Goal: Transaction & Acquisition: Purchase product/service

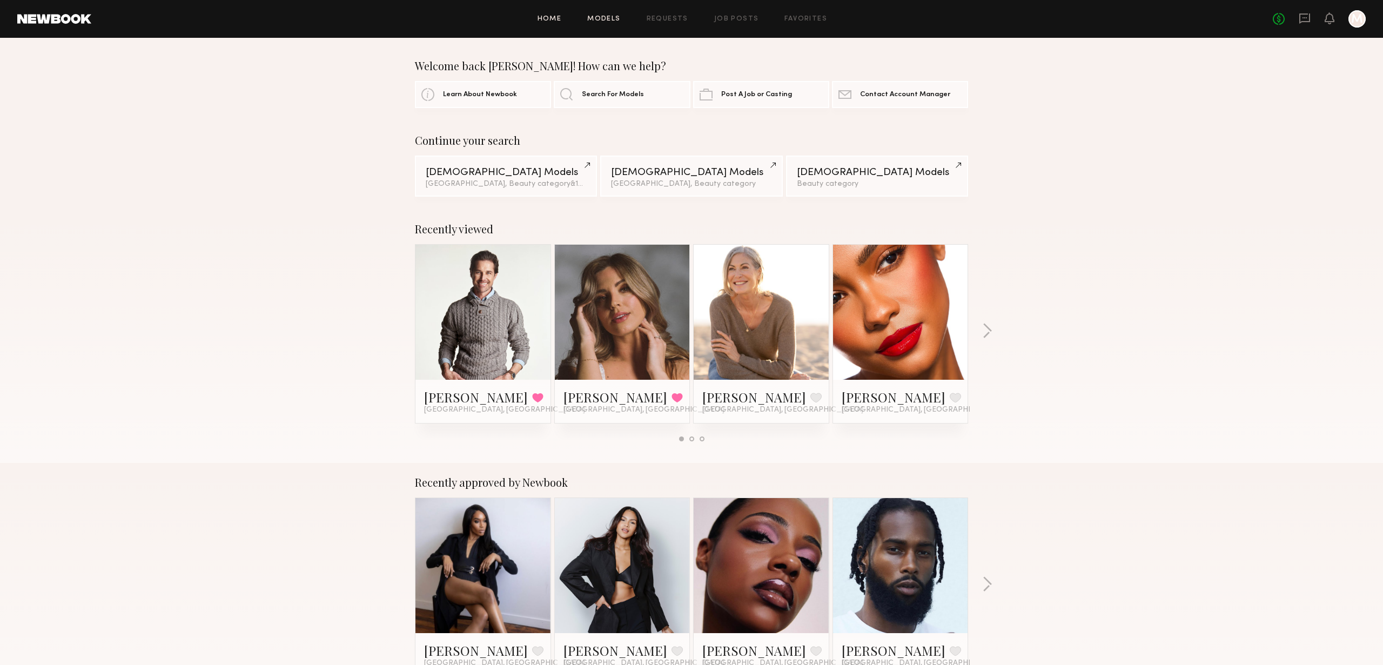
click at [607, 19] on link "Models" at bounding box center [603, 19] width 33 height 7
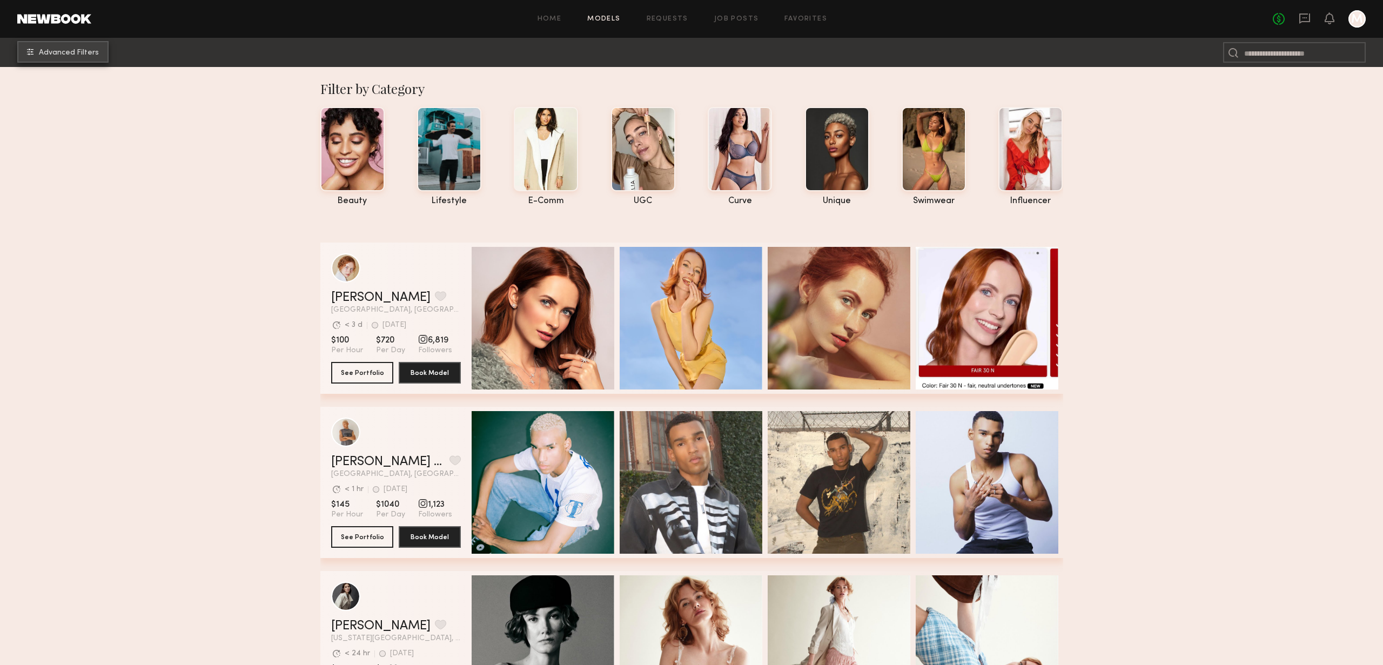
click at [88, 58] on button "Advanced Filters" at bounding box center [62, 52] width 91 height 22
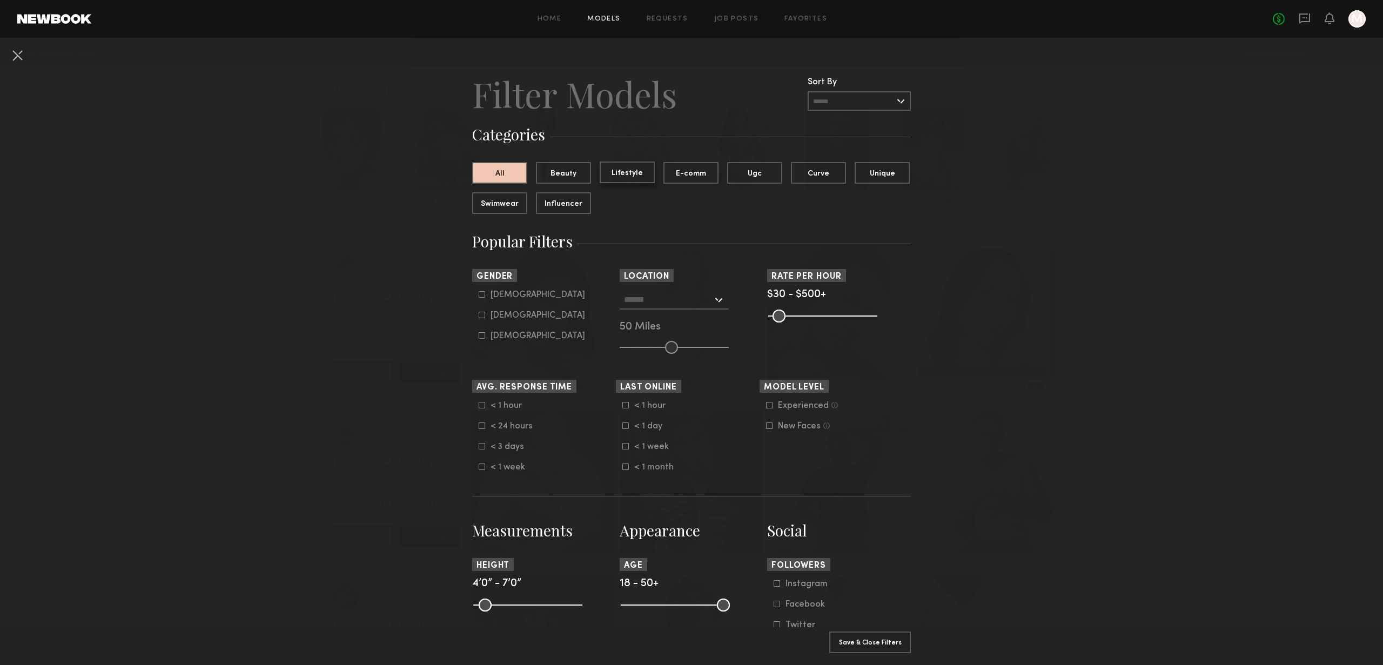
click at [636, 172] on button "Lifestyle" at bounding box center [627, 173] width 55 height 22
click at [511, 319] on div "[DEMOGRAPHIC_DATA]" at bounding box center [538, 315] width 95 height 6
type input "**"
click at [722, 300] on div at bounding box center [674, 299] width 109 height 19
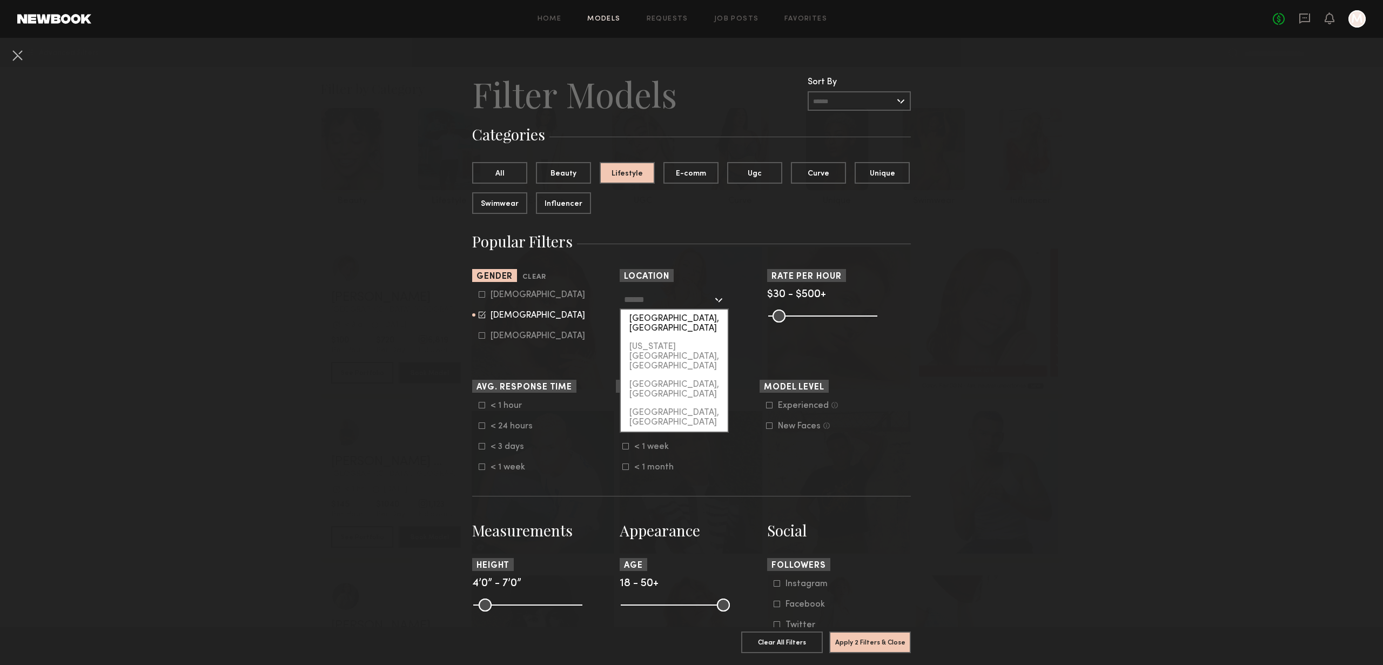
click at [693, 317] on div "[GEOGRAPHIC_DATA], [GEOGRAPHIC_DATA]" at bounding box center [674, 324] width 107 height 28
type input "**********"
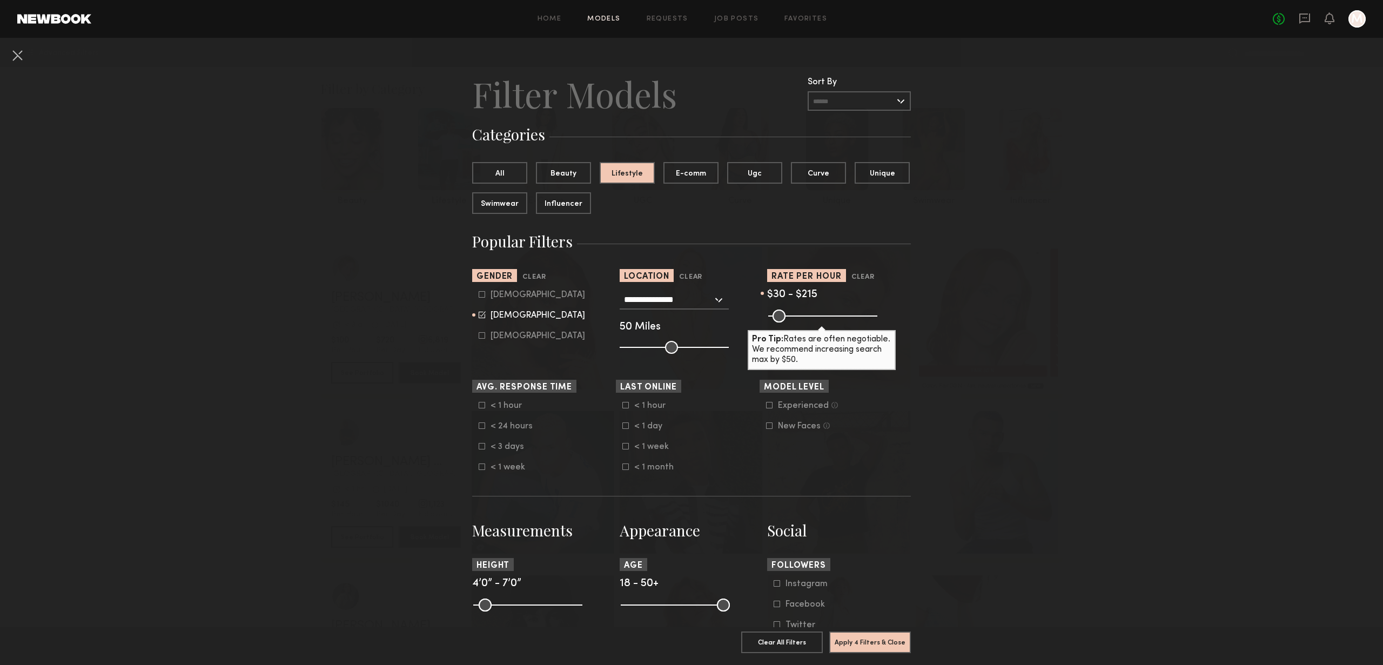
drag, startPoint x: 868, startPoint y: 315, endPoint x: 813, endPoint y: 314, distance: 55.7
type input "***"
click at [813, 314] on input "range" at bounding box center [822, 316] width 109 height 13
click at [882, 648] on button "Apply 4 Filters & Close" at bounding box center [870, 642] width 82 height 22
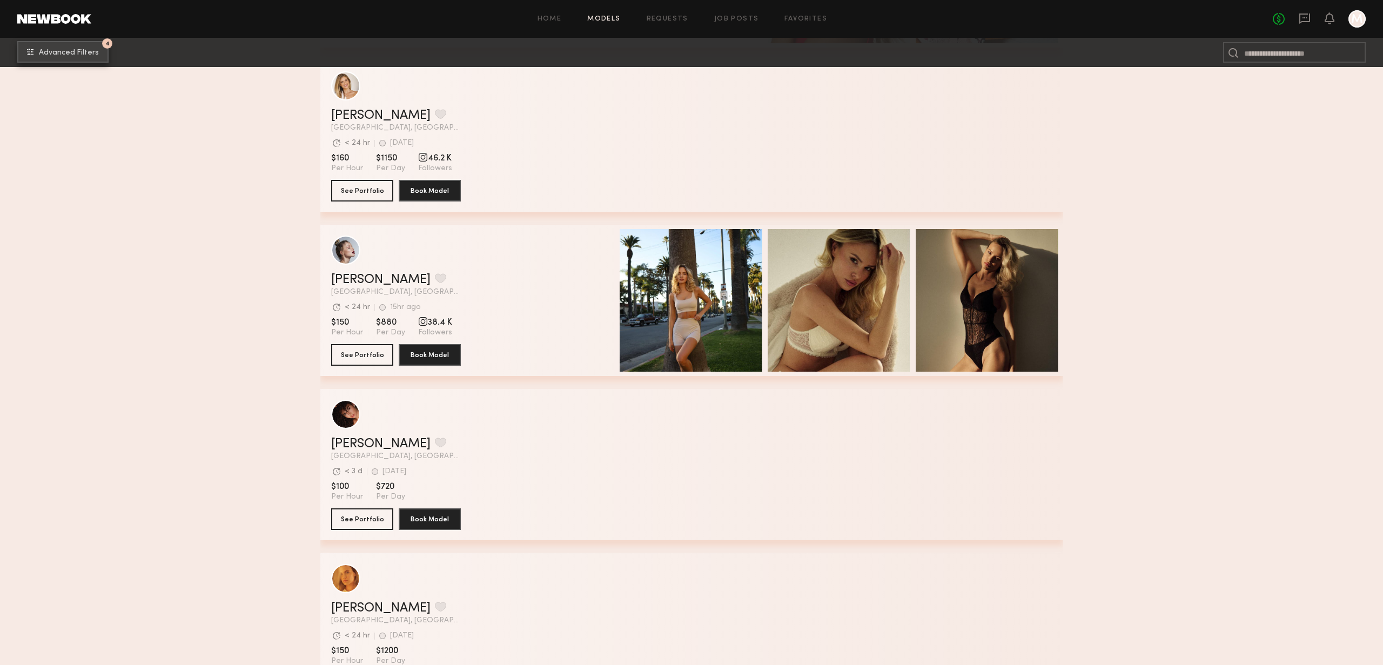
scroll to position [2694, 0]
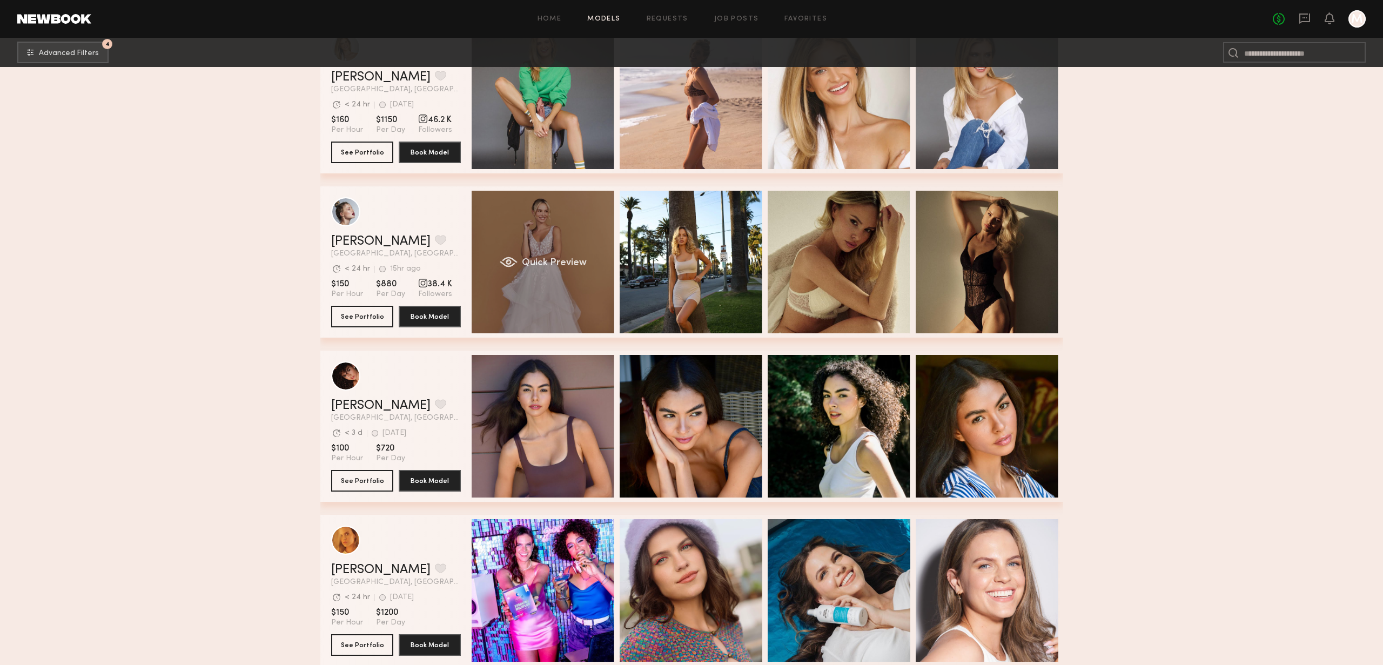
click at [564, 234] on div "Quick Preview" at bounding box center [543, 262] width 143 height 143
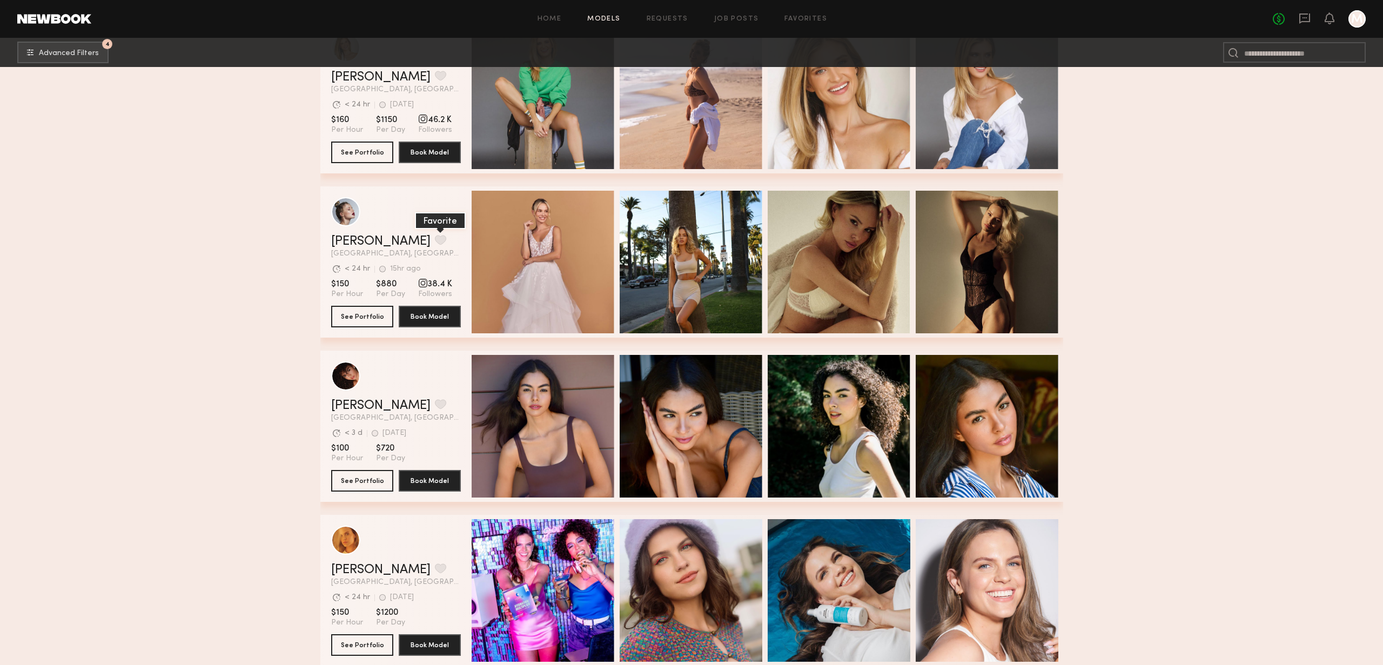
click at [435, 242] on button "grid" at bounding box center [440, 240] width 11 height 10
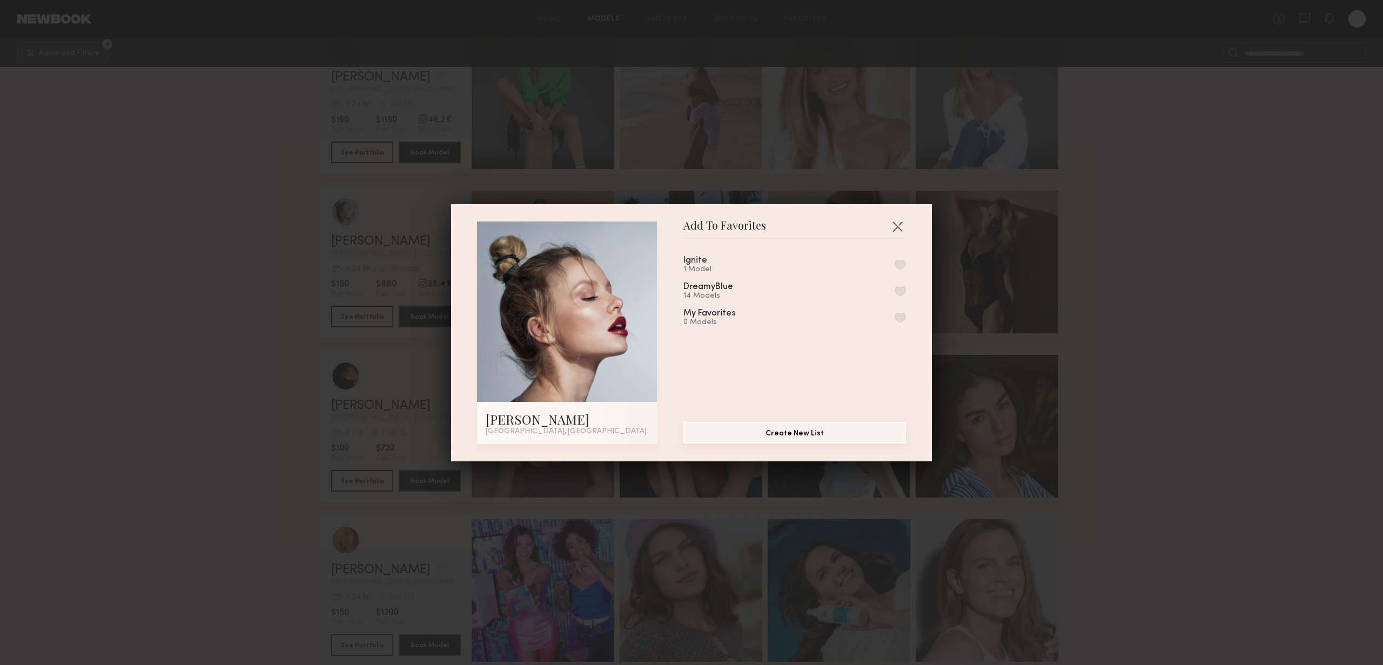
click at [782, 438] on button "Create New List" at bounding box center [794, 433] width 223 height 22
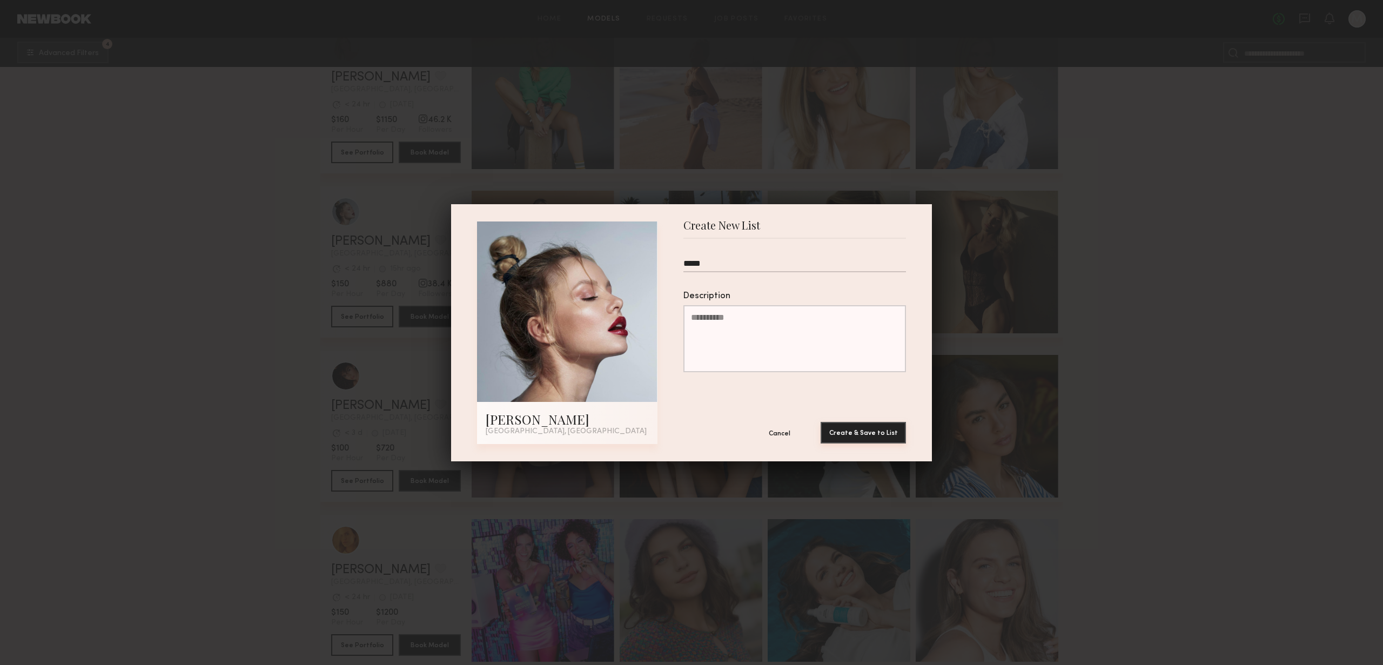
type input "*****"
click at [857, 435] on button "Create & Save to List" at bounding box center [863, 433] width 85 height 22
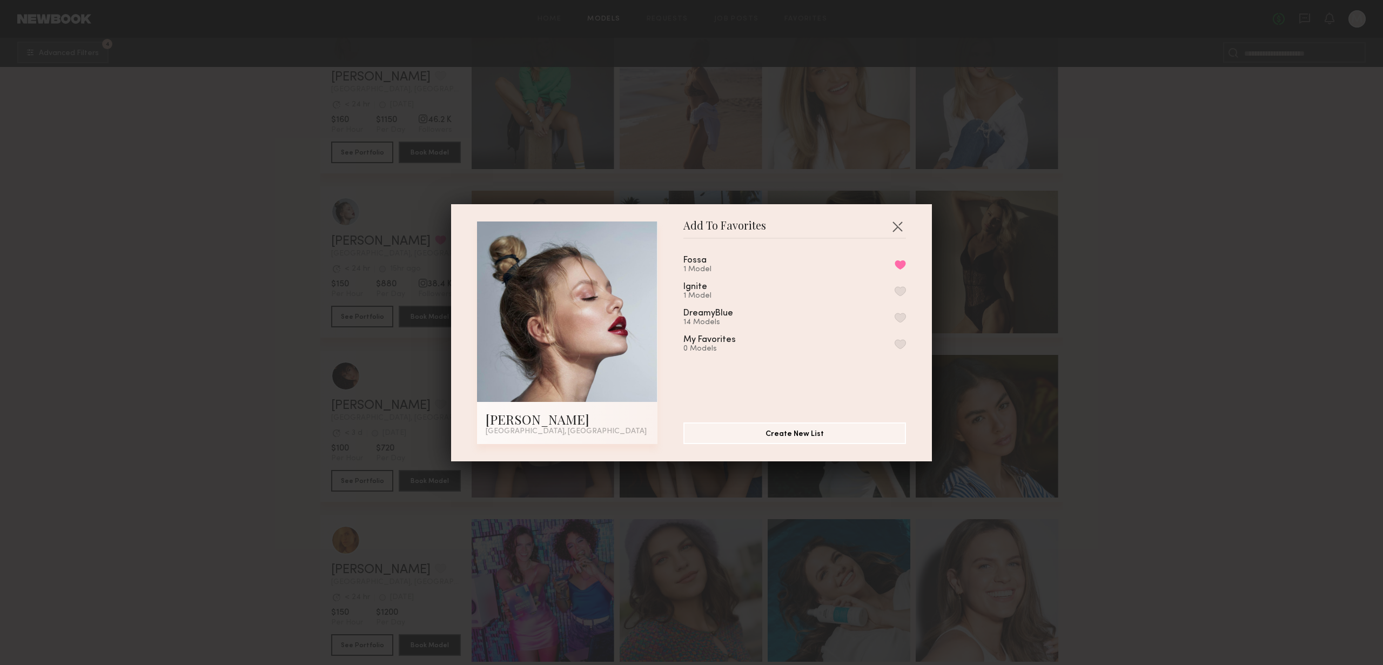
click at [1155, 379] on div "Add To Favorites [PERSON_NAME] [GEOGRAPHIC_DATA], [GEOGRAPHIC_DATA] Add To Favo…" at bounding box center [691, 332] width 1383 height 665
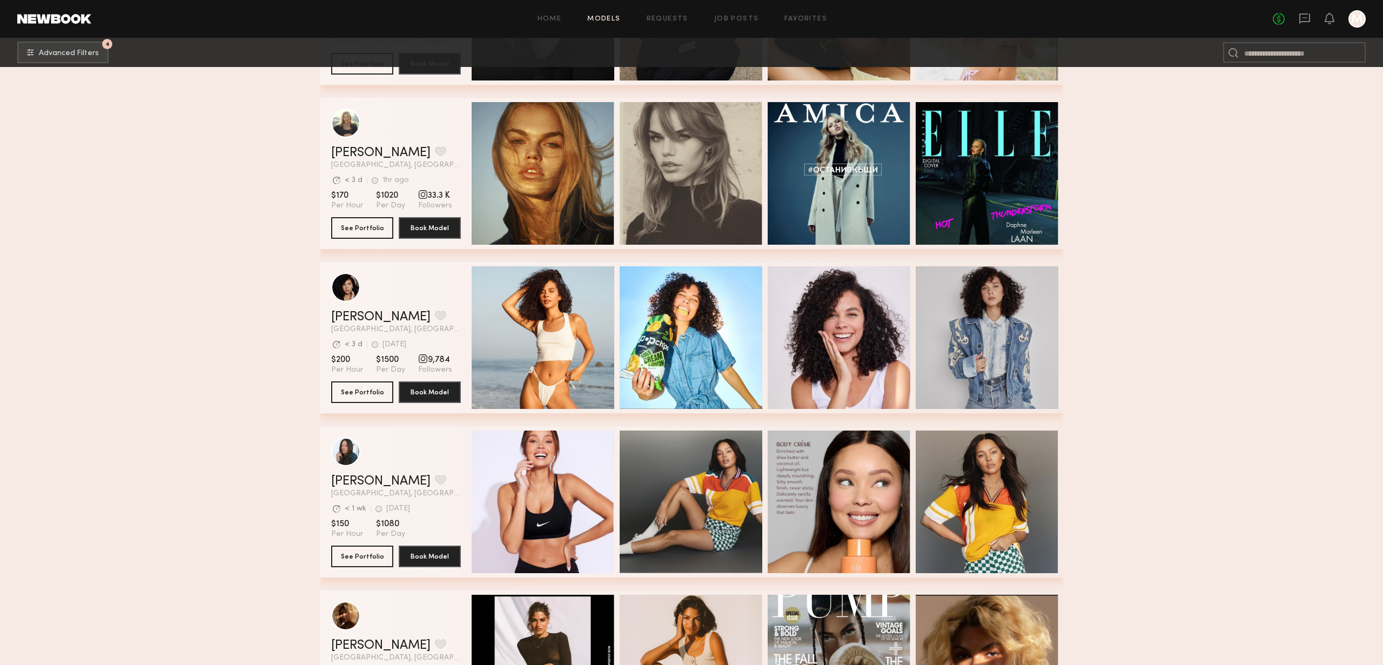
scroll to position [3765, 0]
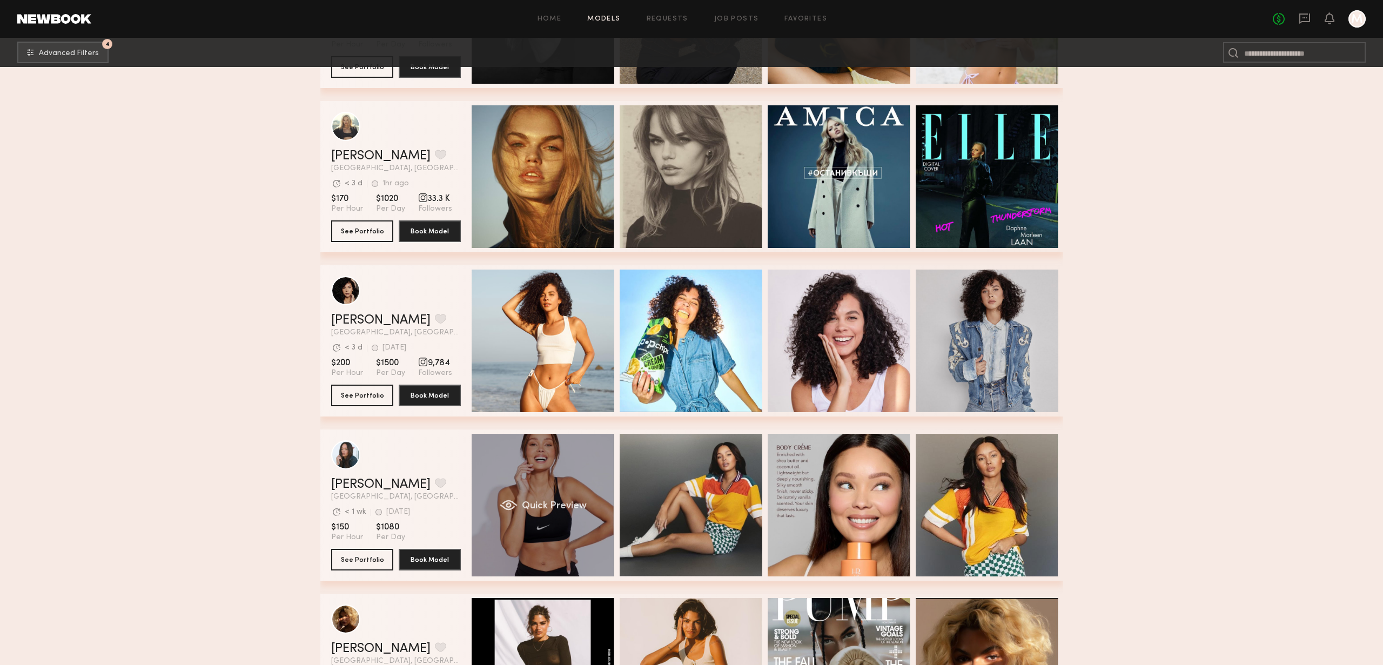
click at [559, 468] on div "Quick Preview" at bounding box center [543, 505] width 143 height 143
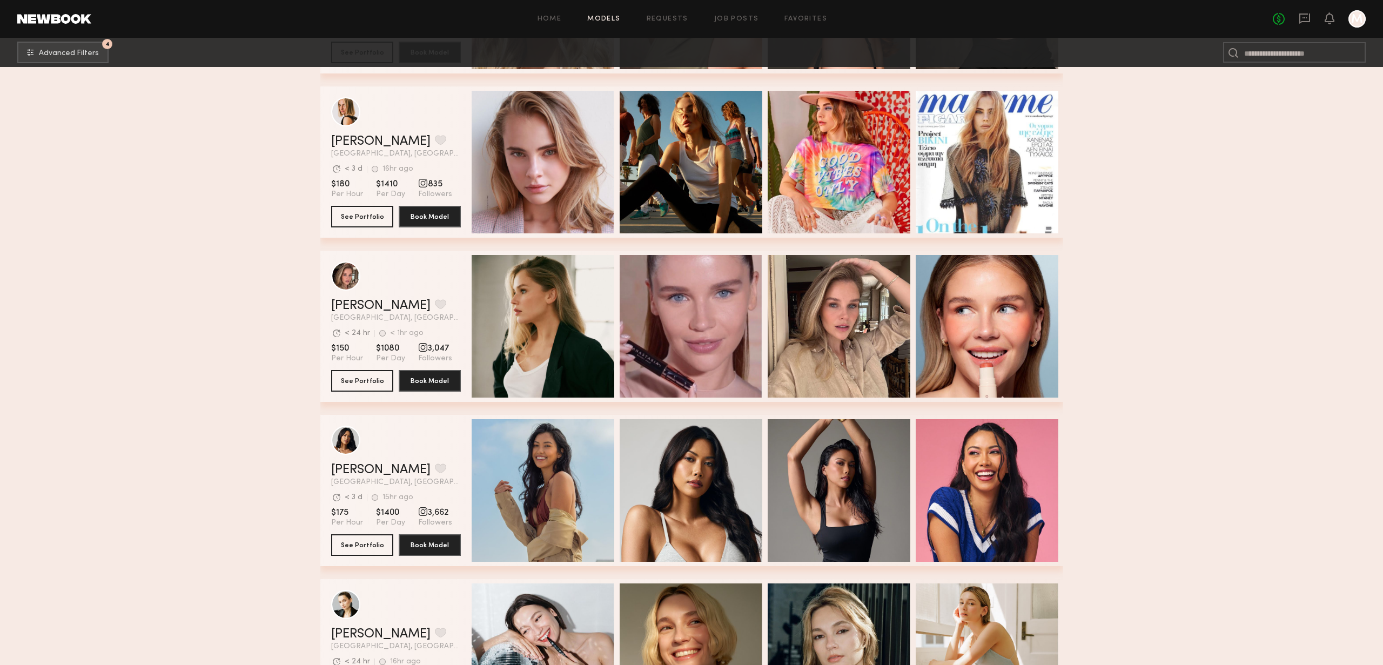
scroll to position [6573, 0]
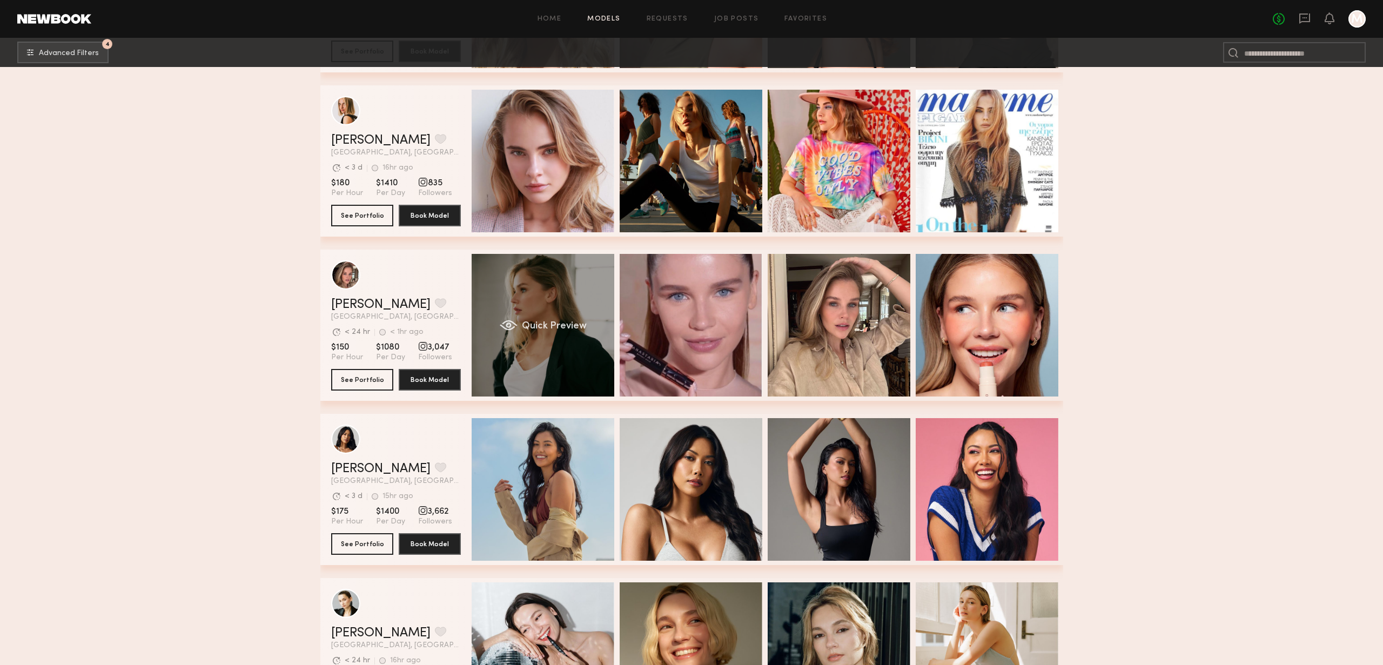
click at [596, 298] on div "Quick Preview" at bounding box center [543, 325] width 143 height 143
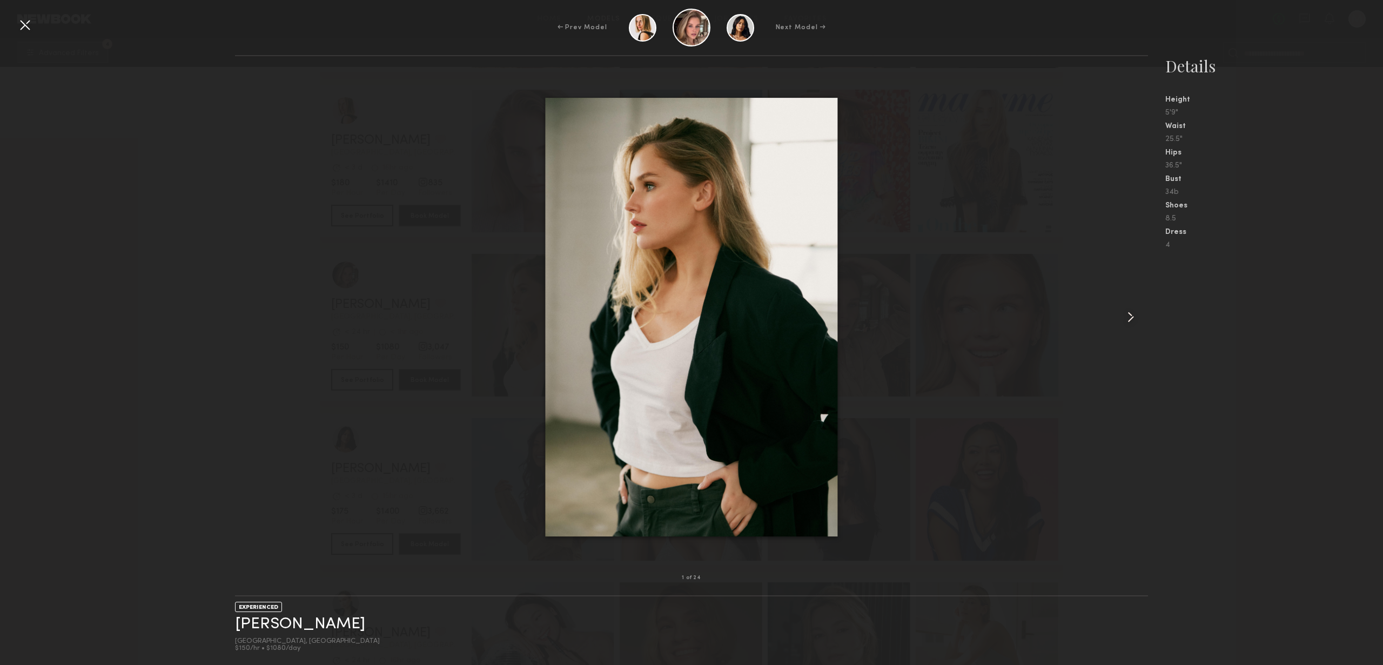
click at [1134, 320] on common-icon at bounding box center [1130, 317] width 17 height 17
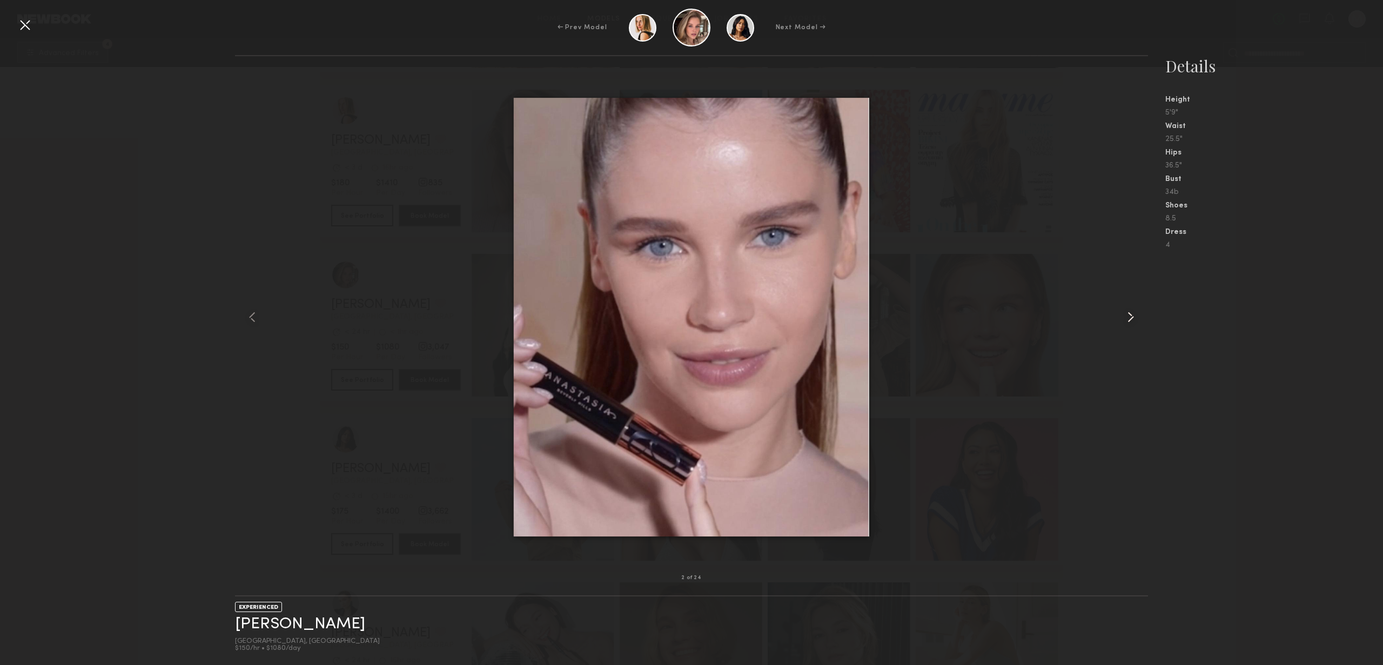
click at [1134, 320] on common-icon at bounding box center [1130, 317] width 17 height 17
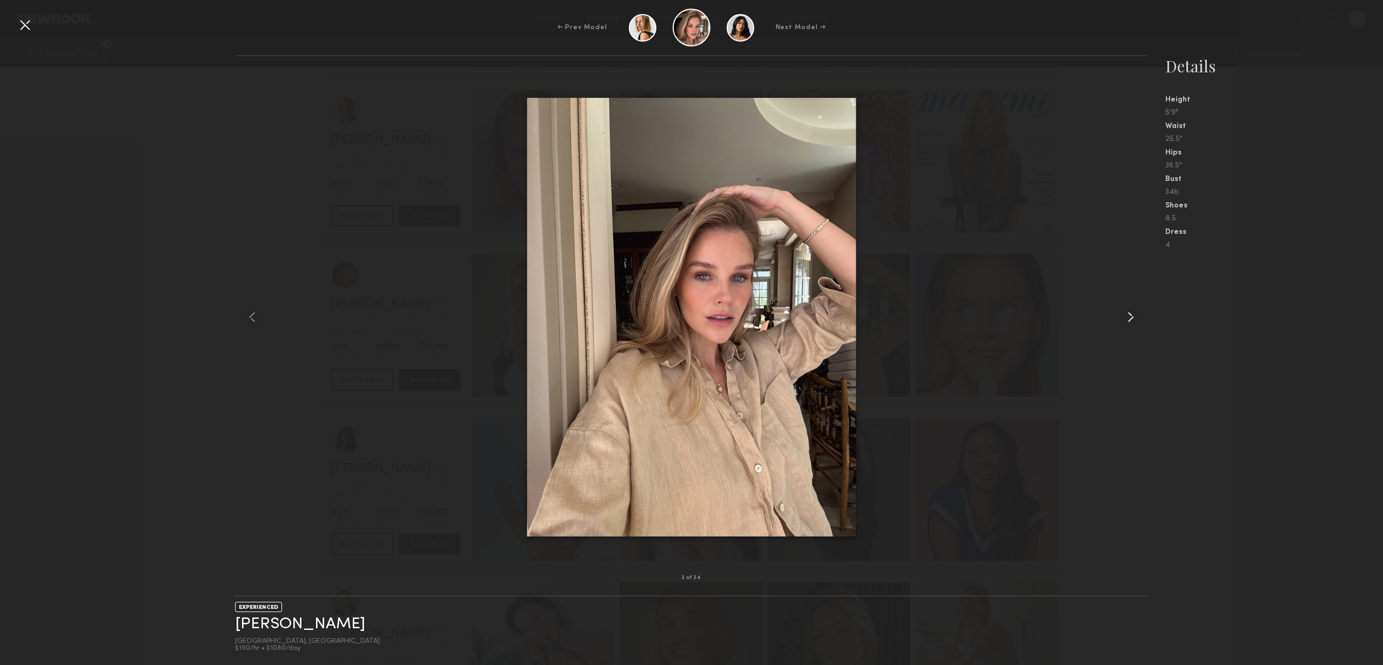
click at [1134, 320] on common-icon at bounding box center [1130, 317] width 17 height 17
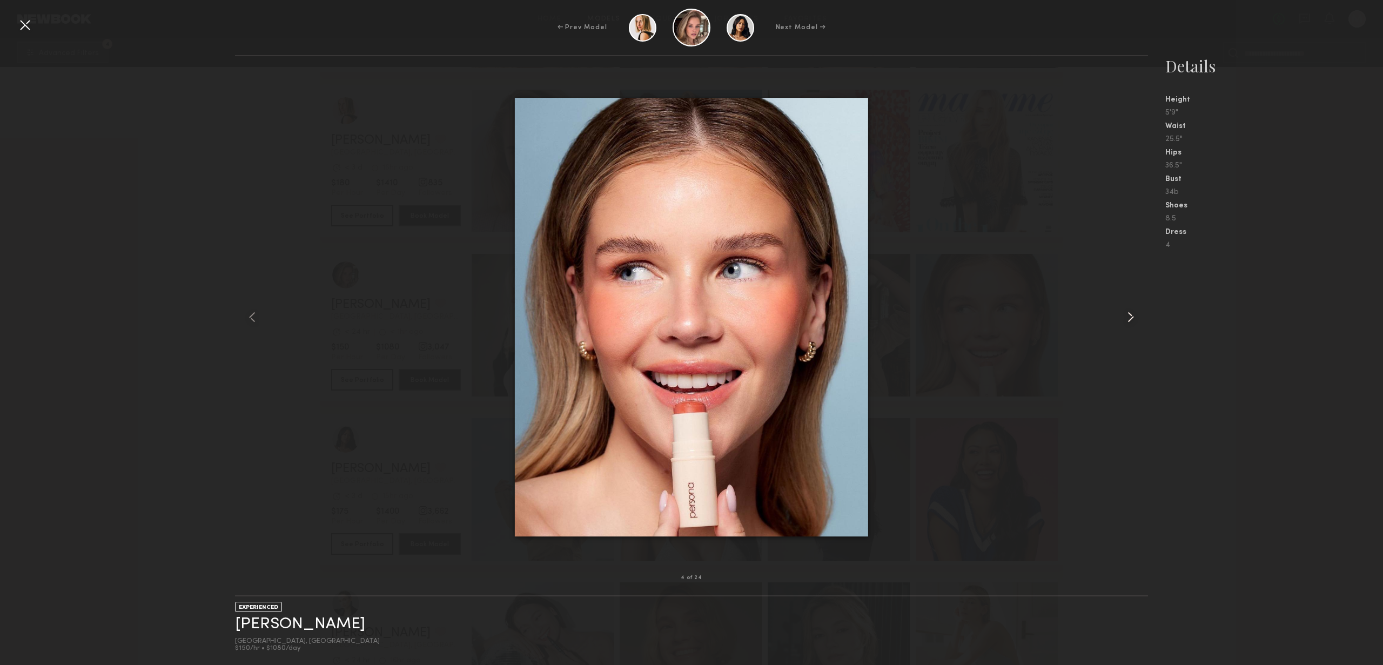
click at [1134, 320] on common-icon at bounding box center [1130, 317] width 17 height 17
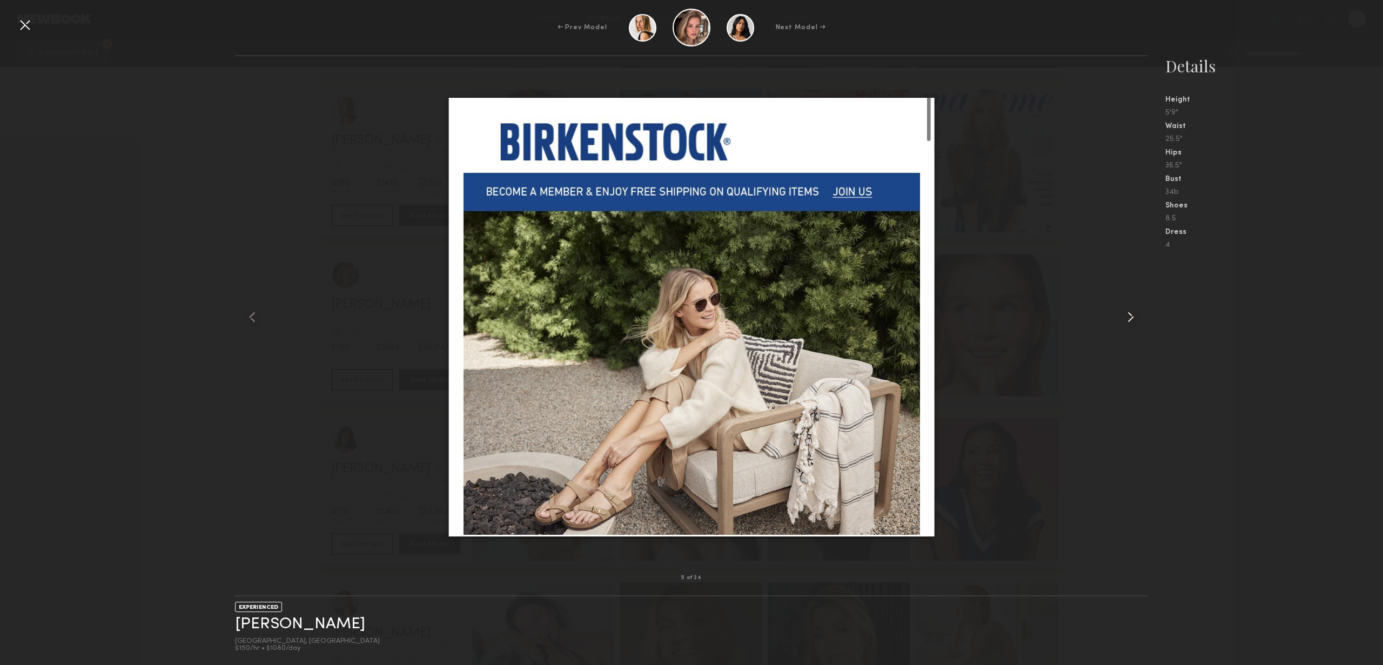
click at [1134, 320] on common-icon at bounding box center [1130, 317] width 17 height 17
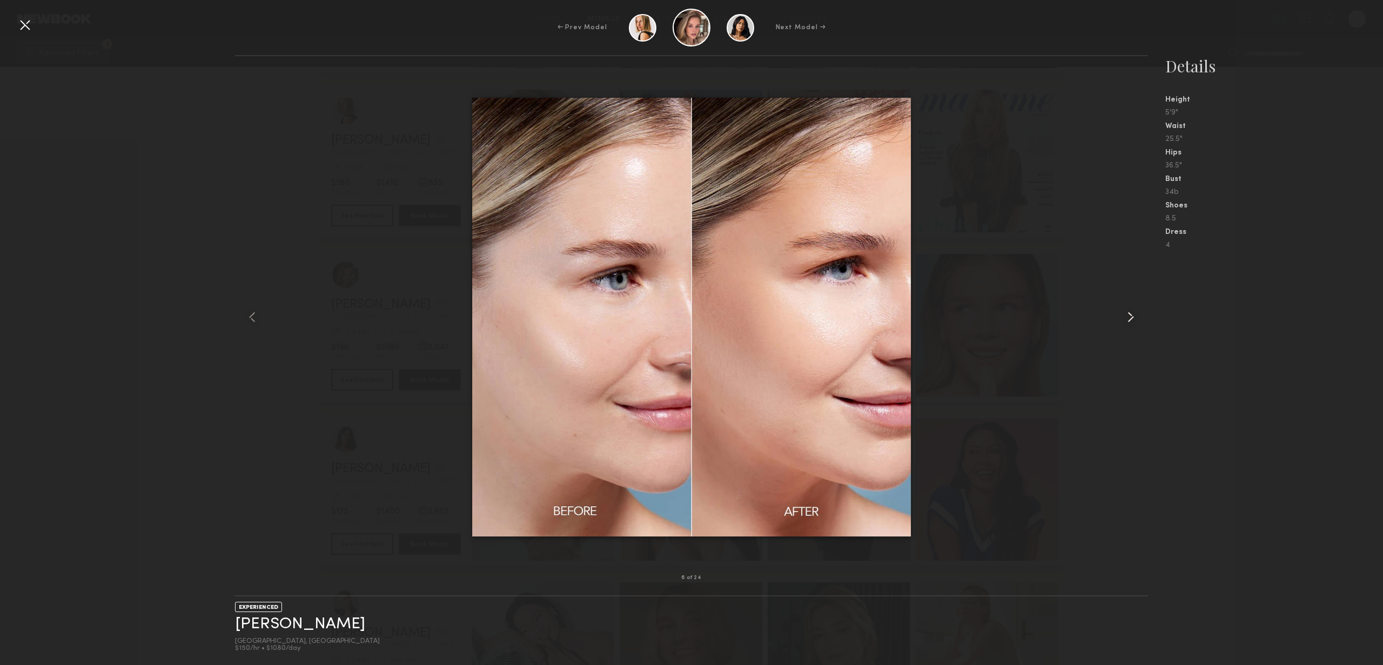
click at [1134, 320] on common-icon at bounding box center [1130, 317] width 17 height 17
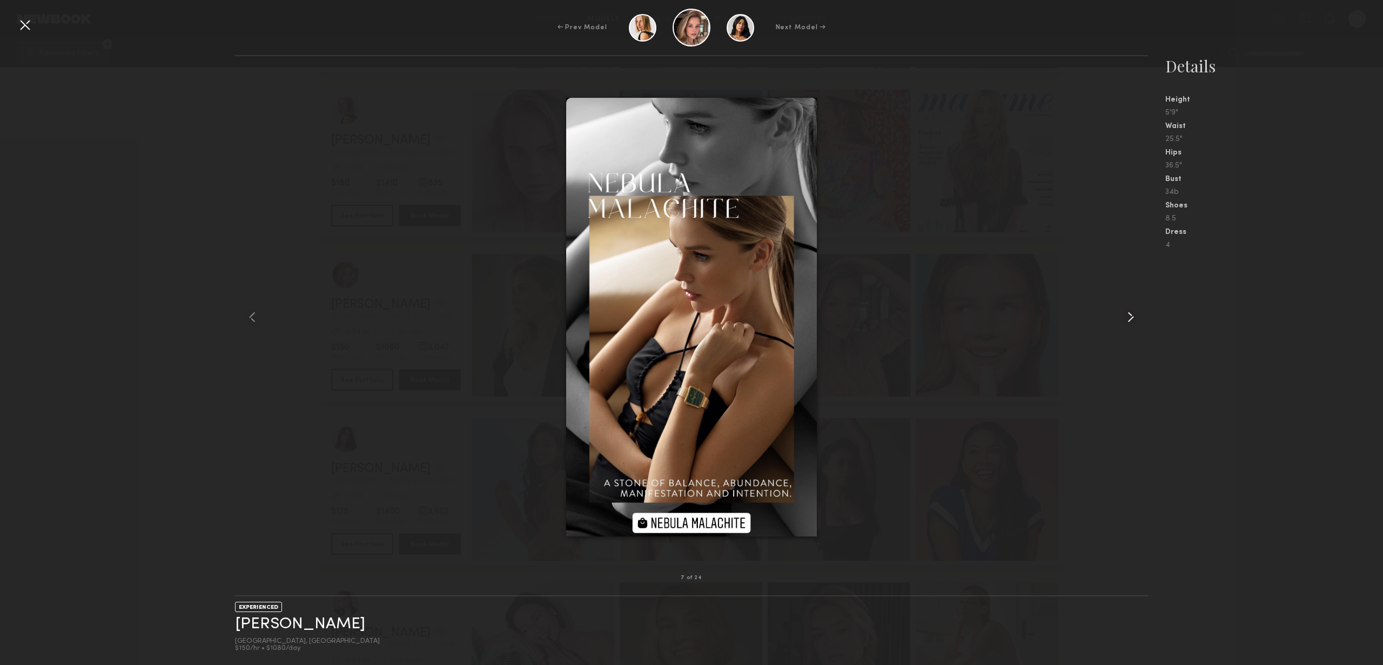
click at [1134, 320] on common-icon at bounding box center [1130, 317] width 17 height 17
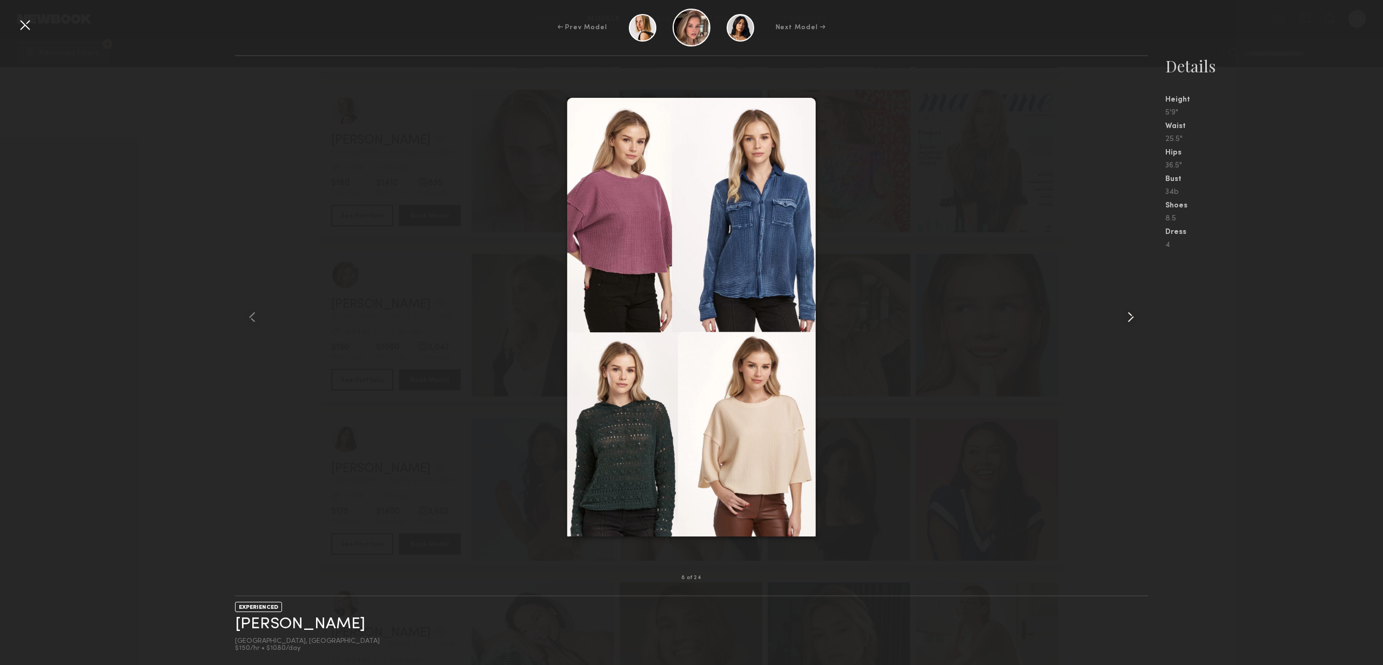
click at [1134, 320] on common-icon at bounding box center [1130, 317] width 17 height 17
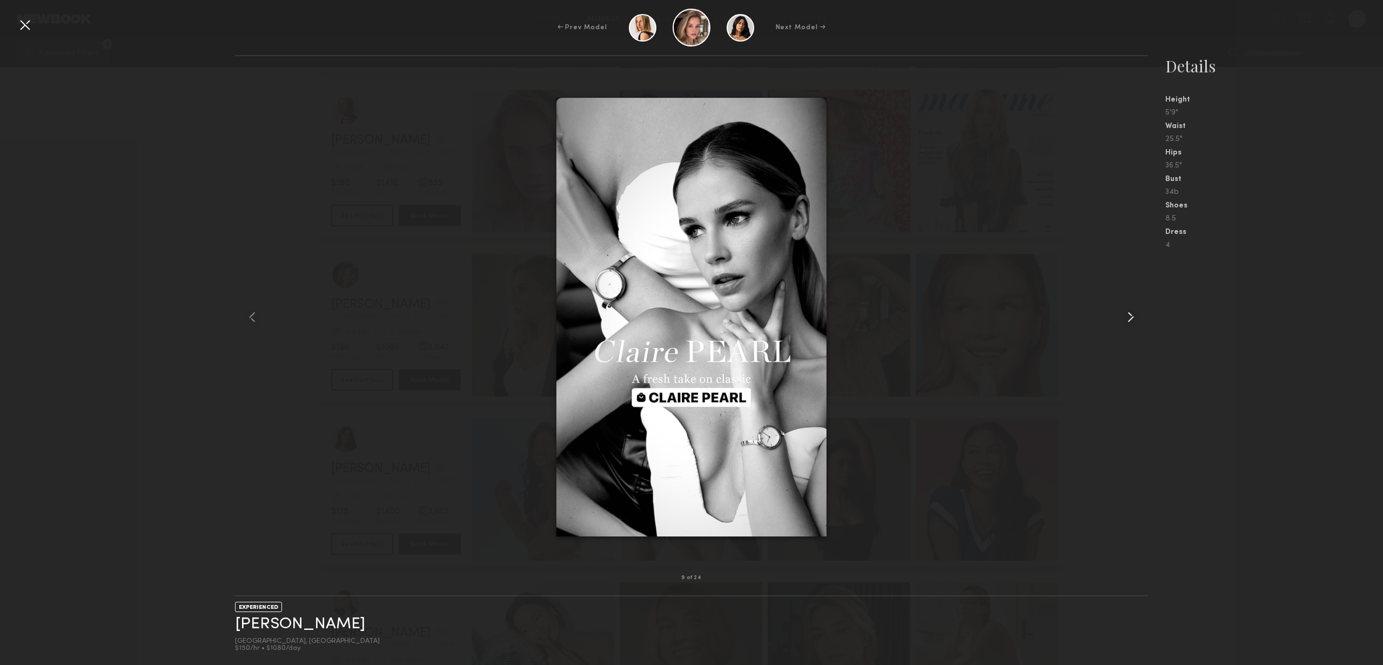
click at [1134, 320] on common-icon at bounding box center [1130, 317] width 17 height 17
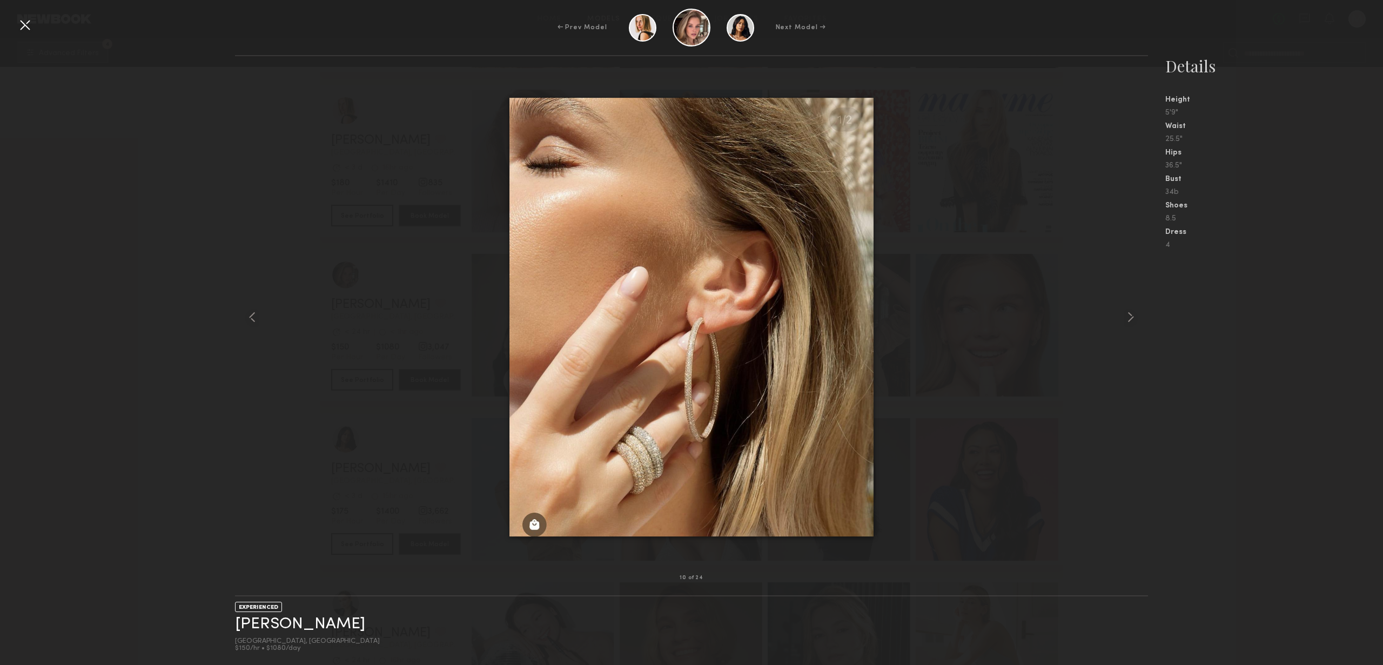
click at [24, 26] on div at bounding box center [24, 24] width 17 height 17
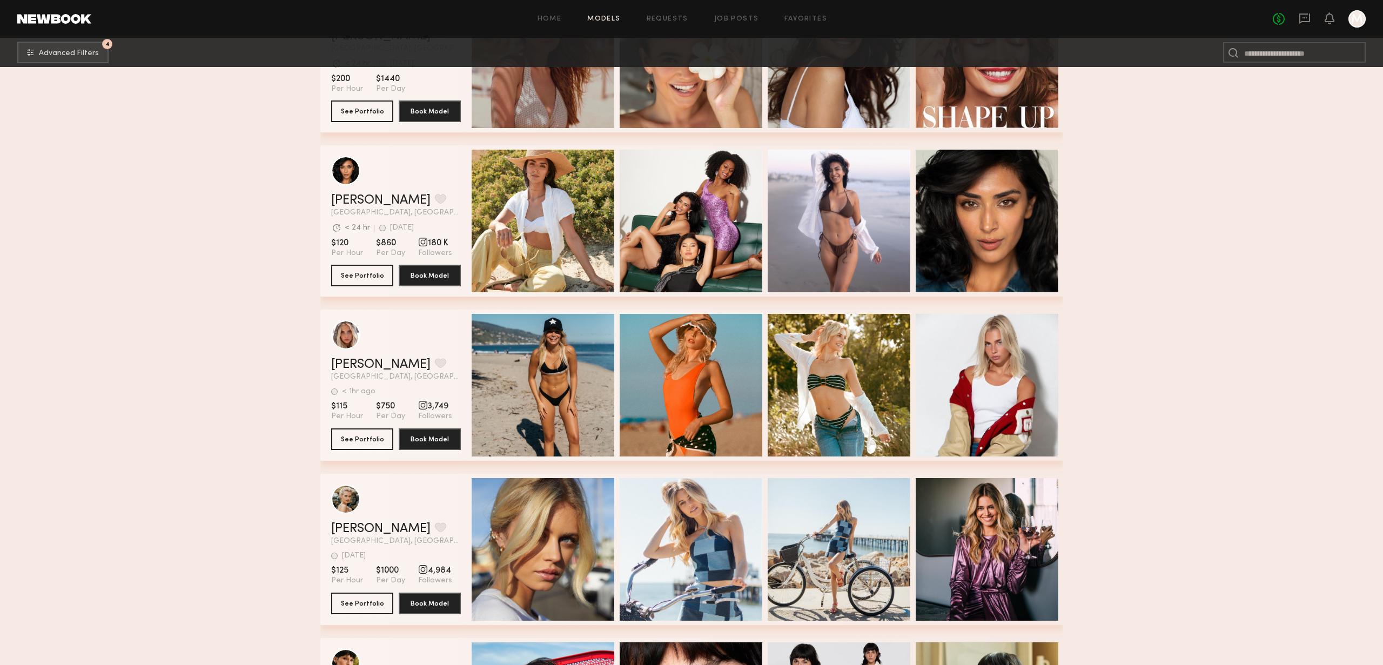
scroll to position [7675, 0]
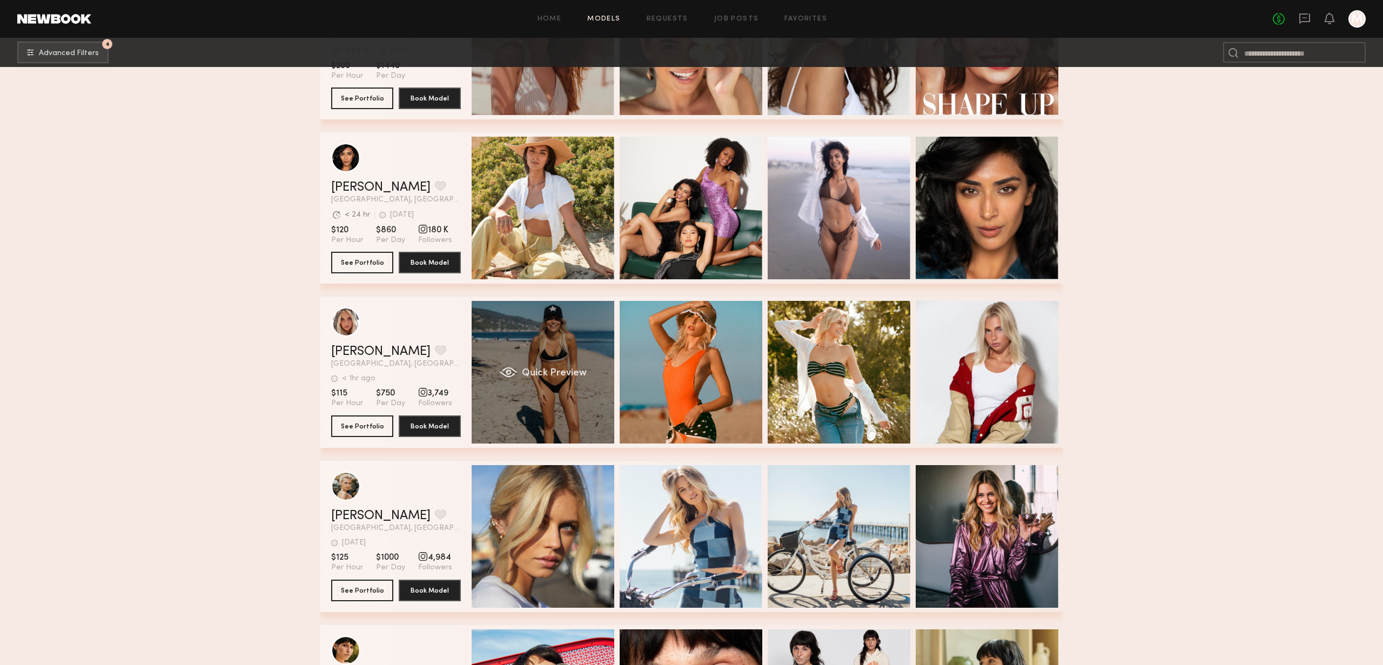
click at [518, 344] on div "Quick Preview" at bounding box center [543, 372] width 143 height 143
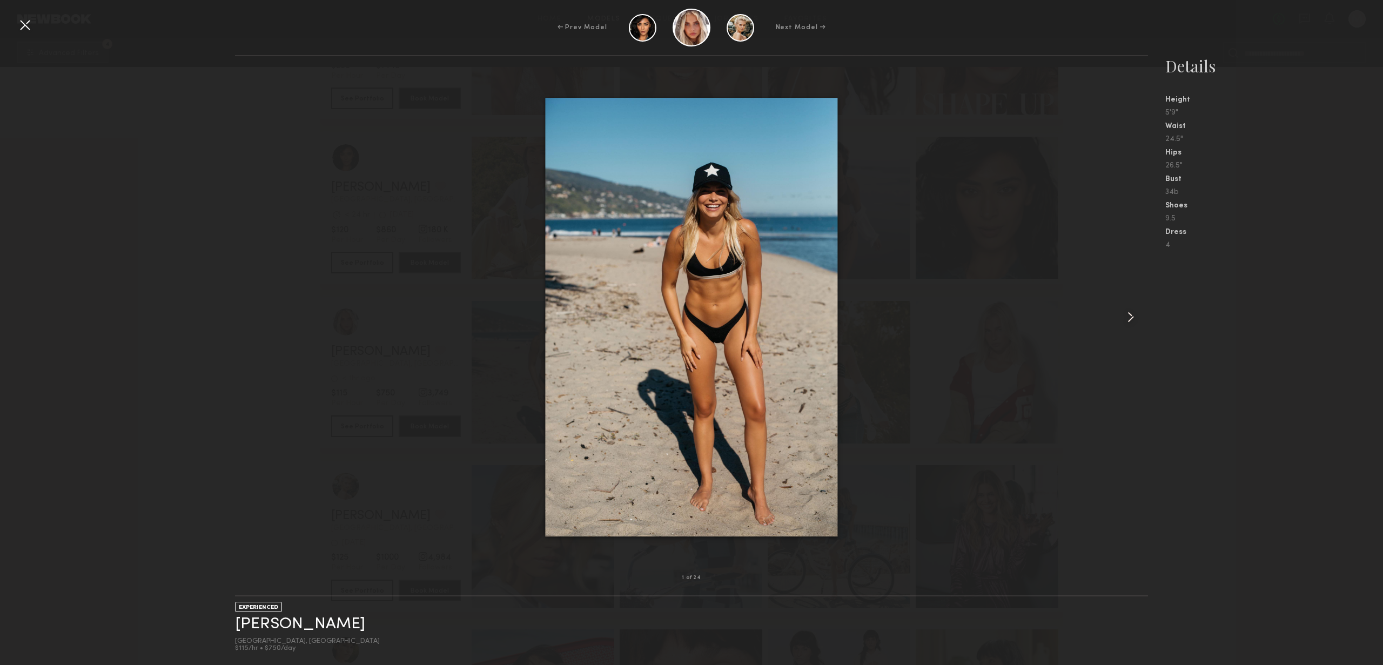
click at [1130, 319] on common-icon at bounding box center [1130, 317] width 17 height 17
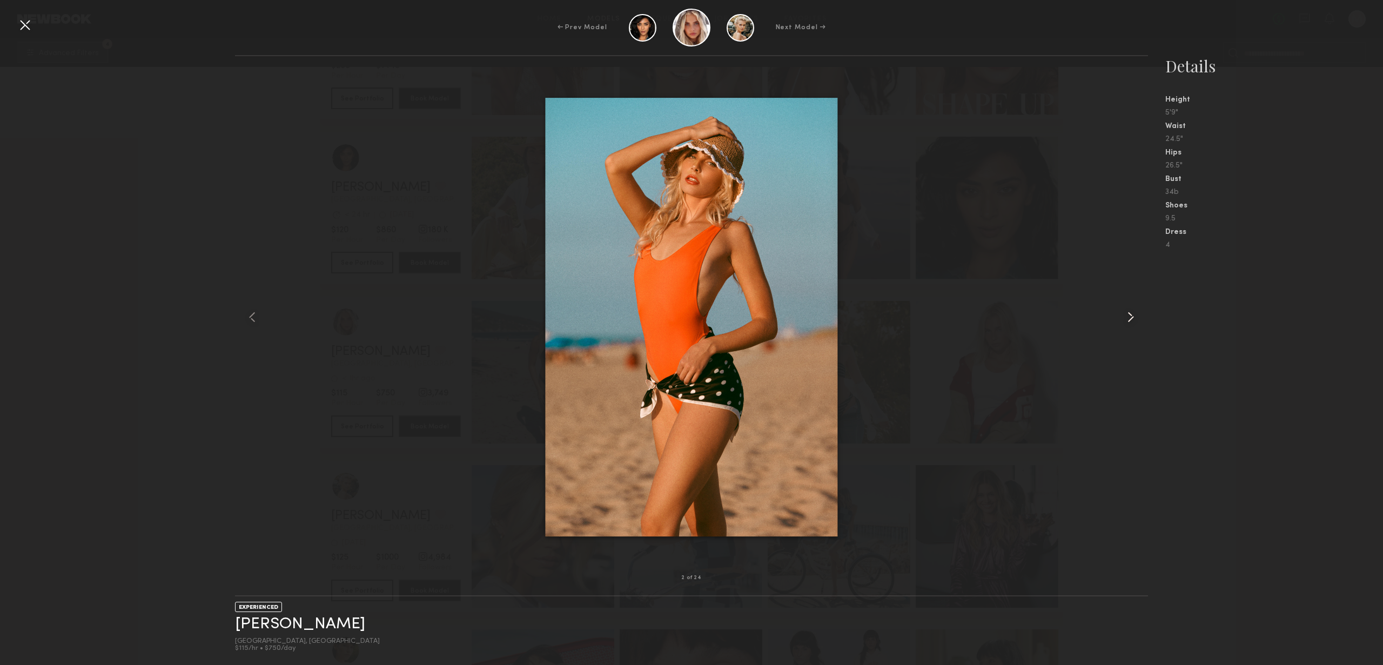
click at [1130, 319] on common-icon at bounding box center [1130, 317] width 17 height 17
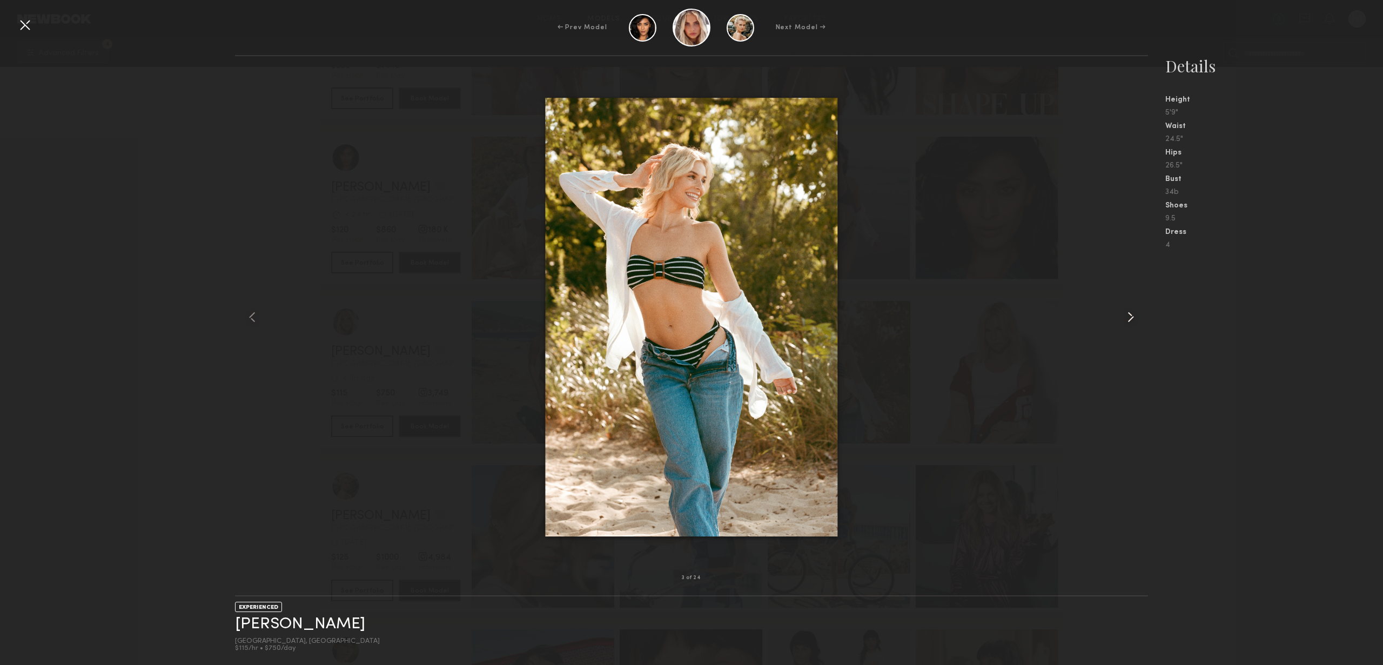
click at [1130, 319] on common-icon at bounding box center [1130, 317] width 17 height 17
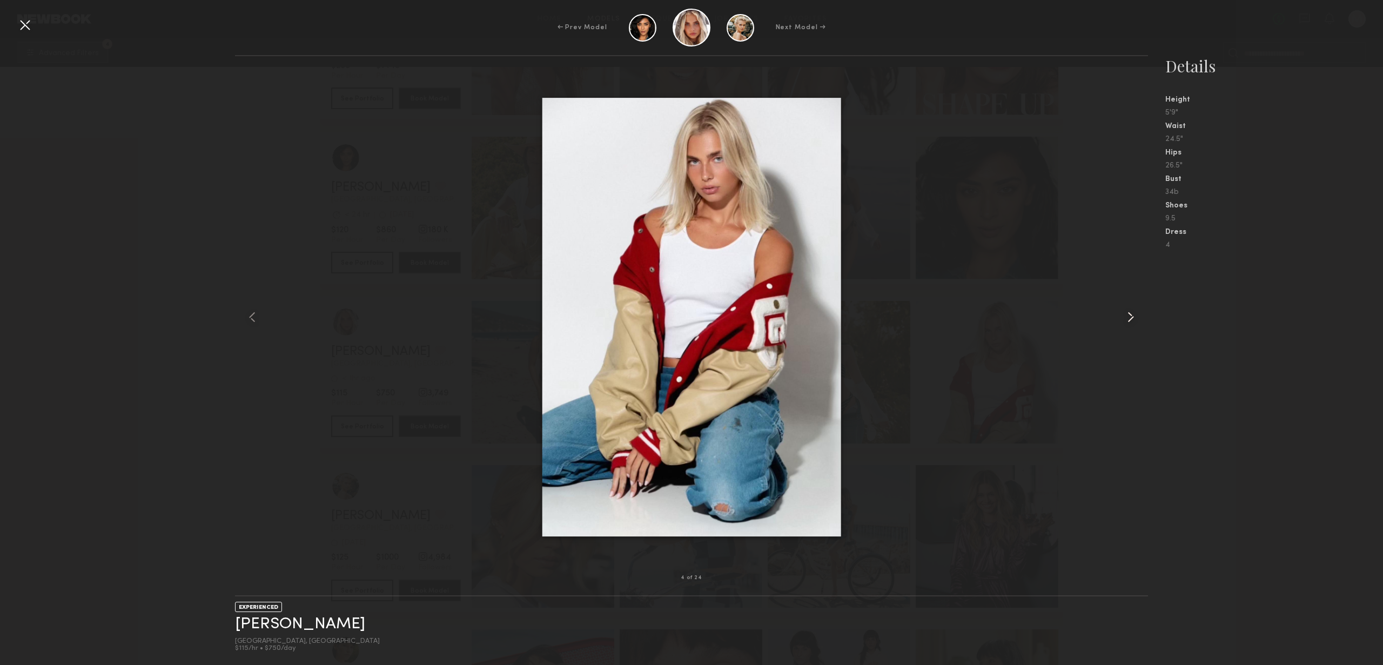
click at [1130, 319] on common-icon at bounding box center [1130, 317] width 17 height 17
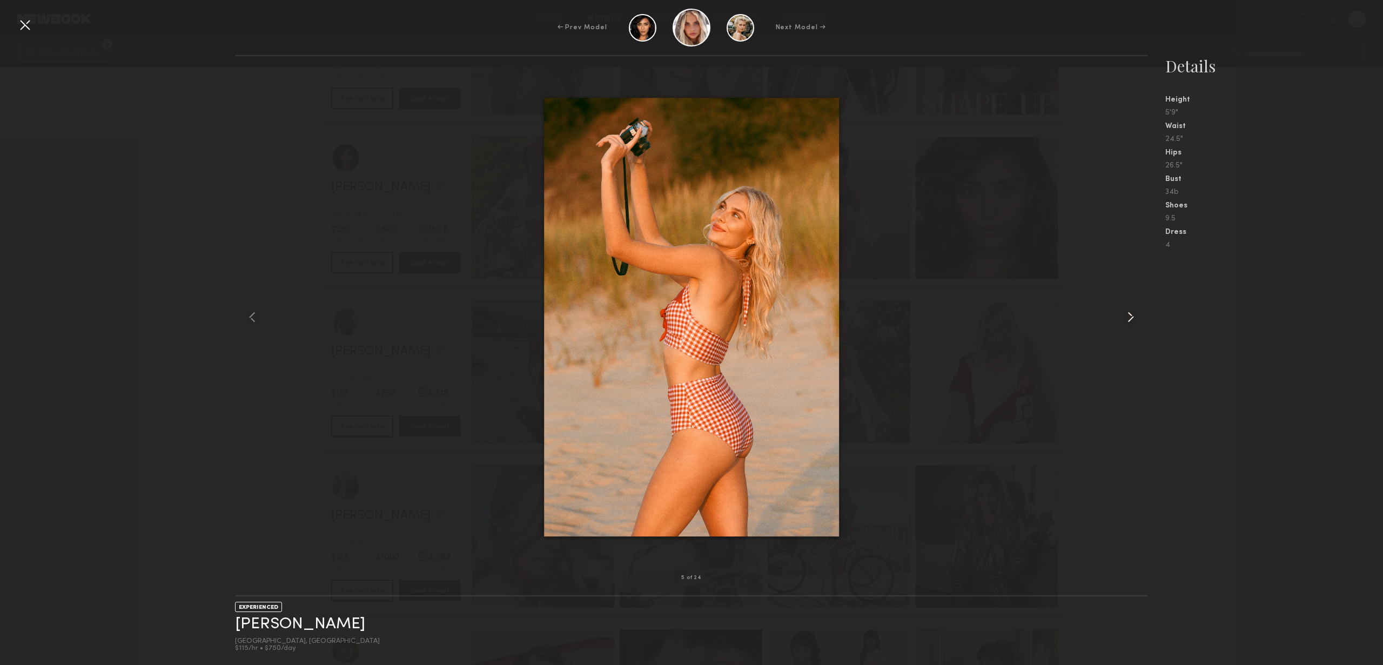
click at [1130, 319] on common-icon at bounding box center [1130, 317] width 17 height 17
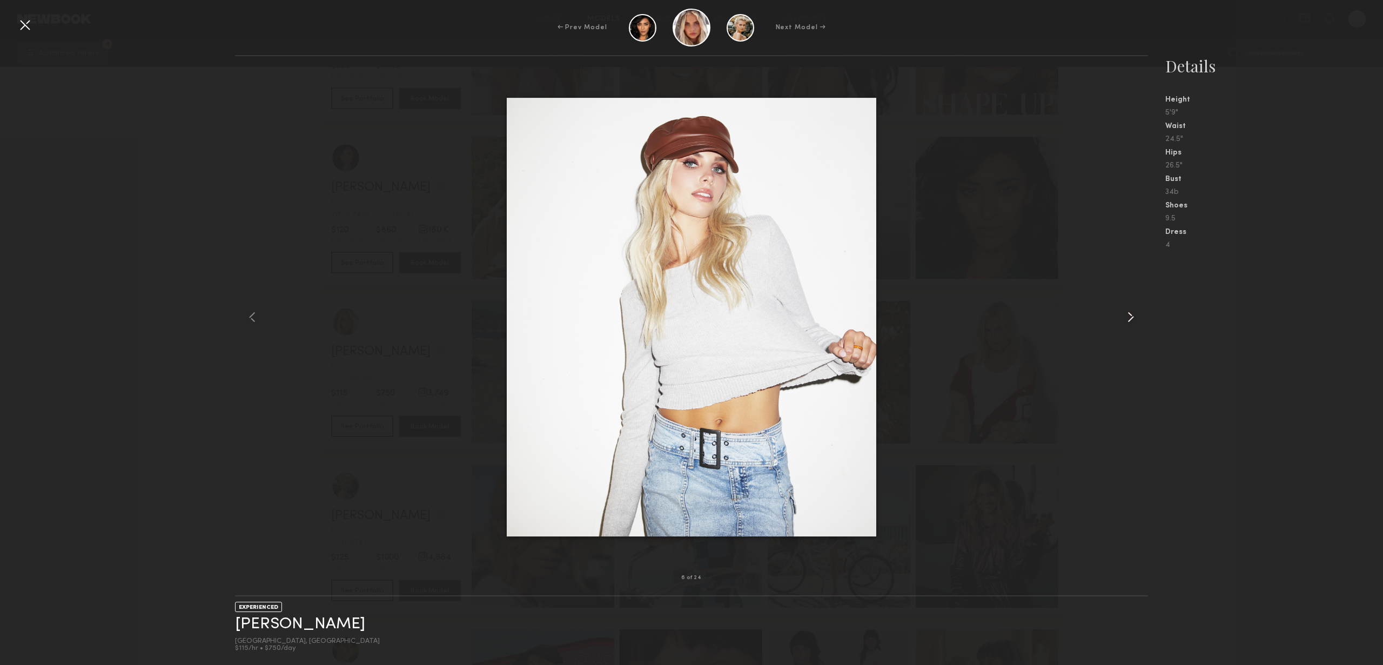
click at [1130, 319] on common-icon at bounding box center [1130, 317] width 17 height 17
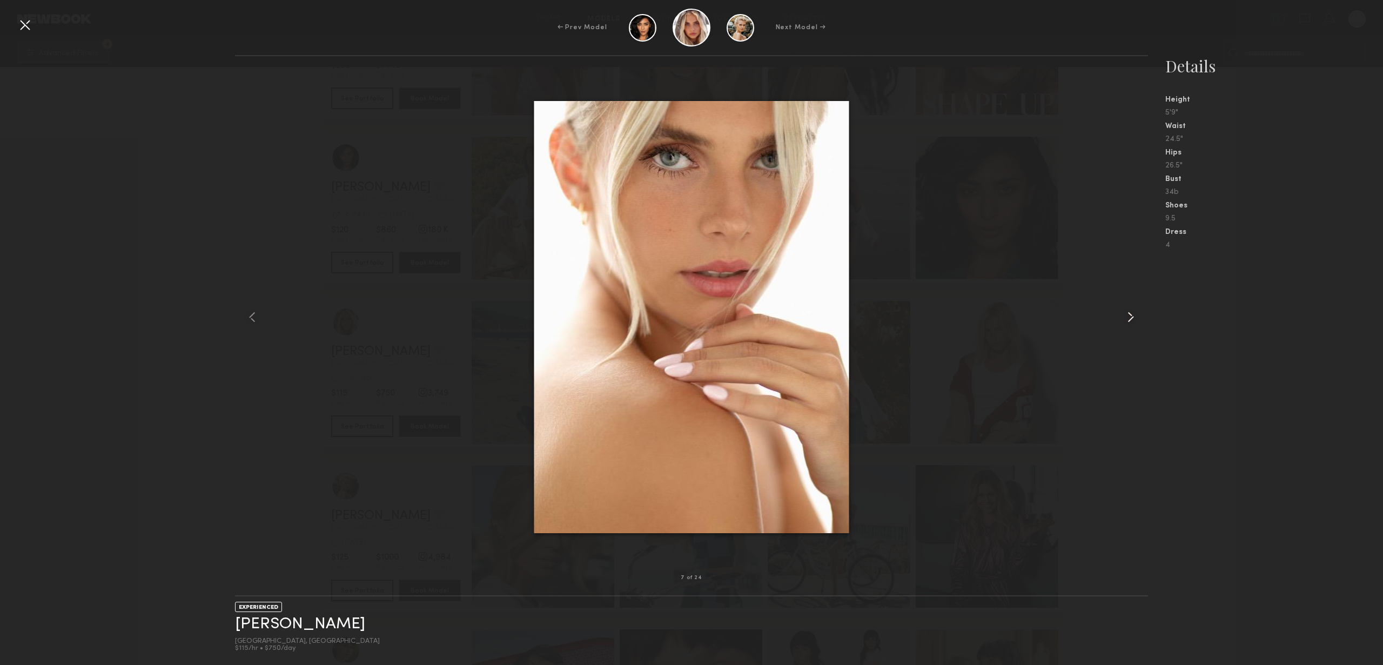
click at [1130, 319] on common-icon at bounding box center [1130, 317] width 17 height 17
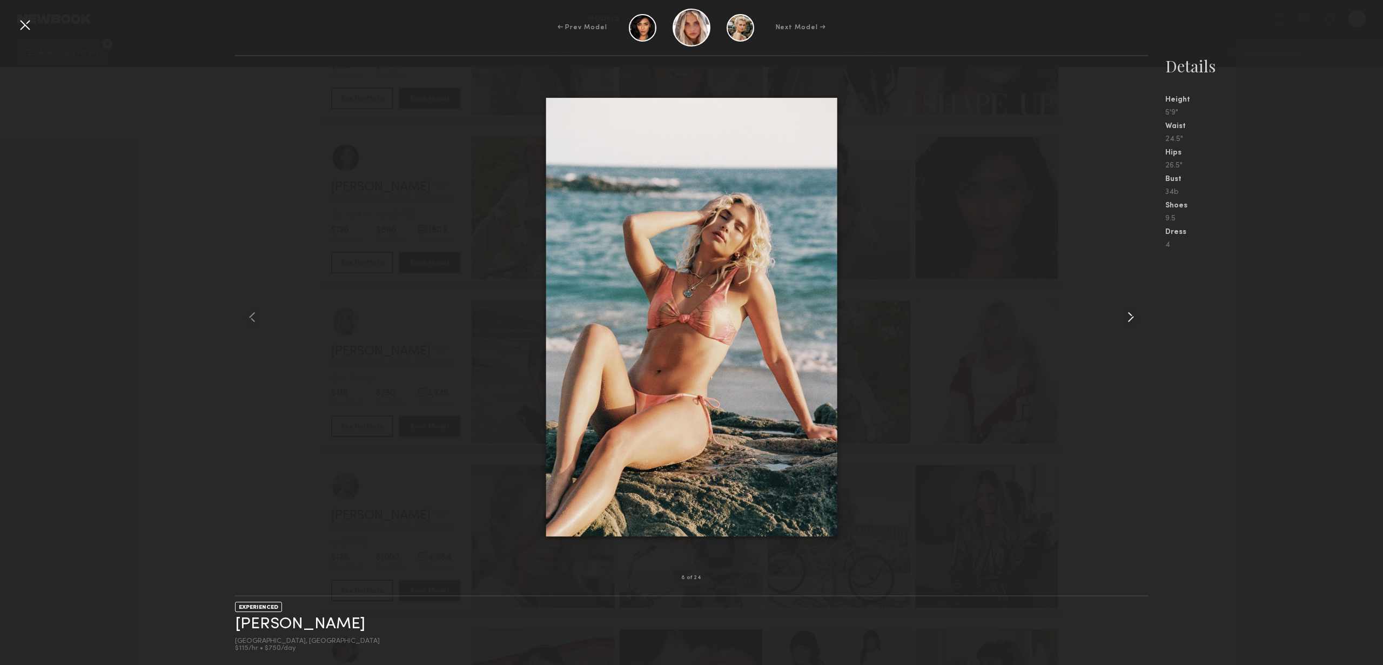
click at [1130, 319] on common-icon at bounding box center [1130, 317] width 17 height 17
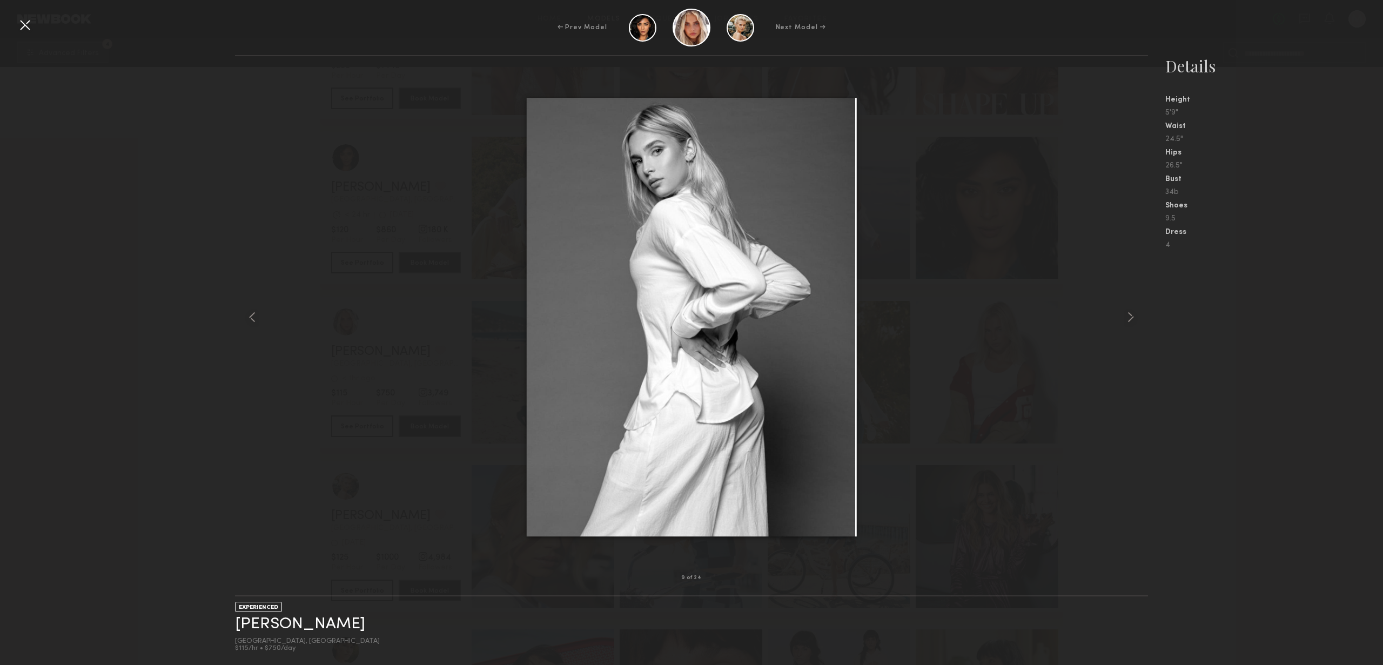
drag, startPoint x: 172, startPoint y: 137, endPoint x: 89, endPoint y: 52, distance: 118.8
click at [170, 135] on div "9 of 24 EXPERIENCED [PERSON_NAME] [GEOGRAPHIC_DATA], [GEOGRAPHIC_DATA] $115/hr …" at bounding box center [691, 360] width 1383 height 610
drag, startPoint x: 27, startPoint y: 26, endPoint x: 187, endPoint y: 89, distance: 171.6
click at [27, 27] on div at bounding box center [24, 24] width 17 height 17
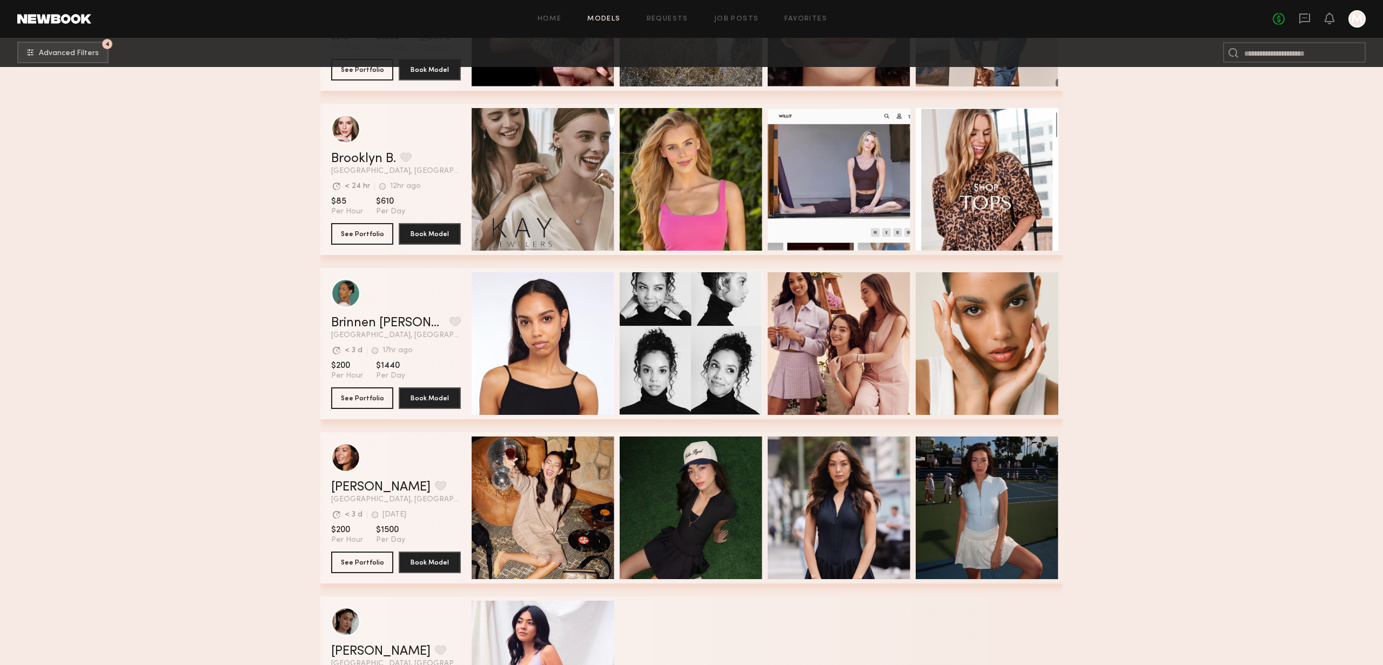
scroll to position [0, 0]
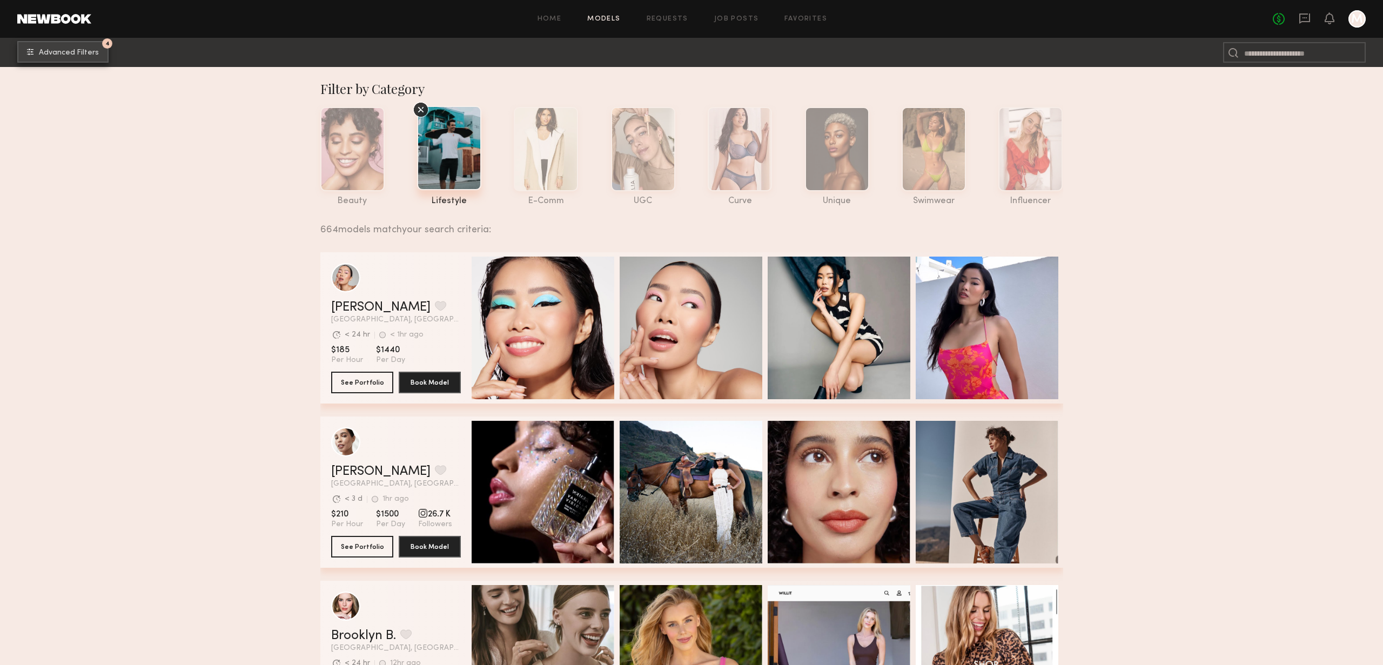
click at [71, 48] on button "4 Advanced Filters" at bounding box center [62, 52] width 91 height 22
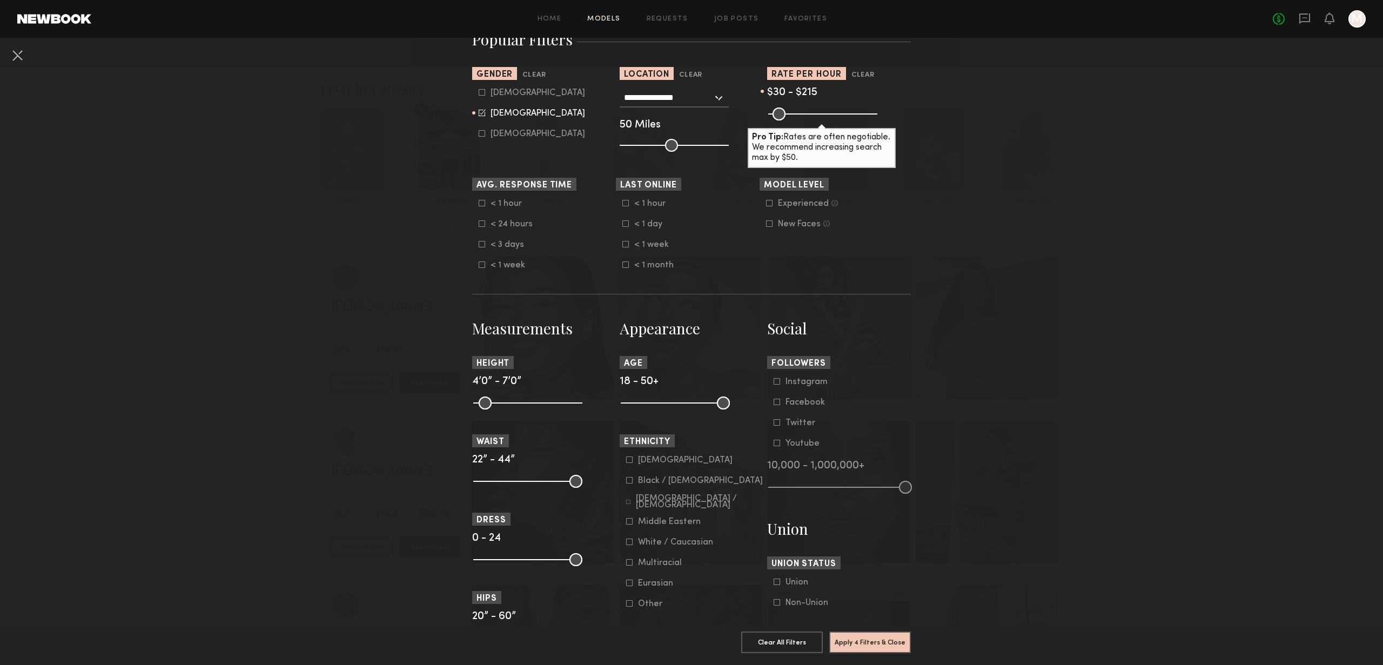
scroll to position [199, 0]
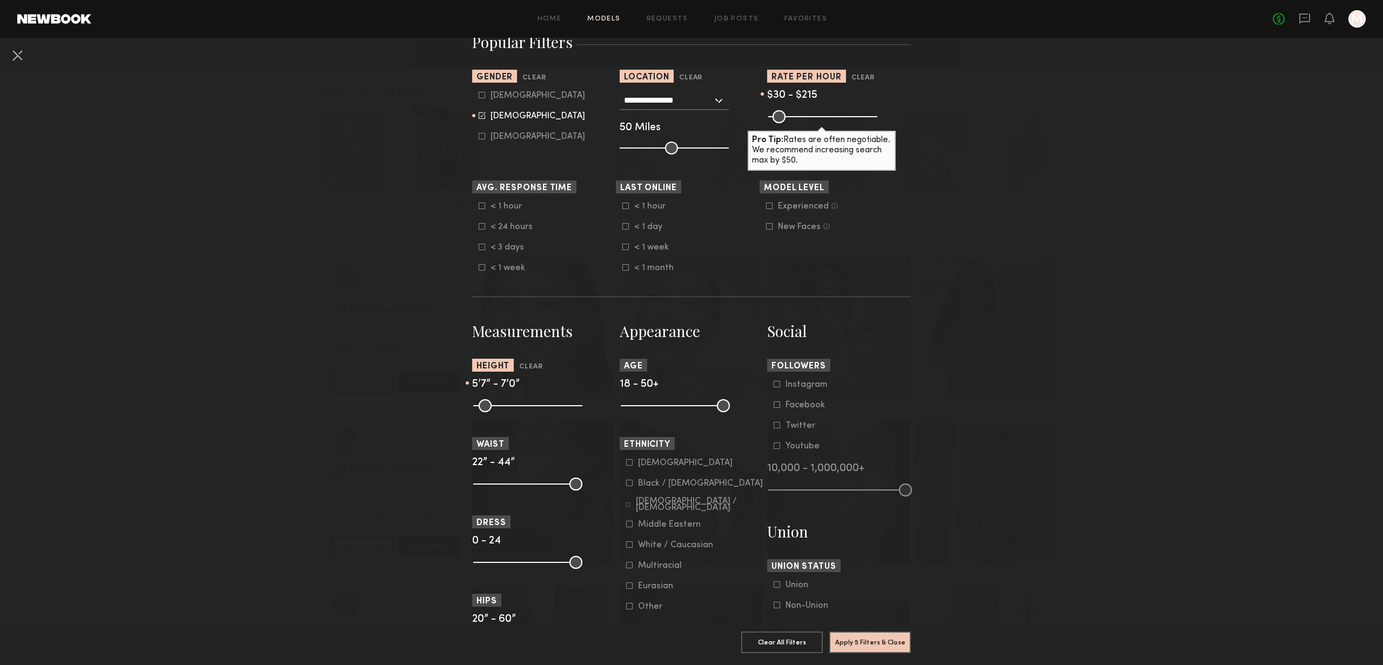
drag, startPoint x: 477, startPoint y: 410, endPoint x: 529, endPoint y: 413, distance: 52.5
type input "**"
click at [529, 412] on input "range" at bounding box center [527, 405] width 109 height 13
click at [982, 232] on nb-browse-filters "**********" at bounding box center [691, 430] width 1383 height 1185
drag, startPoint x: 812, startPoint y: 116, endPoint x: 793, endPoint y: 114, distance: 19.0
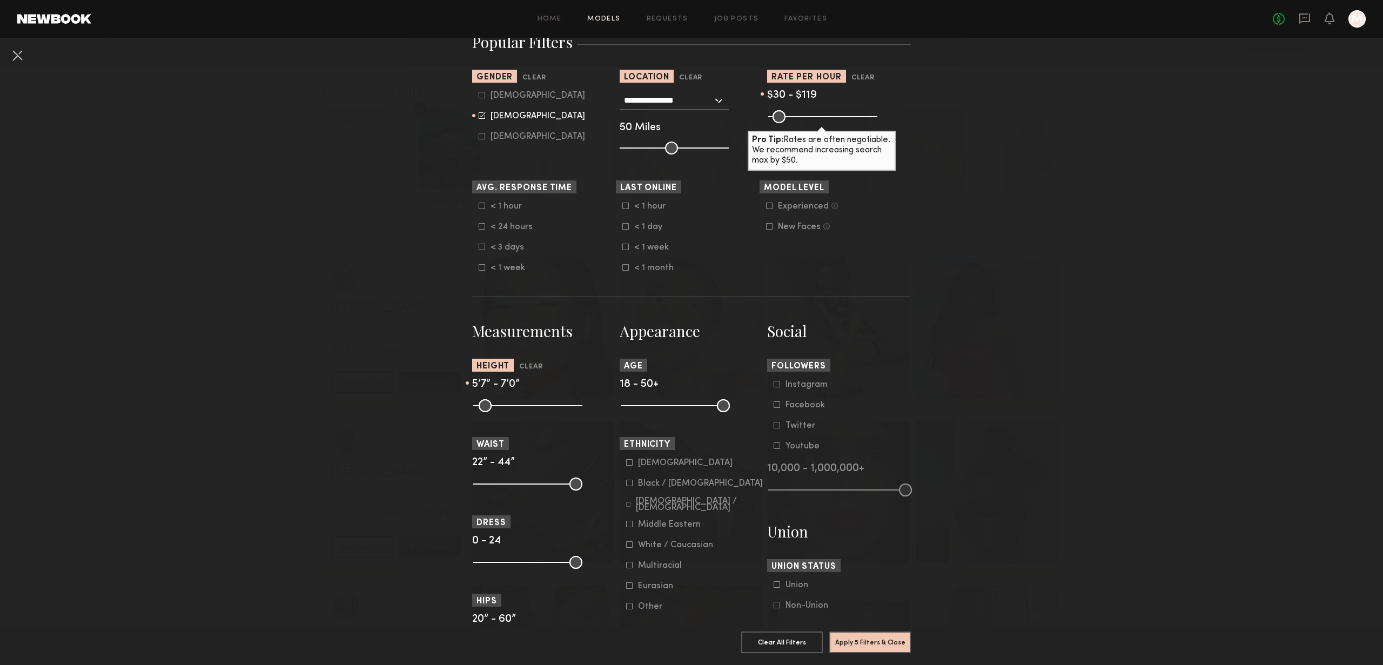
type input "***"
click at [793, 114] on input "range" at bounding box center [822, 116] width 109 height 13
click at [880, 643] on button "Apply 5 Filters & Close" at bounding box center [870, 642] width 82 height 22
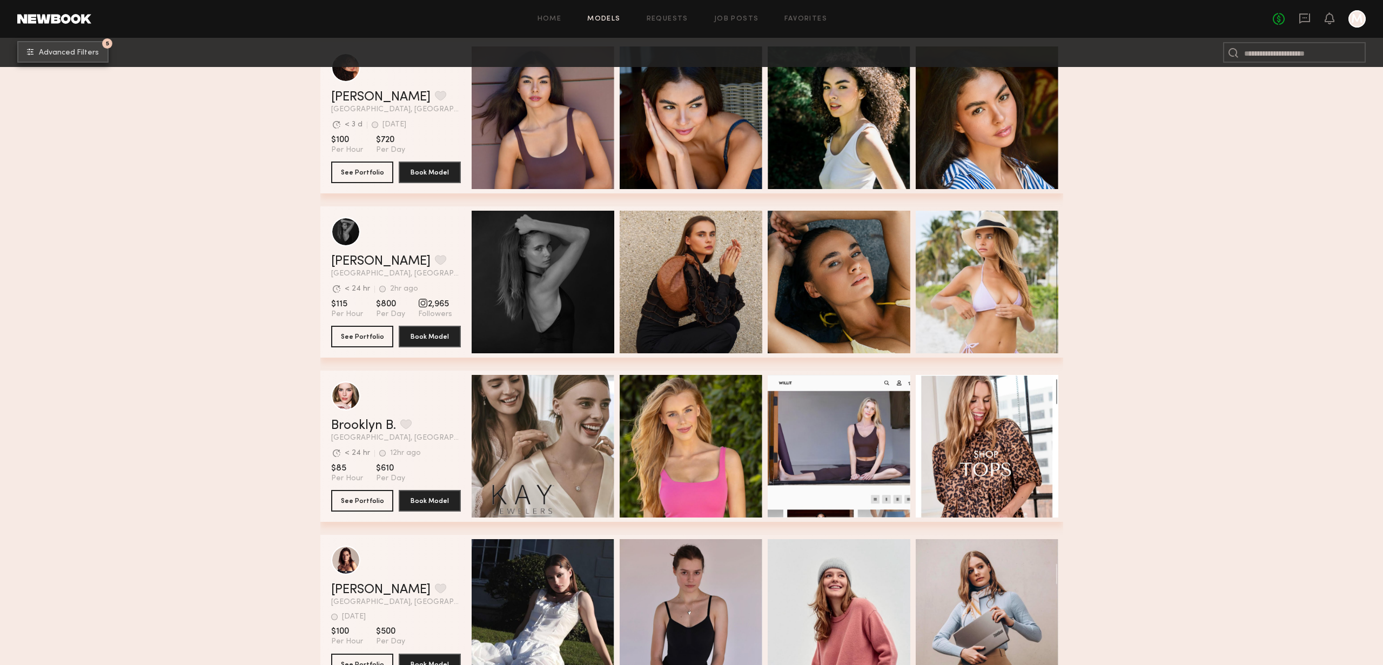
scroll to position [437, 0]
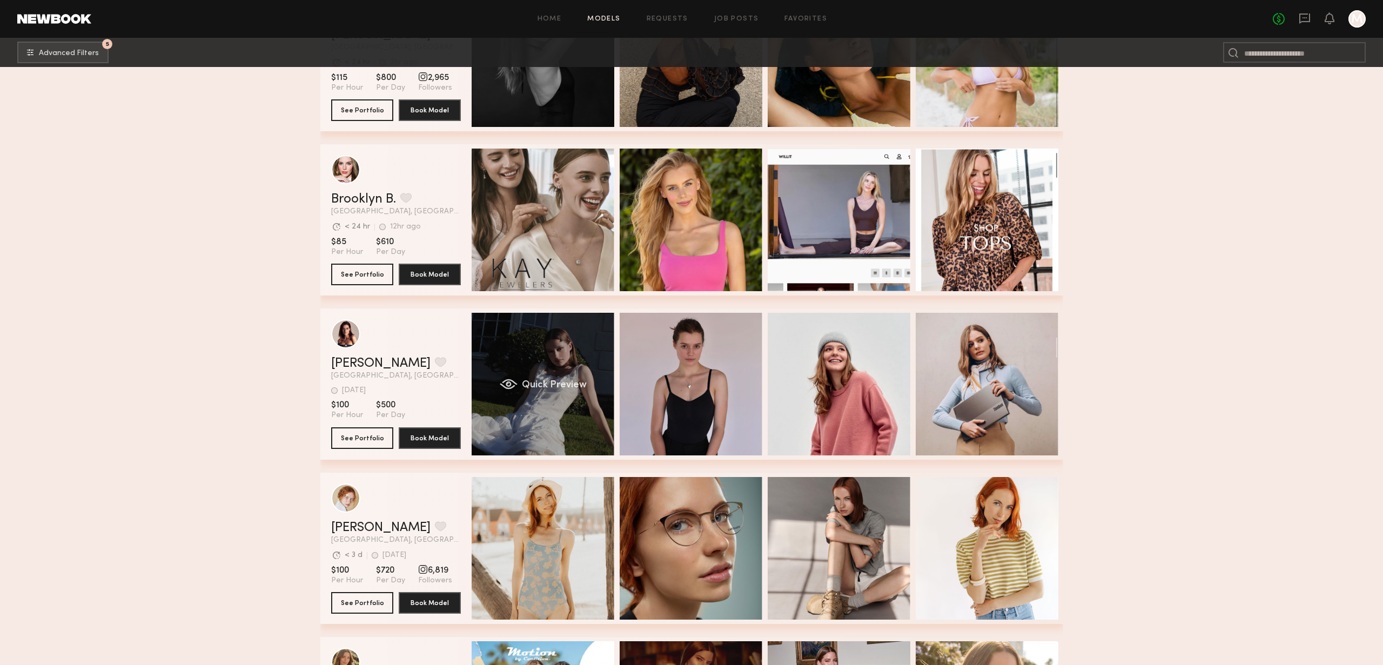
click at [544, 363] on div "Quick Preview" at bounding box center [543, 384] width 143 height 143
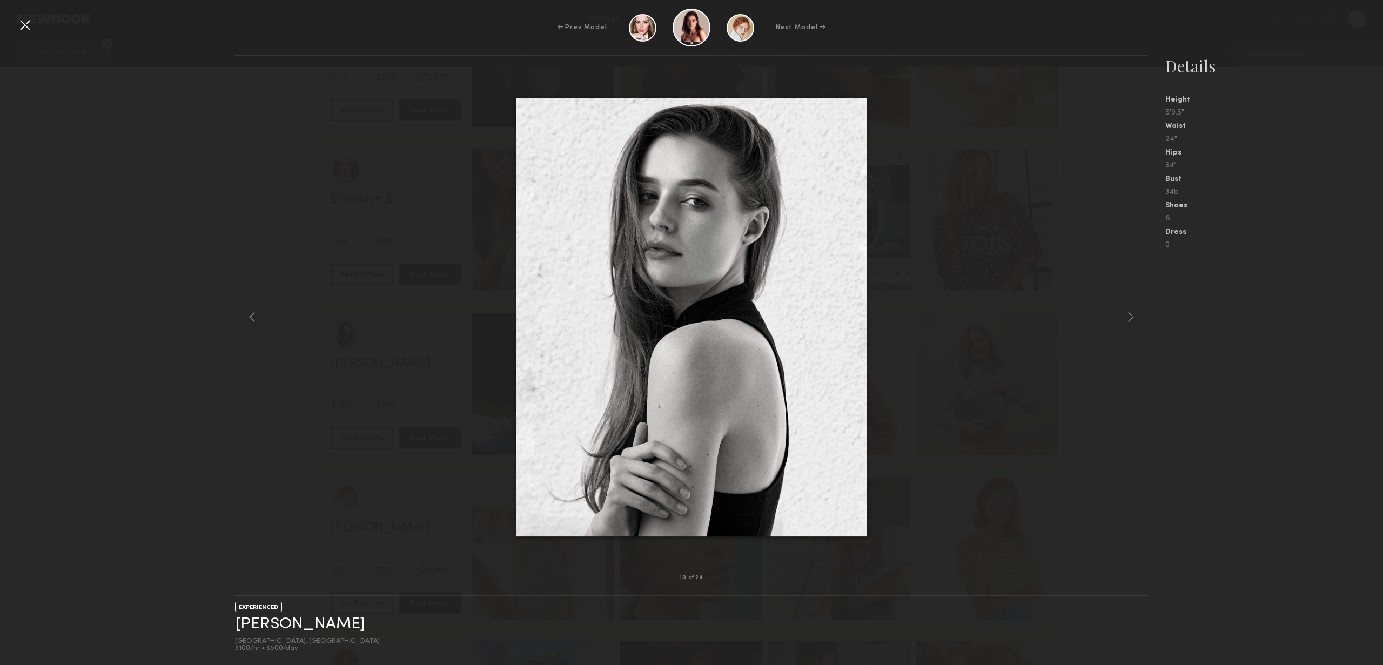
click at [1049, 332] on div at bounding box center [691, 316] width 913 height 487
click at [26, 27] on div at bounding box center [24, 24] width 17 height 17
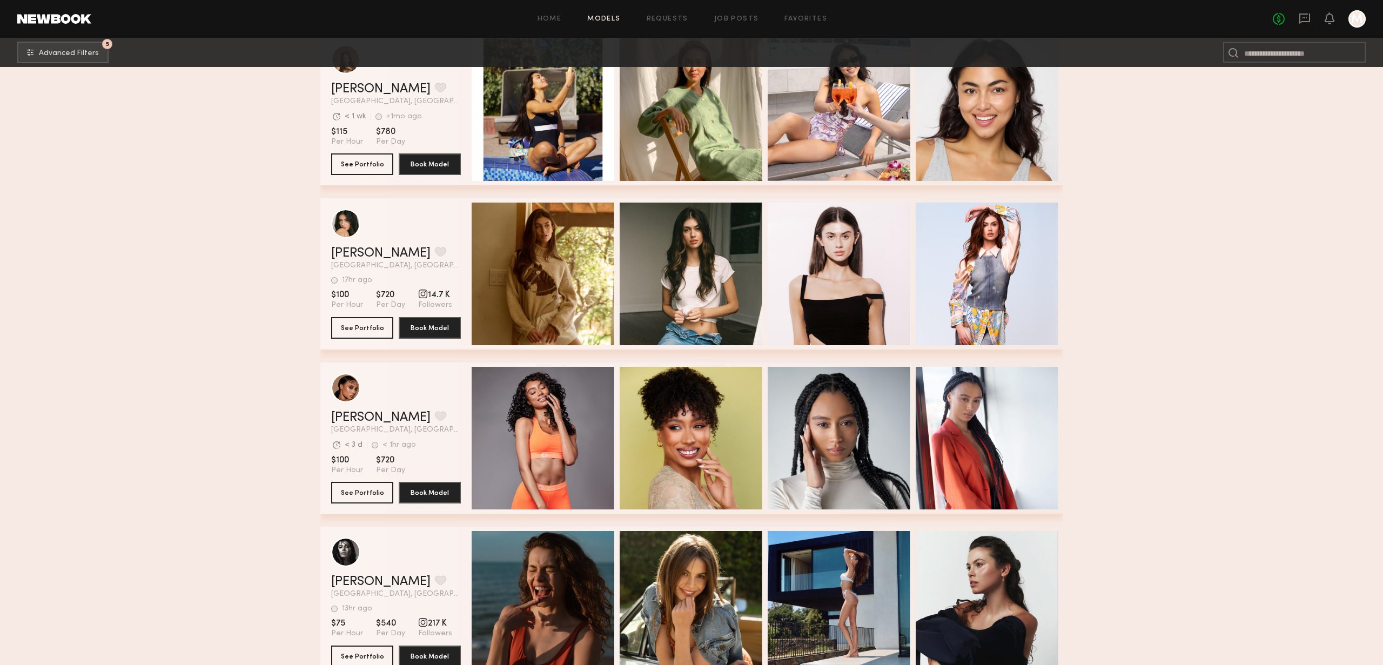
scroll to position [2356, 0]
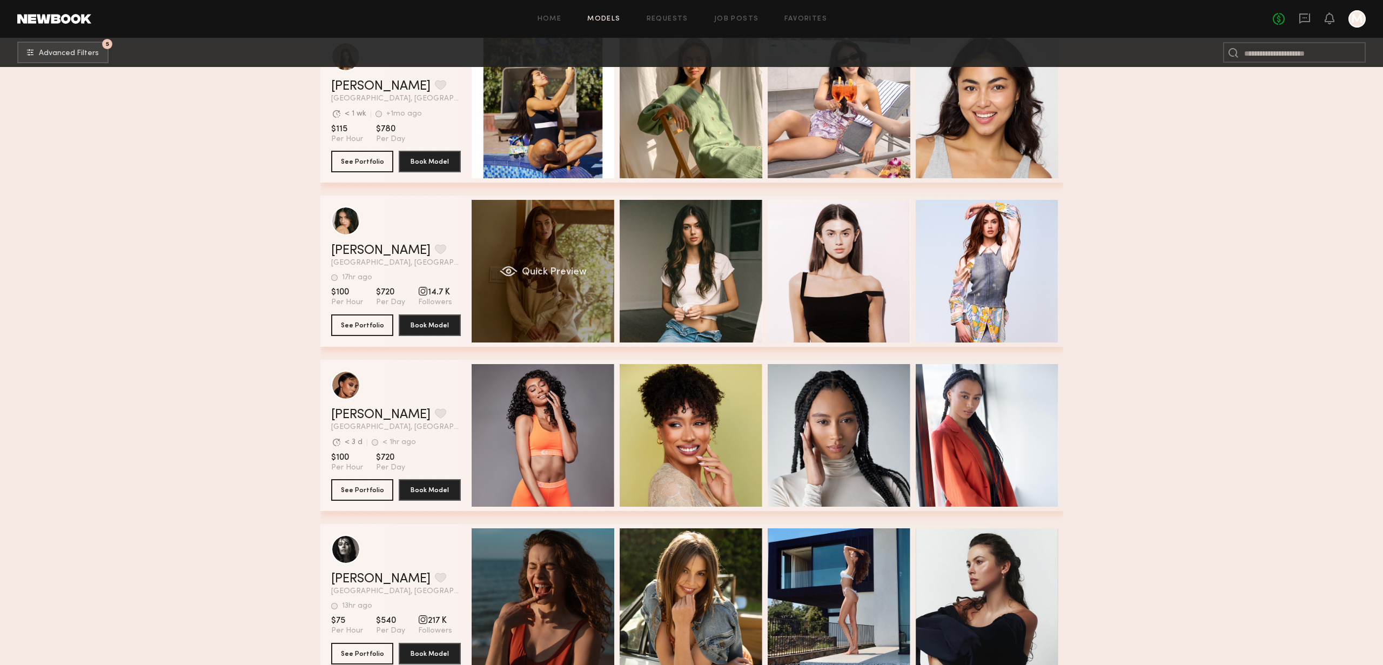
click at [556, 229] on div "Quick Preview" at bounding box center [543, 271] width 143 height 143
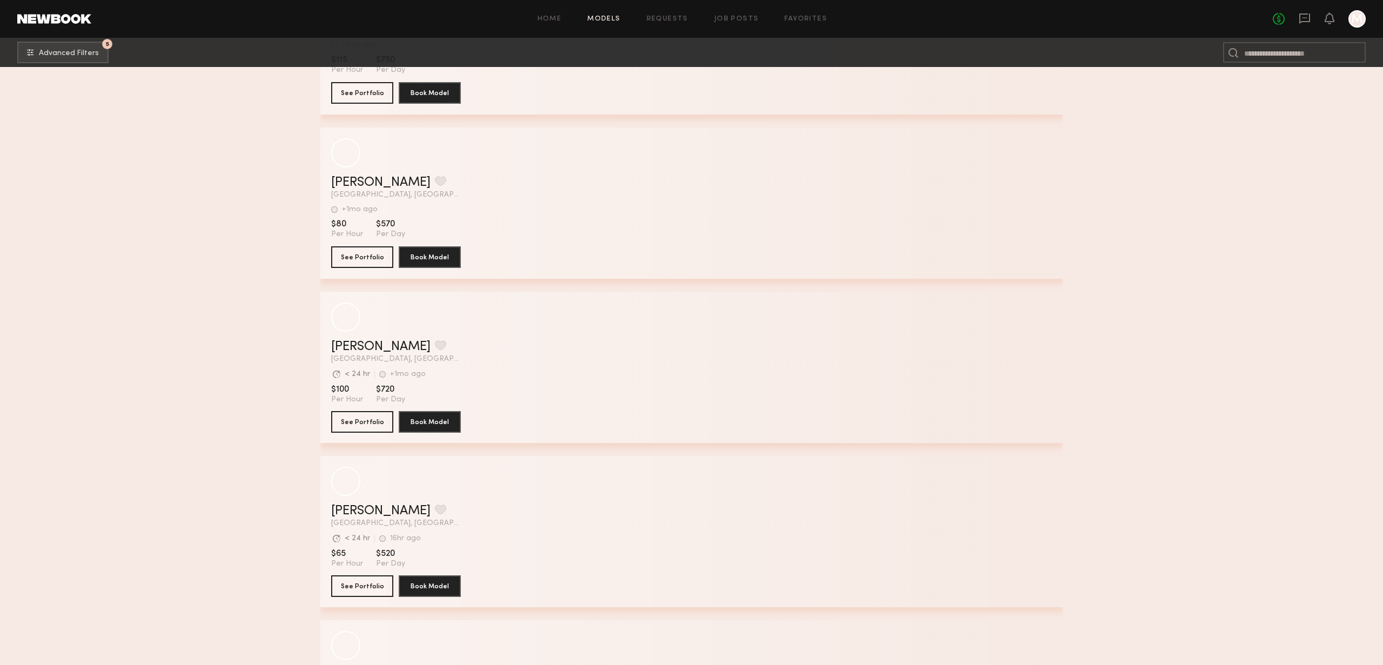
scroll to position [22135, 0]
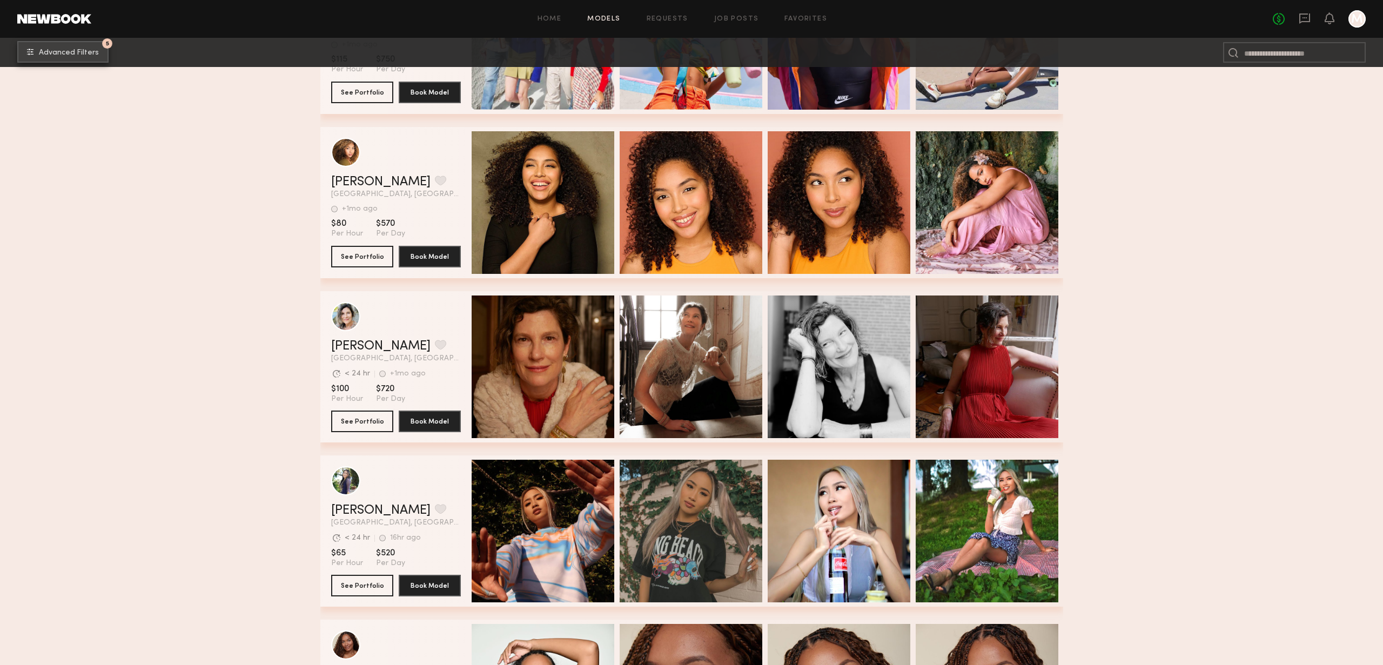
click at [78, 56] on span "Advanced Filters" at bounding box center [69, 53] width 60 height 8
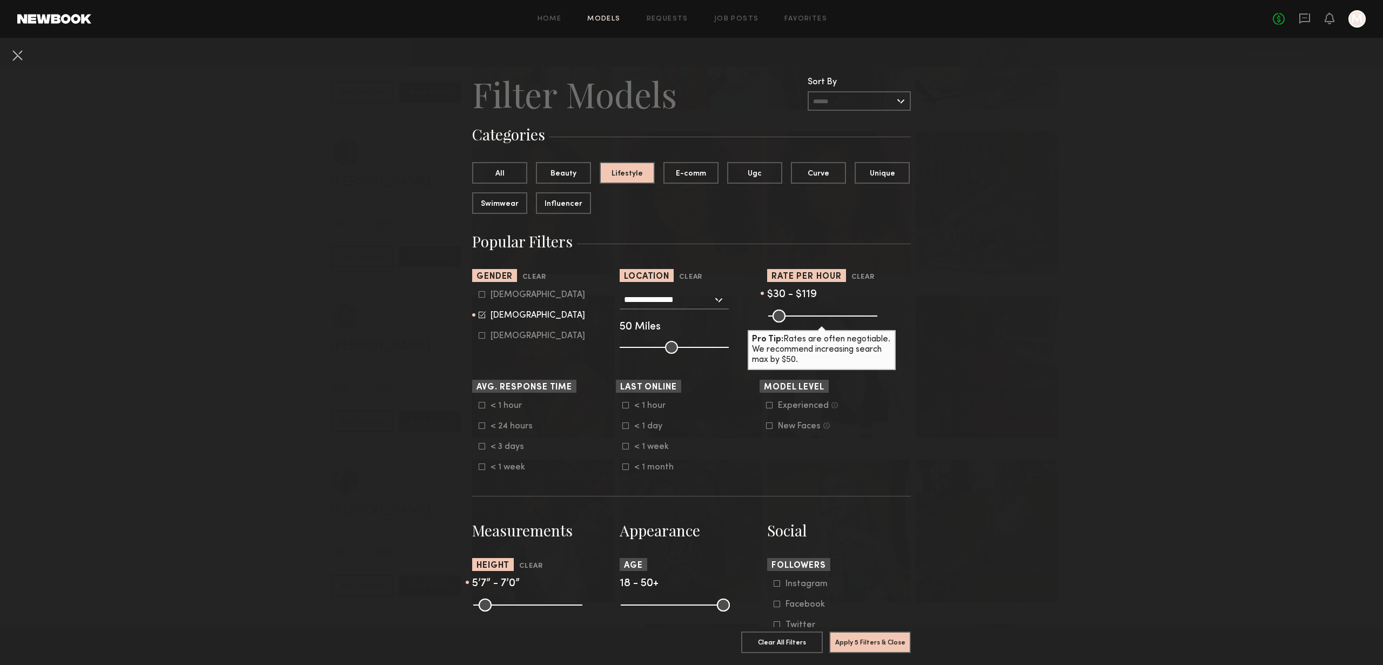
click at [997, 354] on nb-browse-filters "**********" at bounding box center [691, 630] width 1383 height 1185
click at [848, 298] on div "$30 - $119" at bounding box center [839, 295] width 144 height 10
click at [991, 361] on nb-browse-filters "**********" at bounding box center [691, 630] width 1383 height 1185
click at [815, 348] on div "Pro Tip: Rates are often negotiable. We recommend increasing search max by $50." at bounding box center [822, 350] width 148 height 40
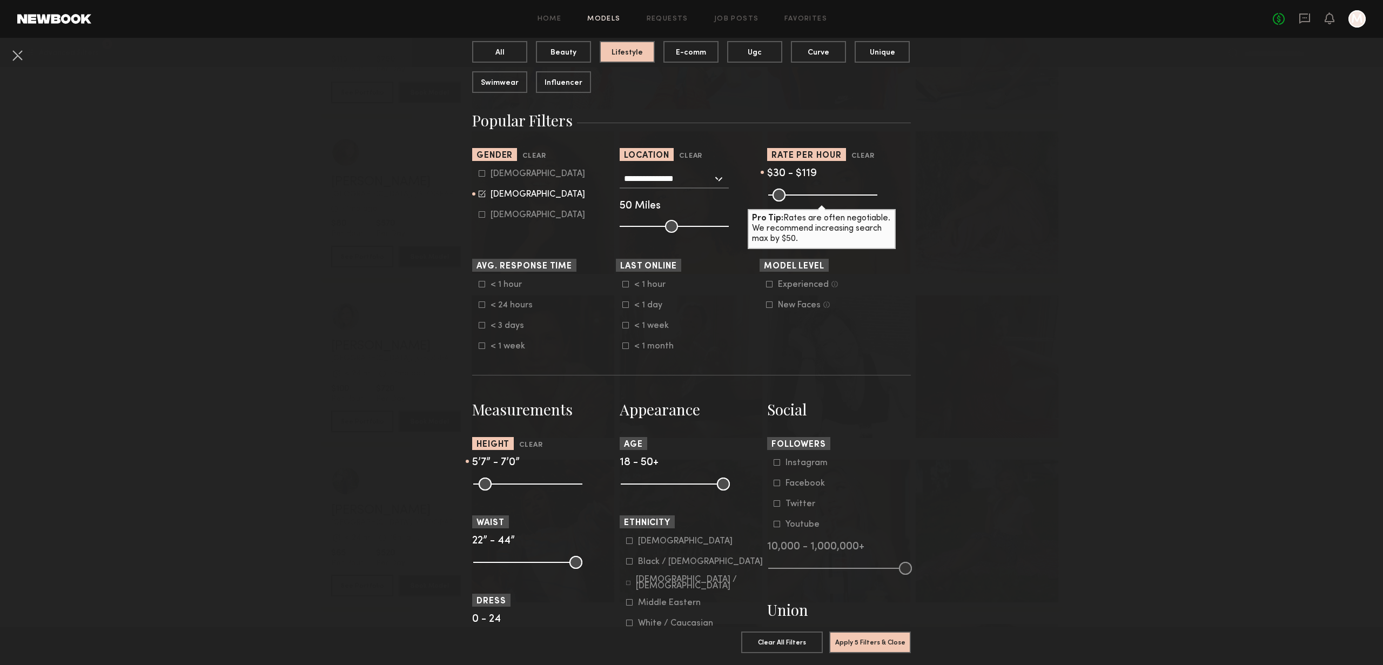
scroll to position [119, 0]
drag, startPoint x: 720, startPoint y: 493, endPoint x: 670, endPoint y: 497, distance: 49.8
type input "**"
click at [670, 492] on input "range" at bounding box center [675, 485] width 109 height 13
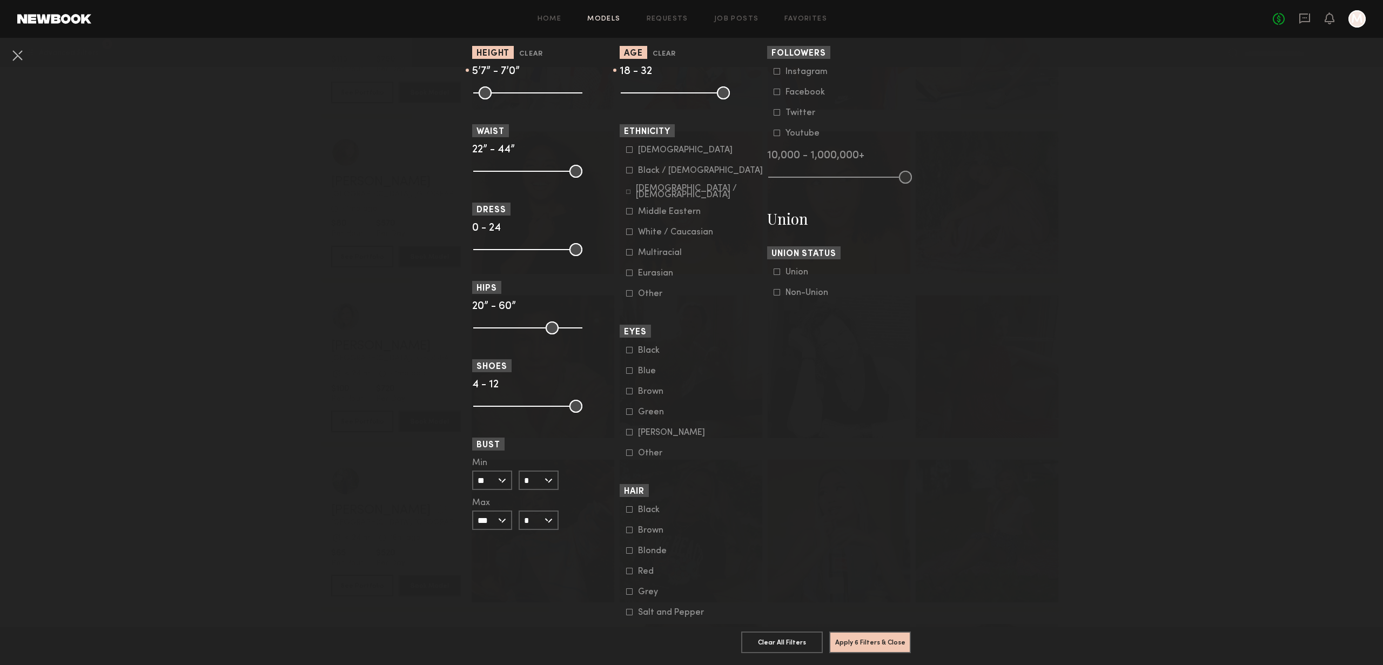
scroll to position [514, 0]
click at [684, 233] on div "White / Caucasian" at bounding box center [675, 230] width 75 height 6
click at [813, 294] on div "Non-Union" at bounding box center [807, 290] width 43 height 6
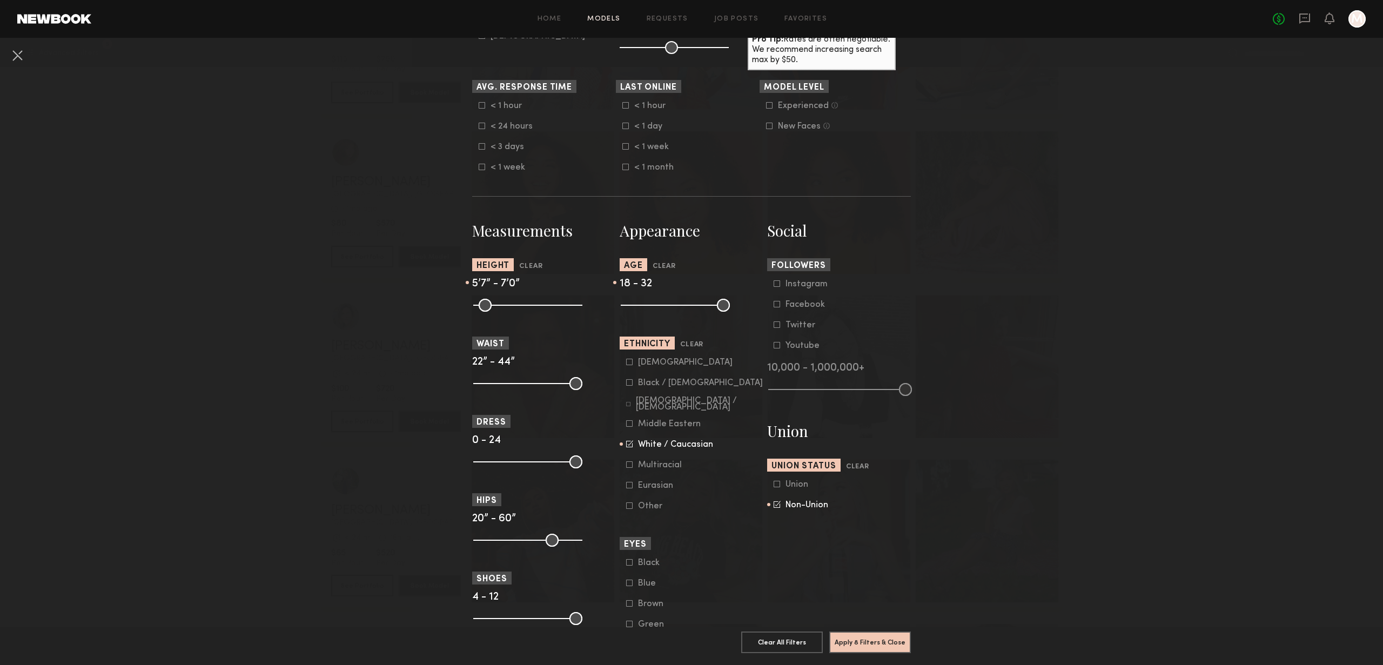
scroll to position [300, 0]
click at [879, 640] on button "Apply 8 Filters & Close" at bounding box center [870, 642] width 82 height 22
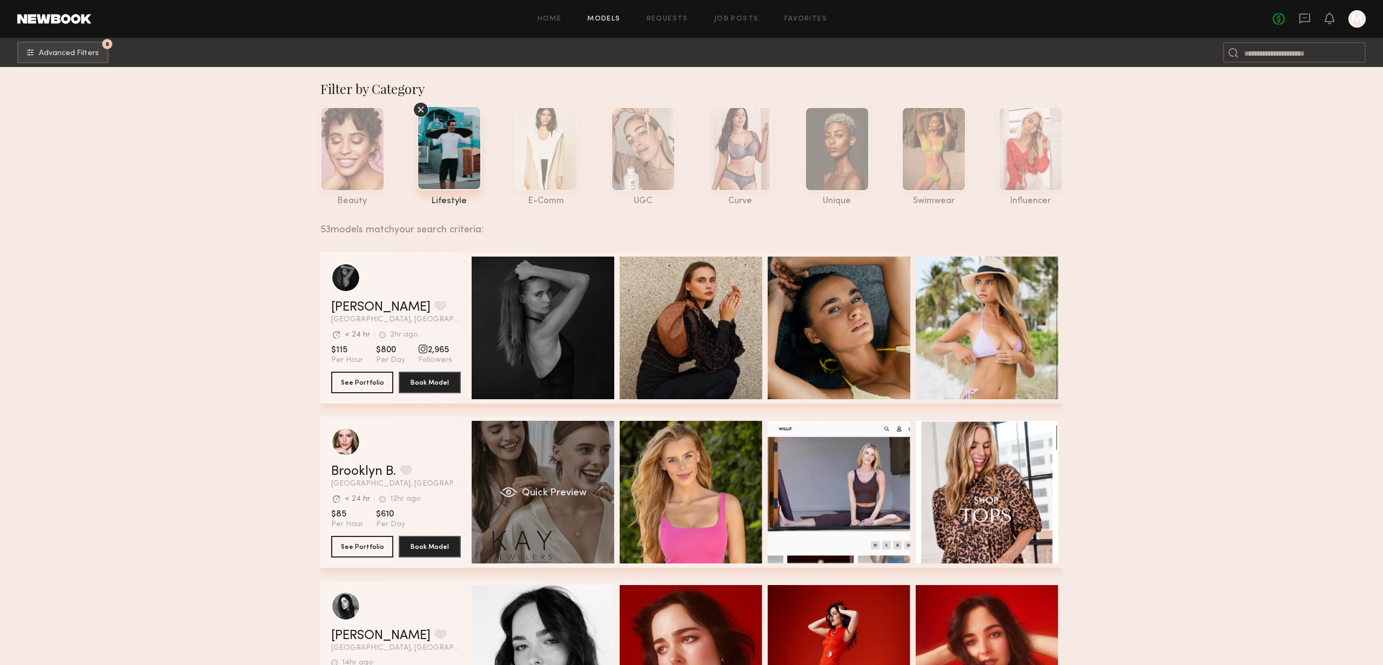
click at [533, 451] on div "Quick Preview" at bounding box center [543, 492] width 143 height 143
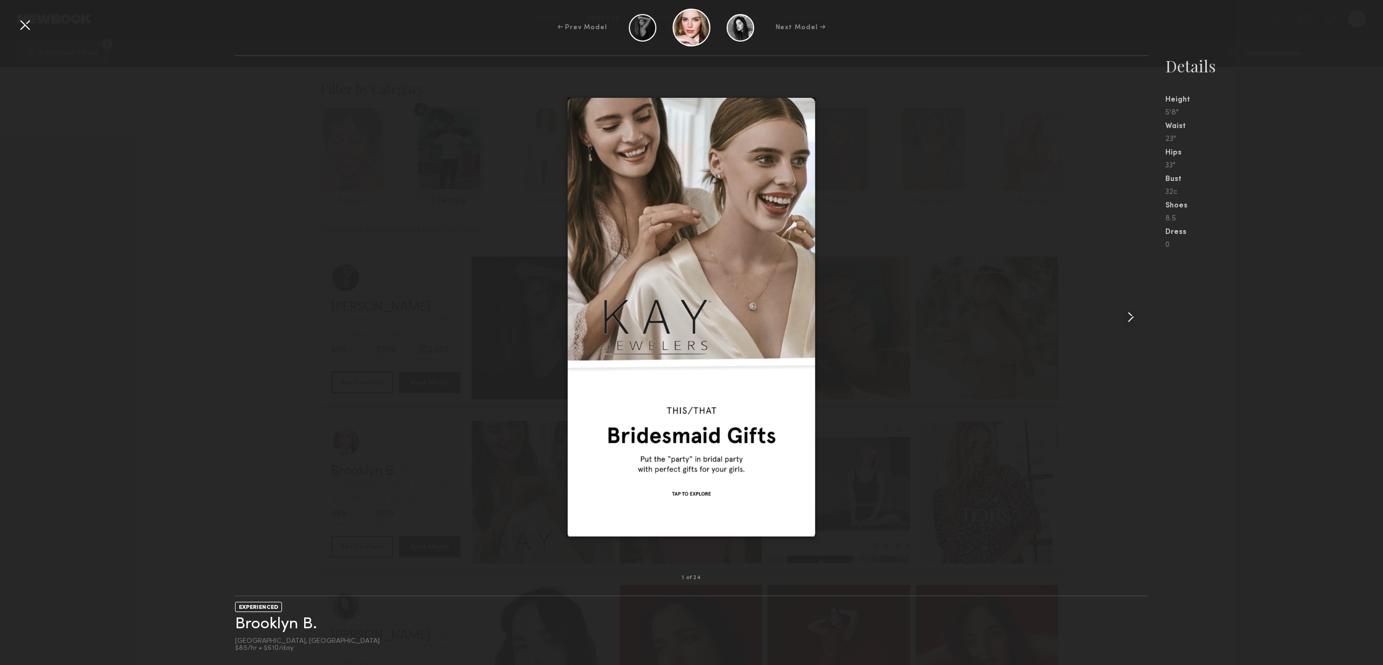
click at [1135, 324] on common-icon at bounding box center [1130, 317] width 17 height 17
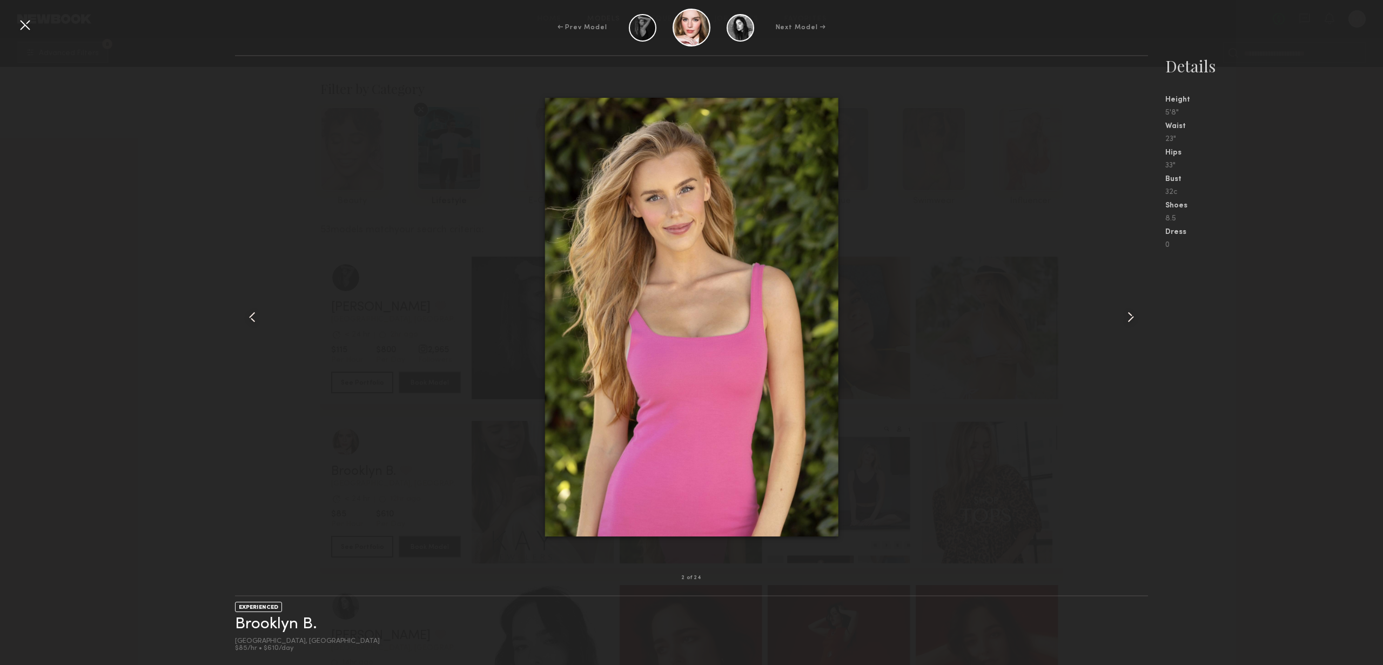
click at [1135, 324] on common-icon at bounding box center [1130, 317] width 17 height 17
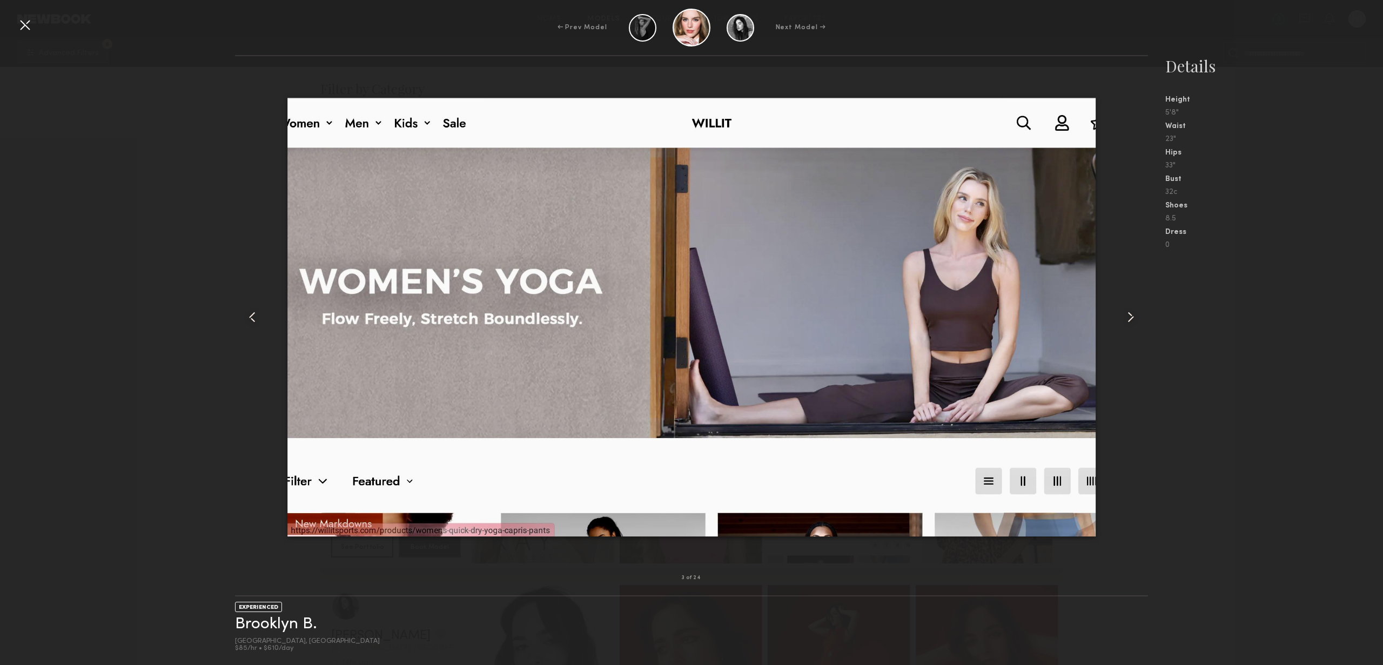
click at [1135, 324] on common-icon at bounding box center [1130, 317] width 17 height 17
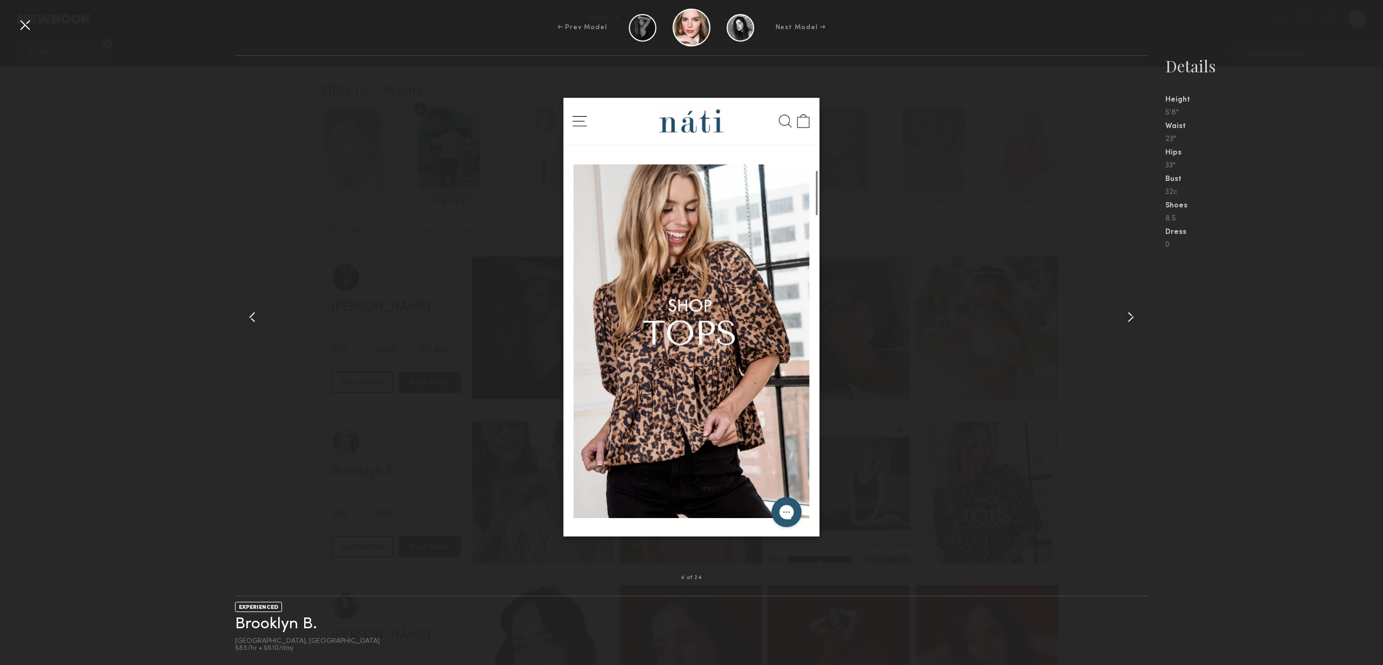
click at [1135, 324] on common-icon at bounding box center [1130, 317] width 17 height 17
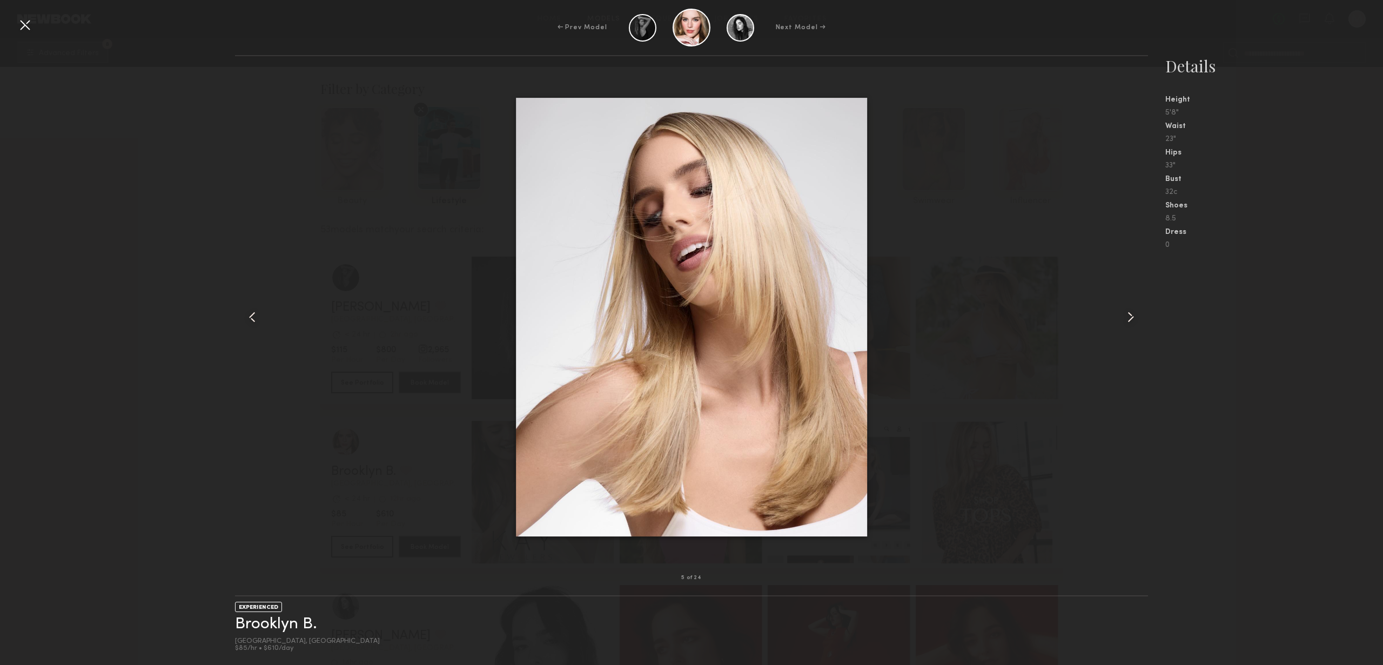
click at [1135, 324] on common-icon at bounding box center [1130, 317] width 17 height 17
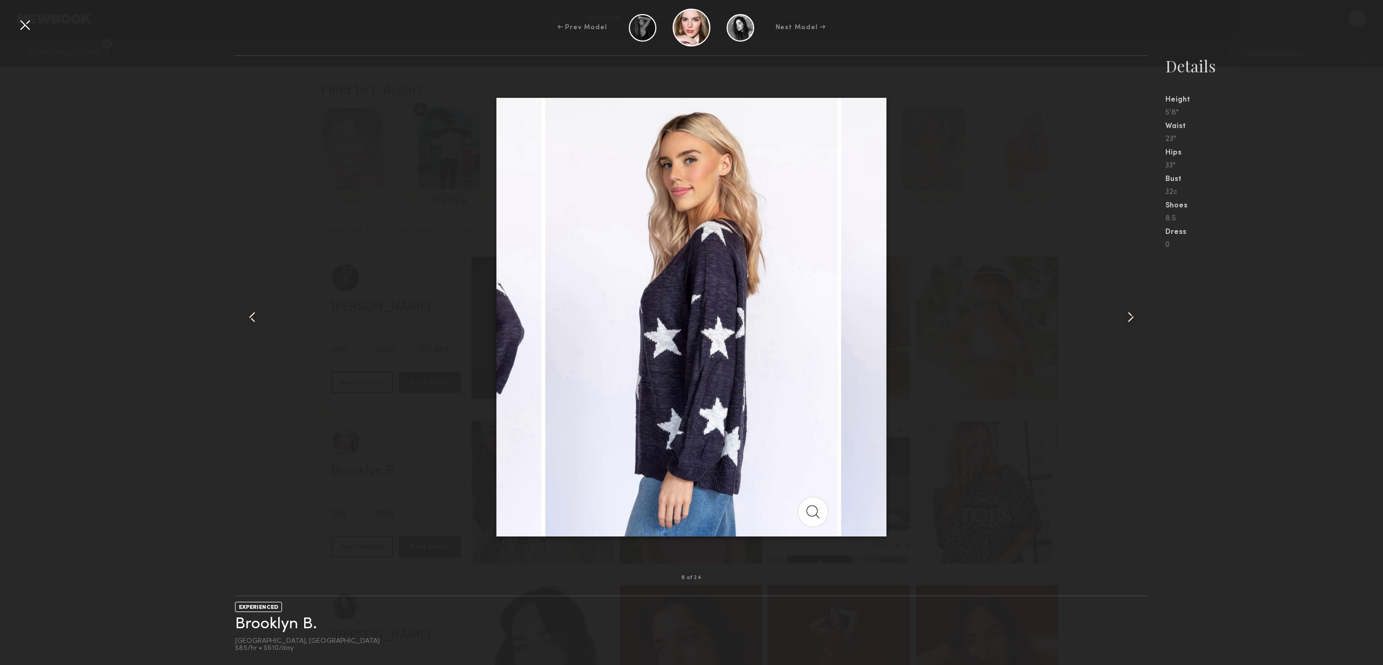
click at [1135, 324] on common-icon at bounding box center [1130, 317] width 17 height 17
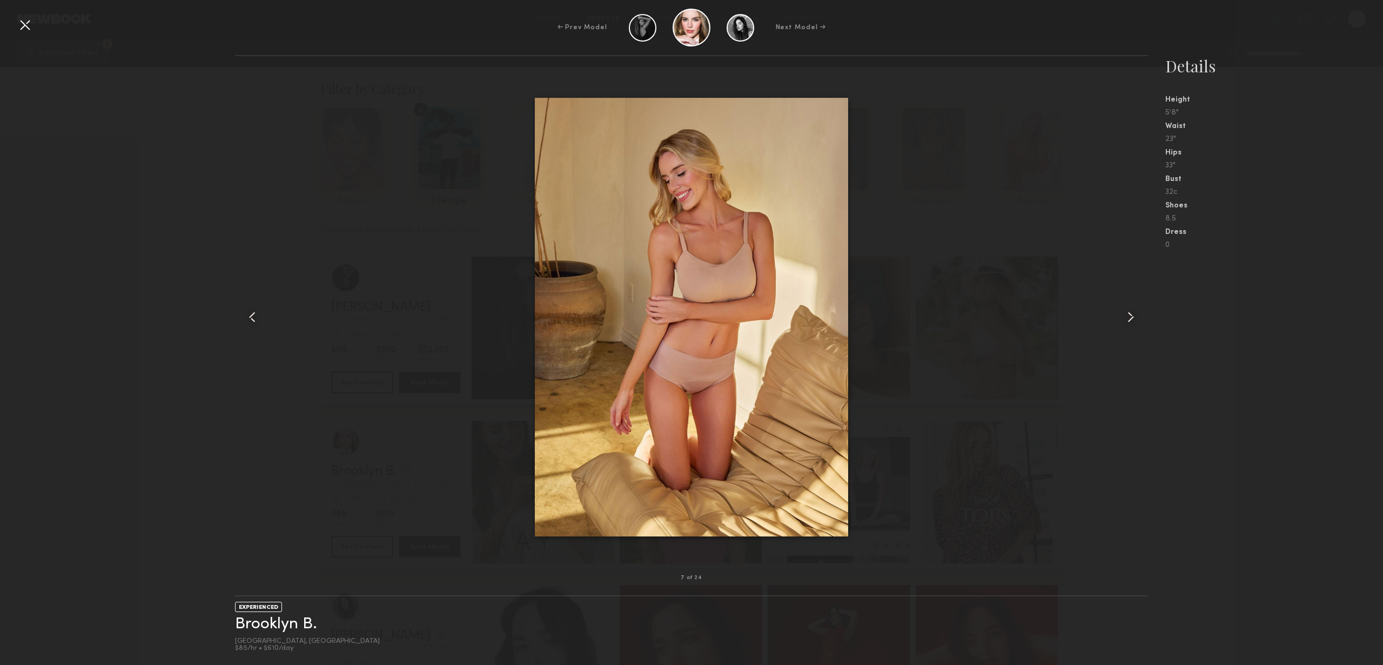
click at [27, 28] on div at bounding box center [24, 24] width 17 height 17
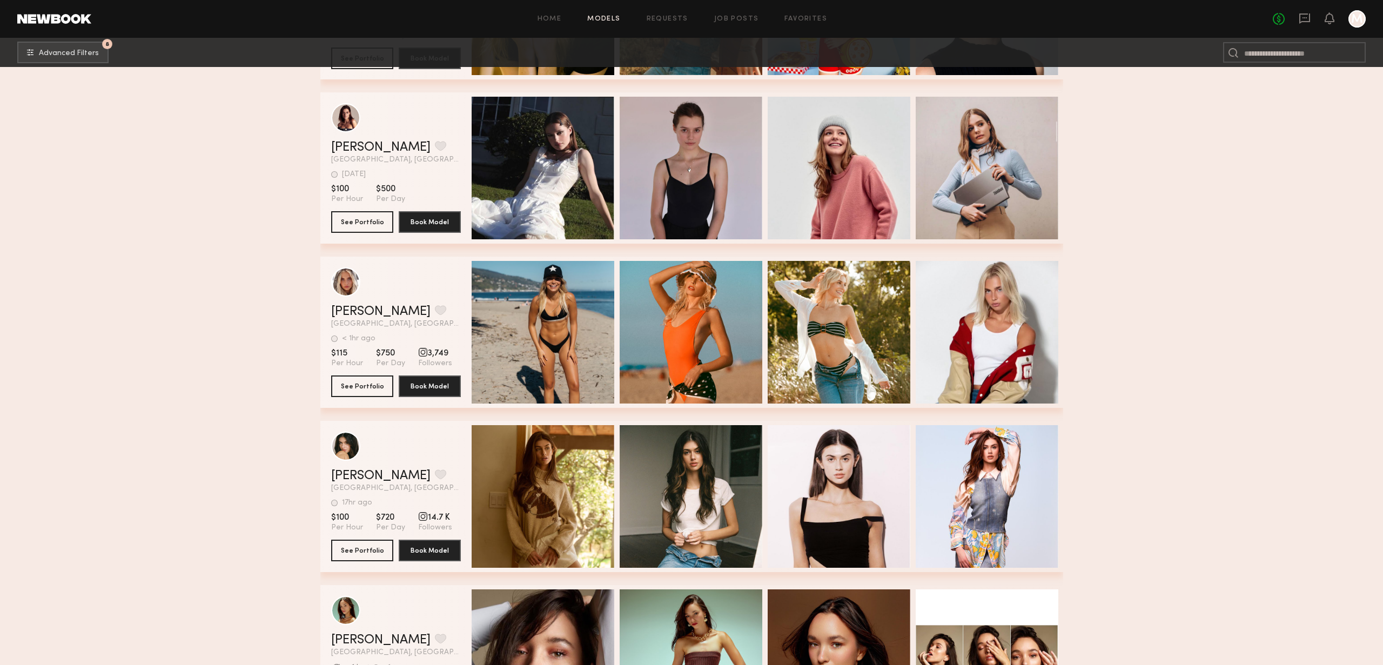
scroll to position [859, 0]
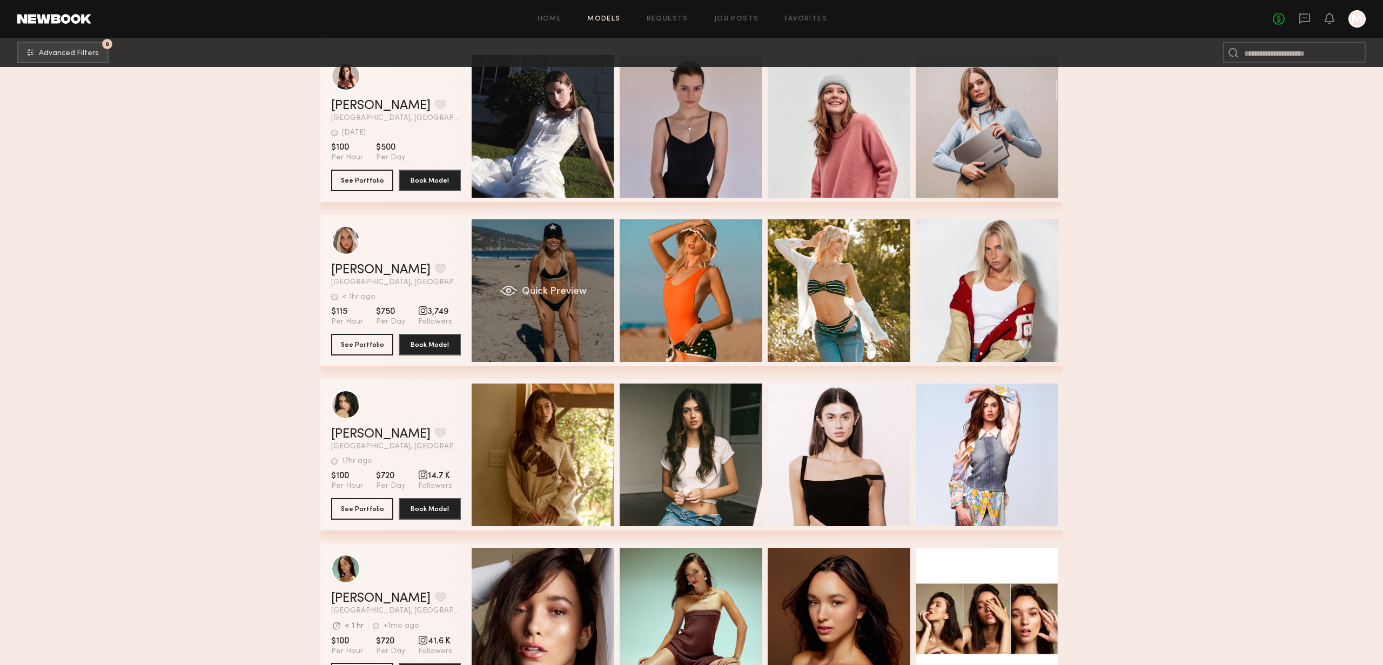
click at [559, 281] on div "Quick Preview" at bounding box center [543, 290] width 143 height 143
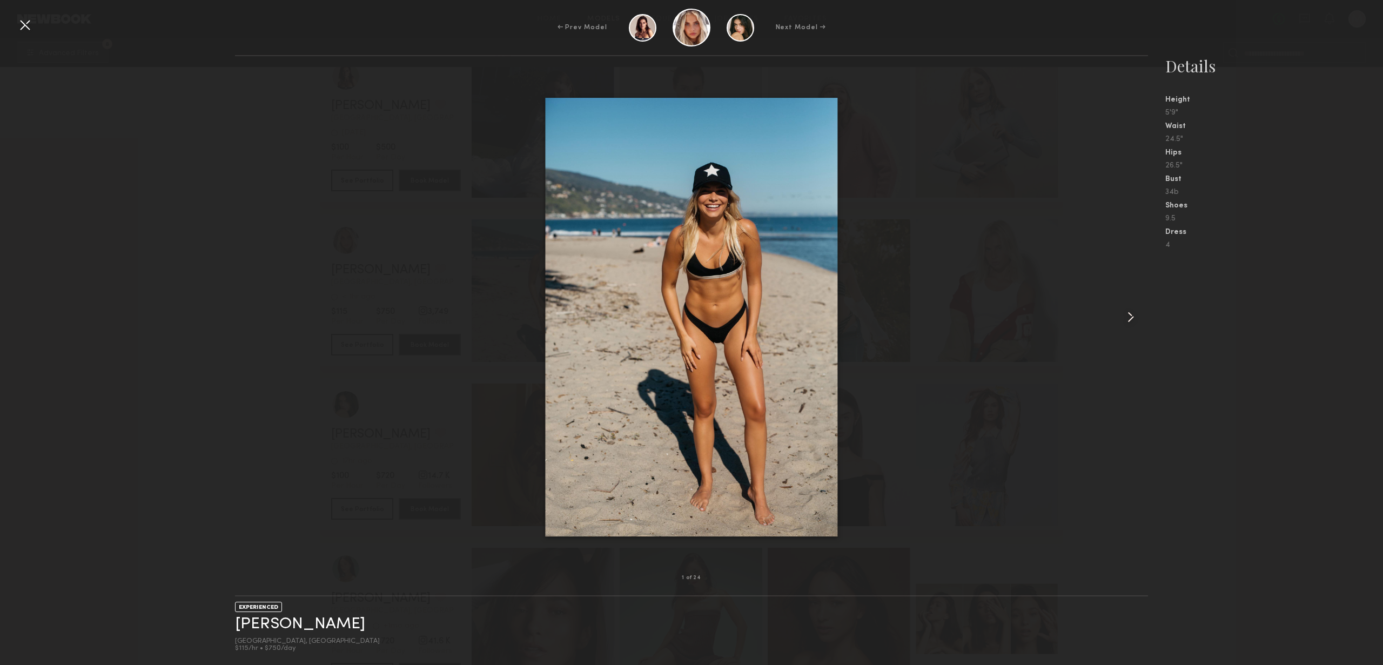
click at [1130, 317] on common-icon at bounding box center [1130, 317] width 17 height 17
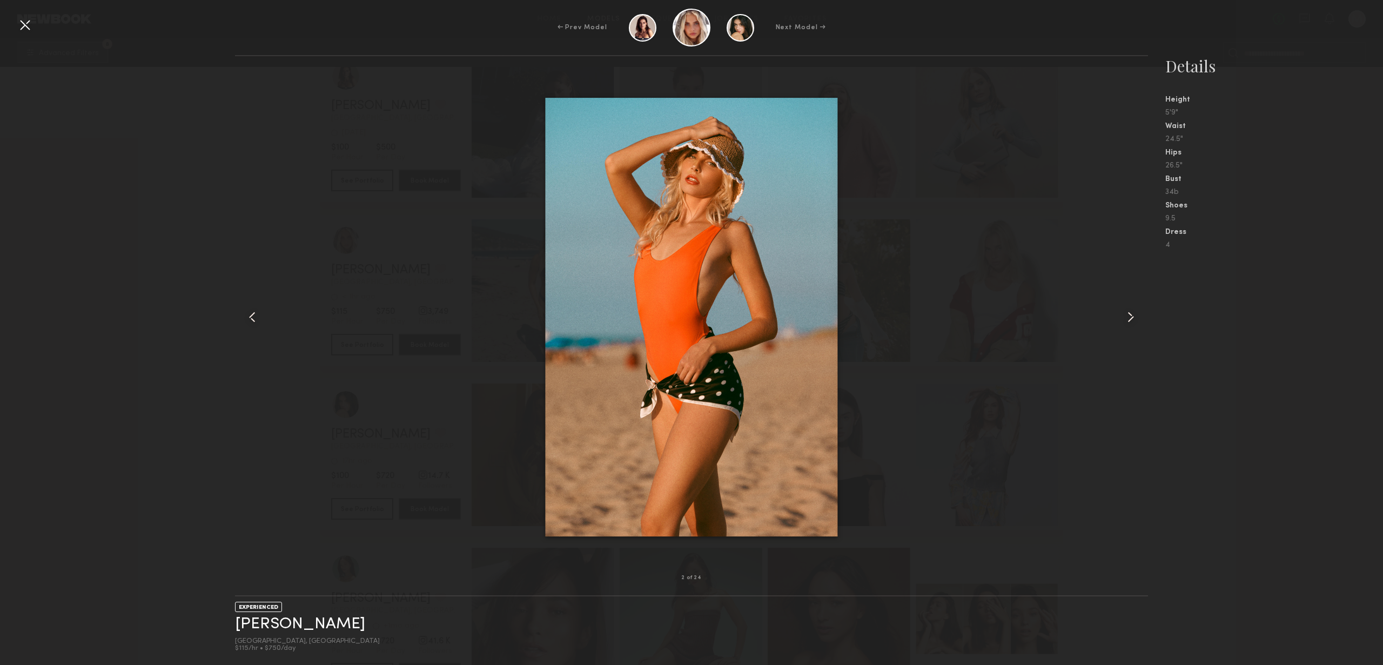
click at [1130, 317] on common-icon at bounding box center [1130, 317] width 17 height 17
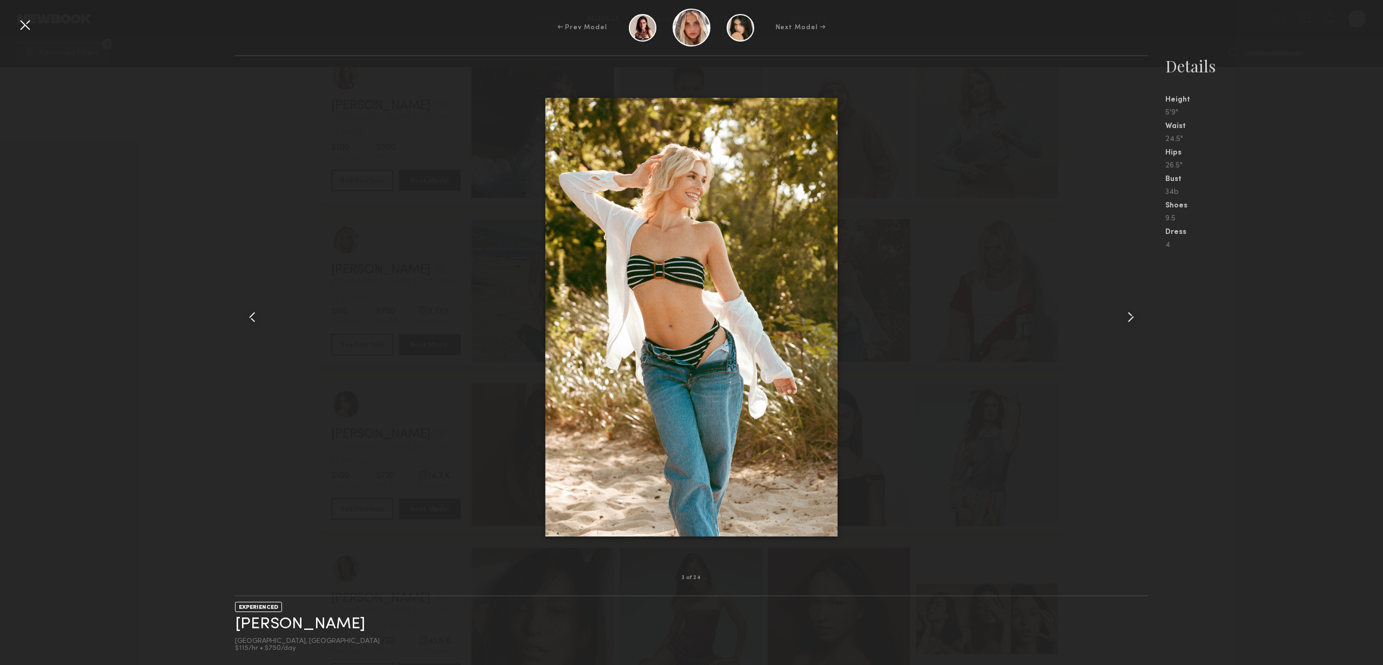
click at [1130, 317] on common-icon at bounding box center [1130, 317] width 17 height 17
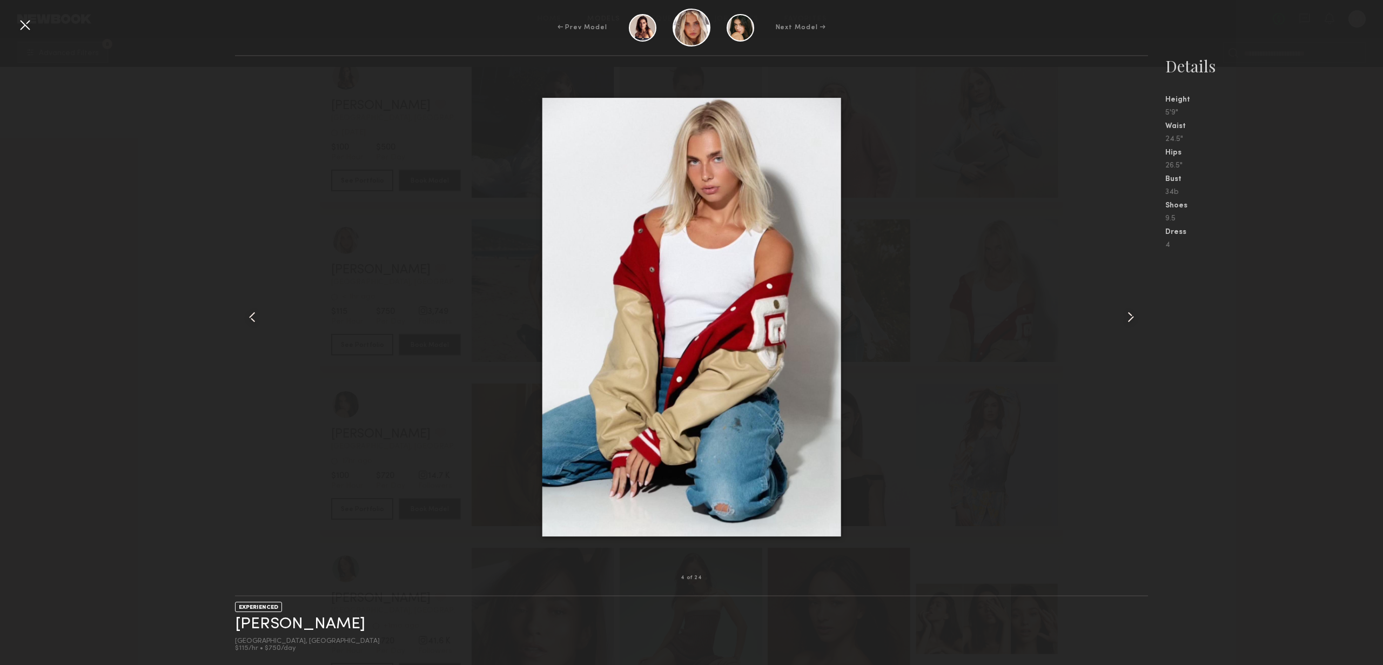
click at [1130, 317] on common-icon at bounding box center [1130, 317] width 17 height 17
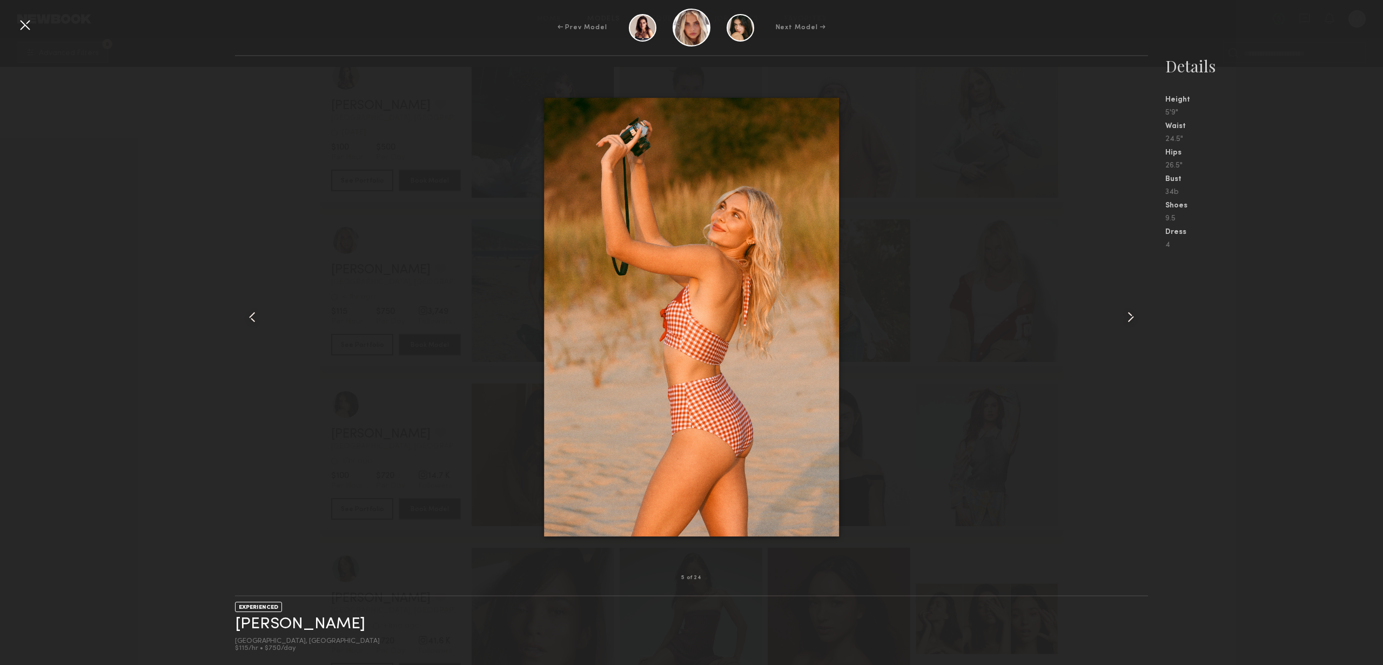
click at [28, 29] on div at bounding box center [24, 24] width 17 height 17
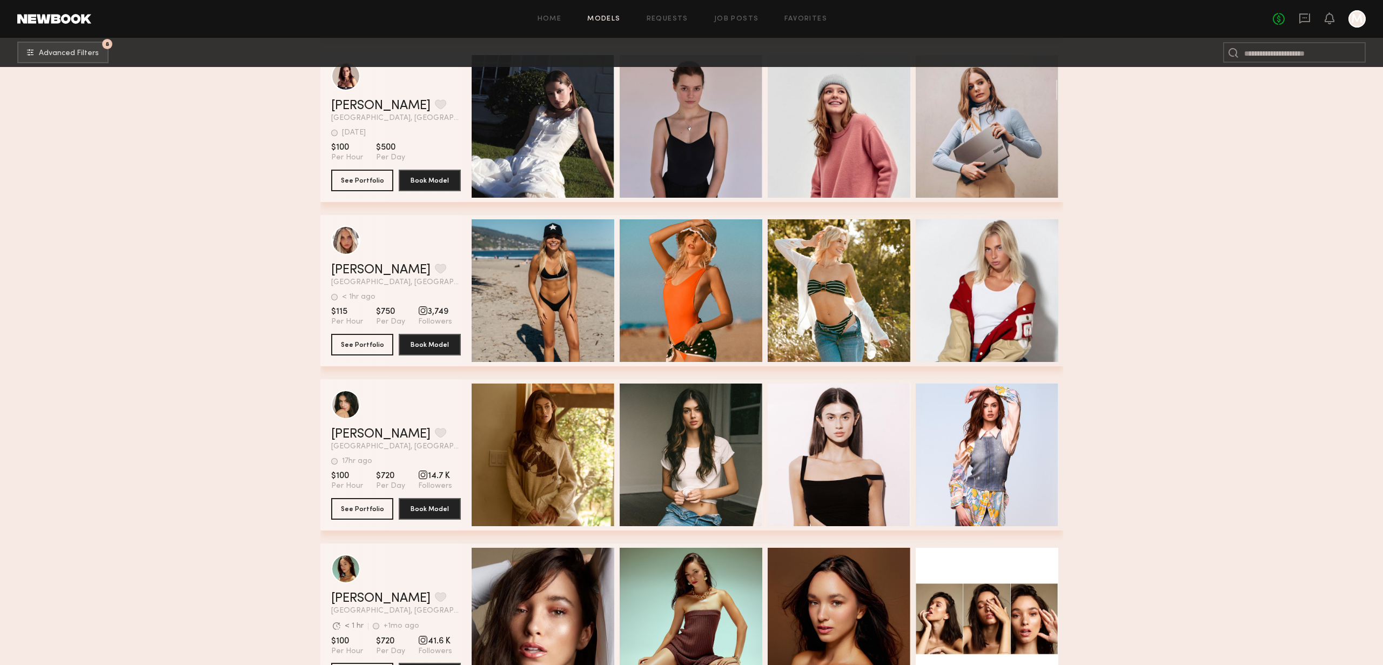
scroll to position [975, 0]
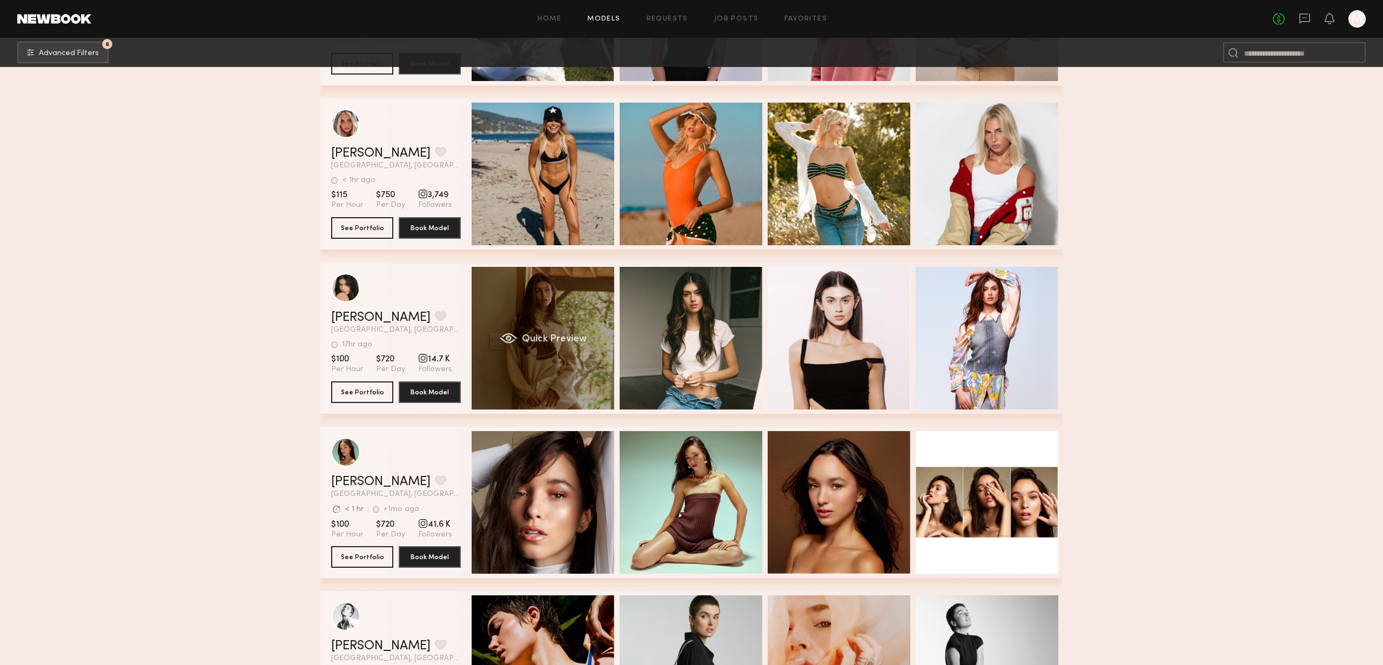
click at [546, 340] on span "Quick Preview" at bounding box center [553, 339] width 65 height 10
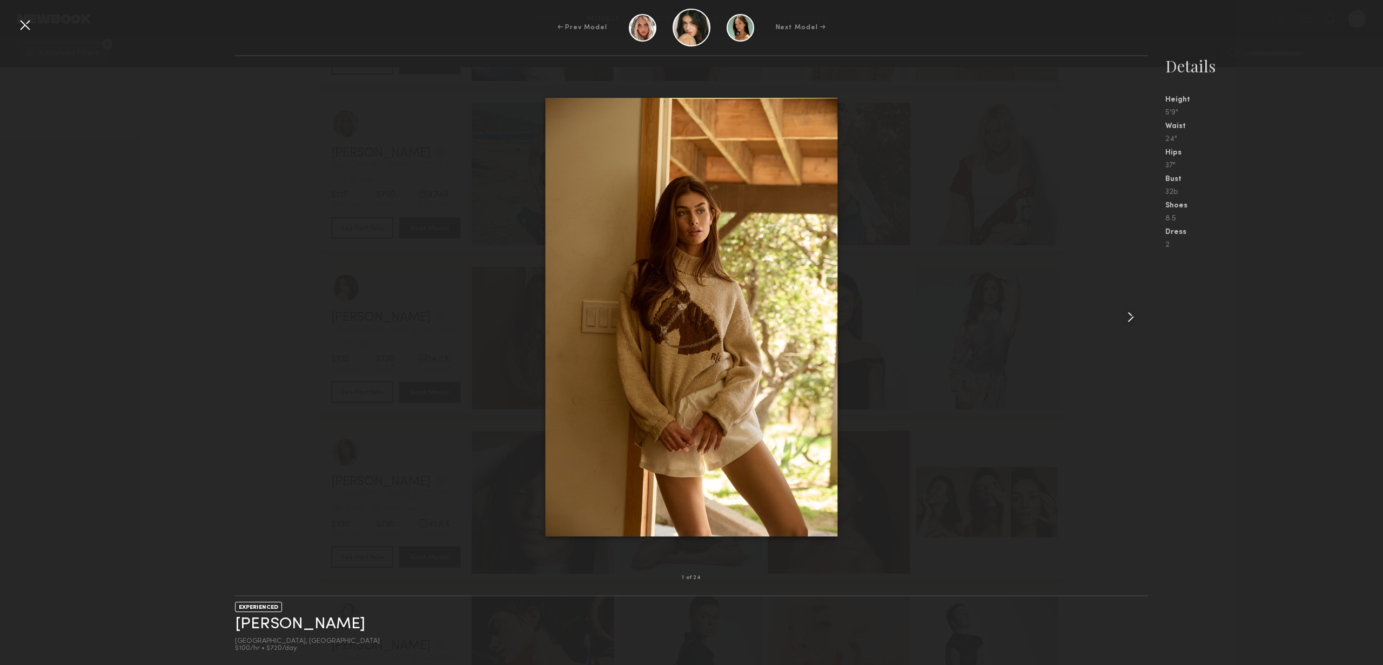
click at [1127, 311] on common-icon at bounding box center [1130, 317] width 17 height 17
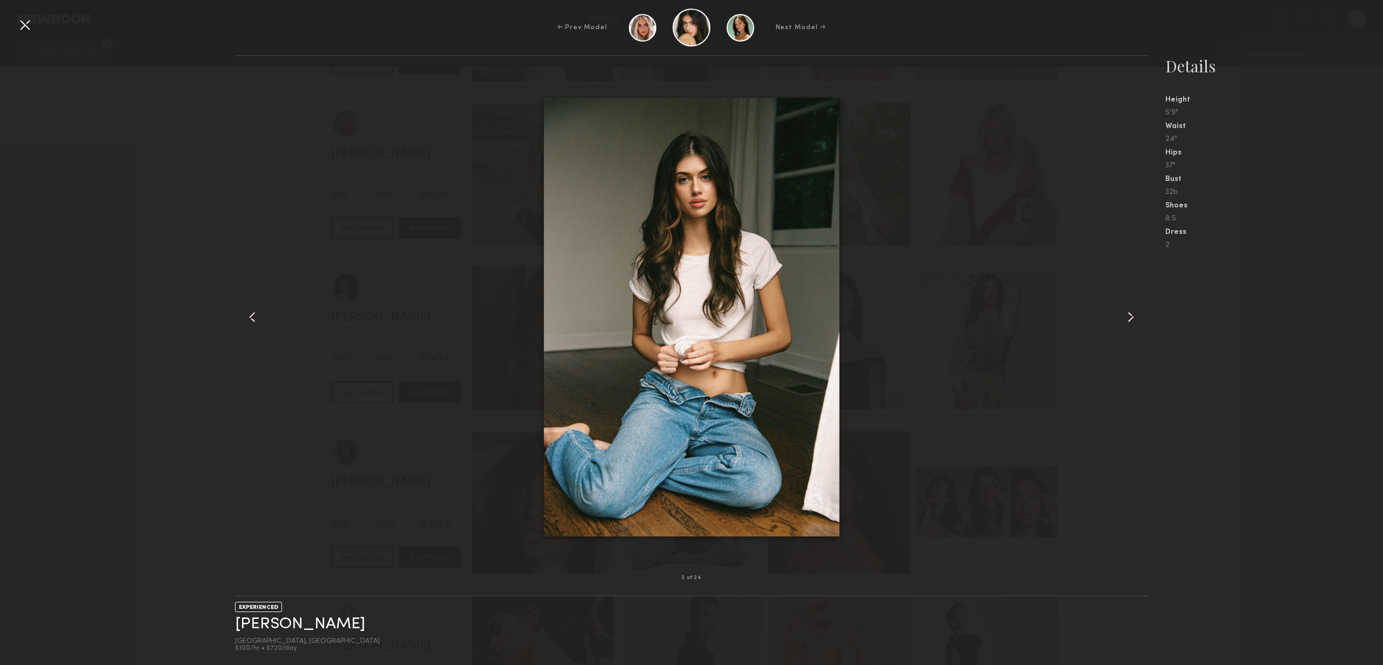
click at [1127, 311] on common-icon at bounding box center [1130, 317] width 17 height 17
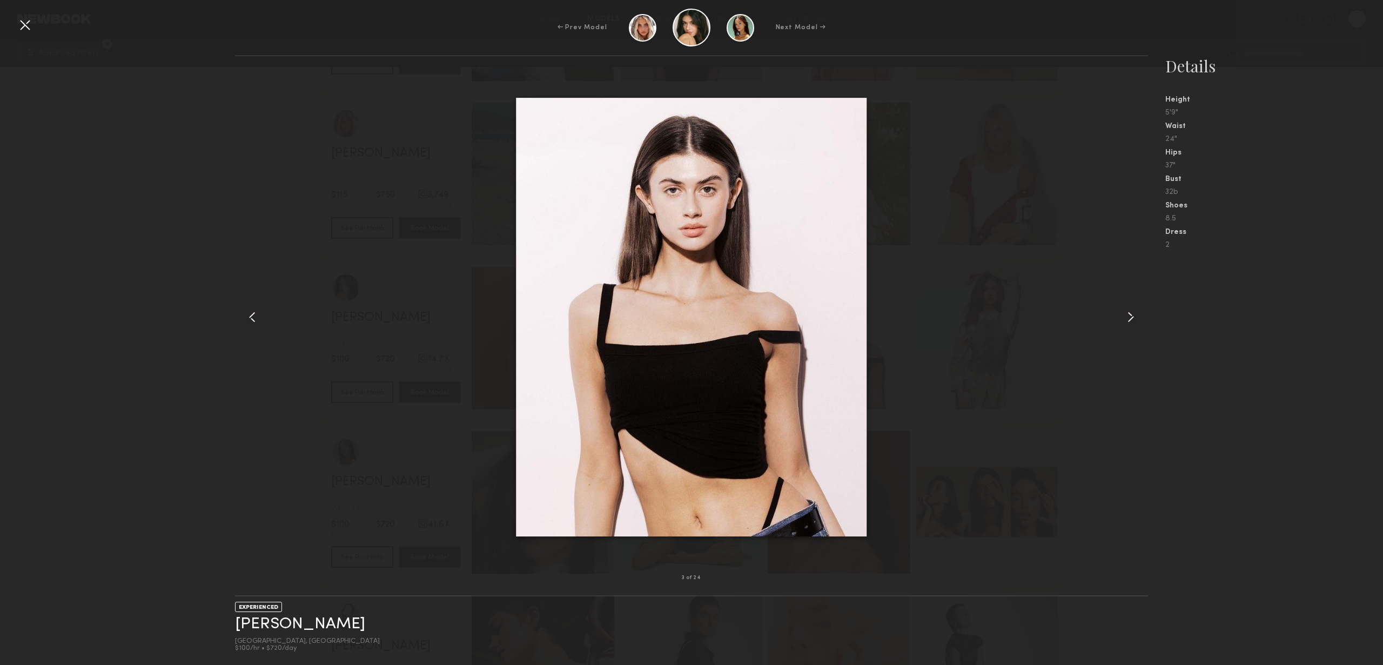
click at [1127, 311] on common-icon at bounding box center [1130, 317] width 17 height 17
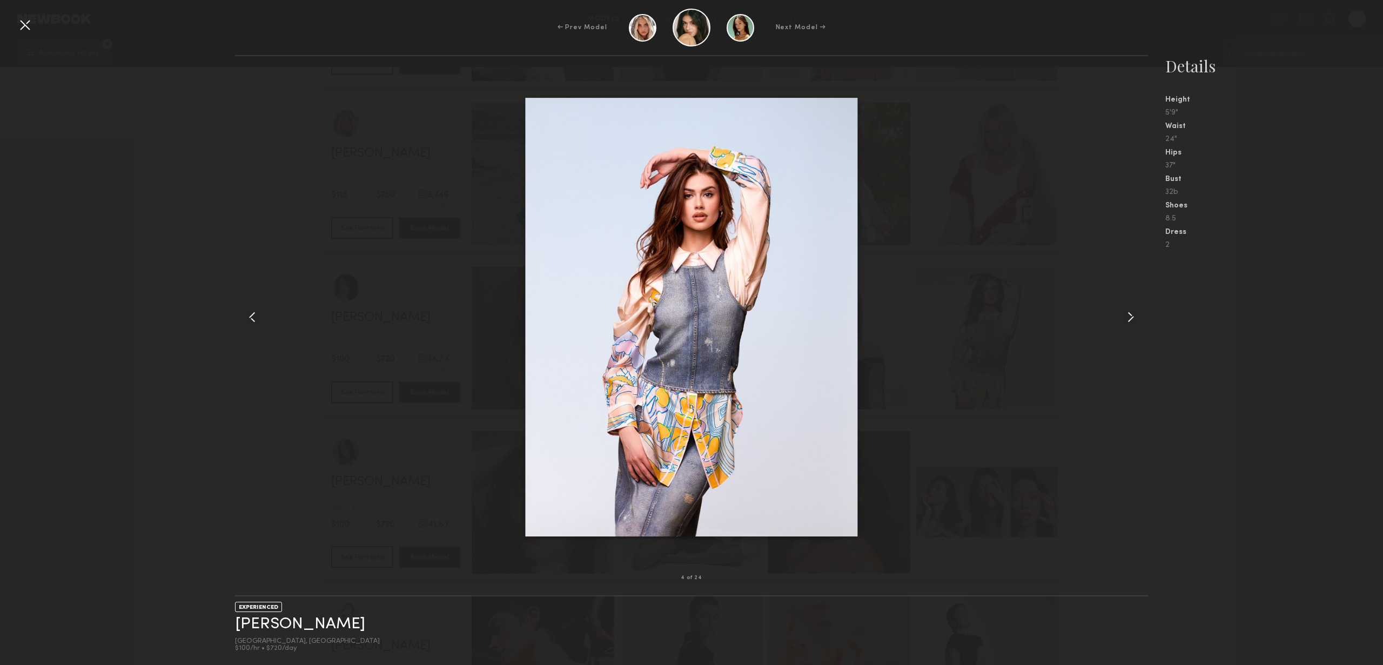
click at [1127, 311] on common-icon at bounding box center [1130, 317] width 17 height 17
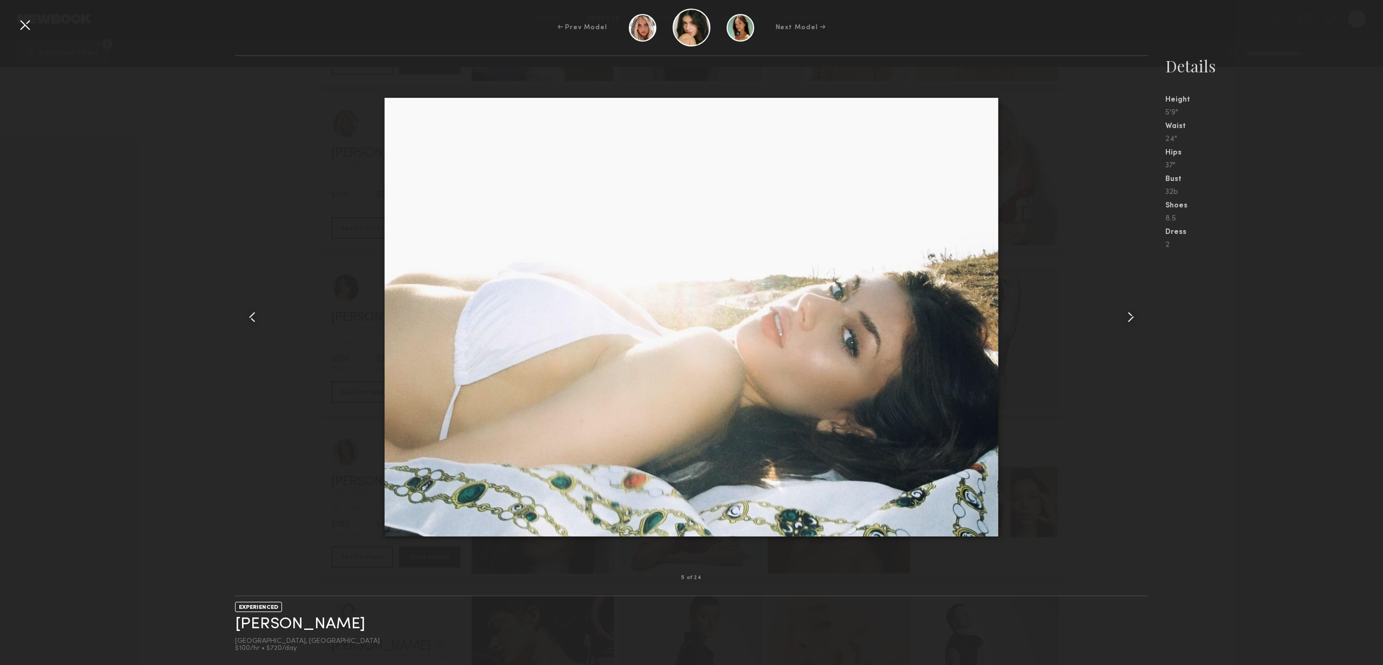
click at [1127, 311] on common-icon at bounding box center [1130, 317] width 17 height 17
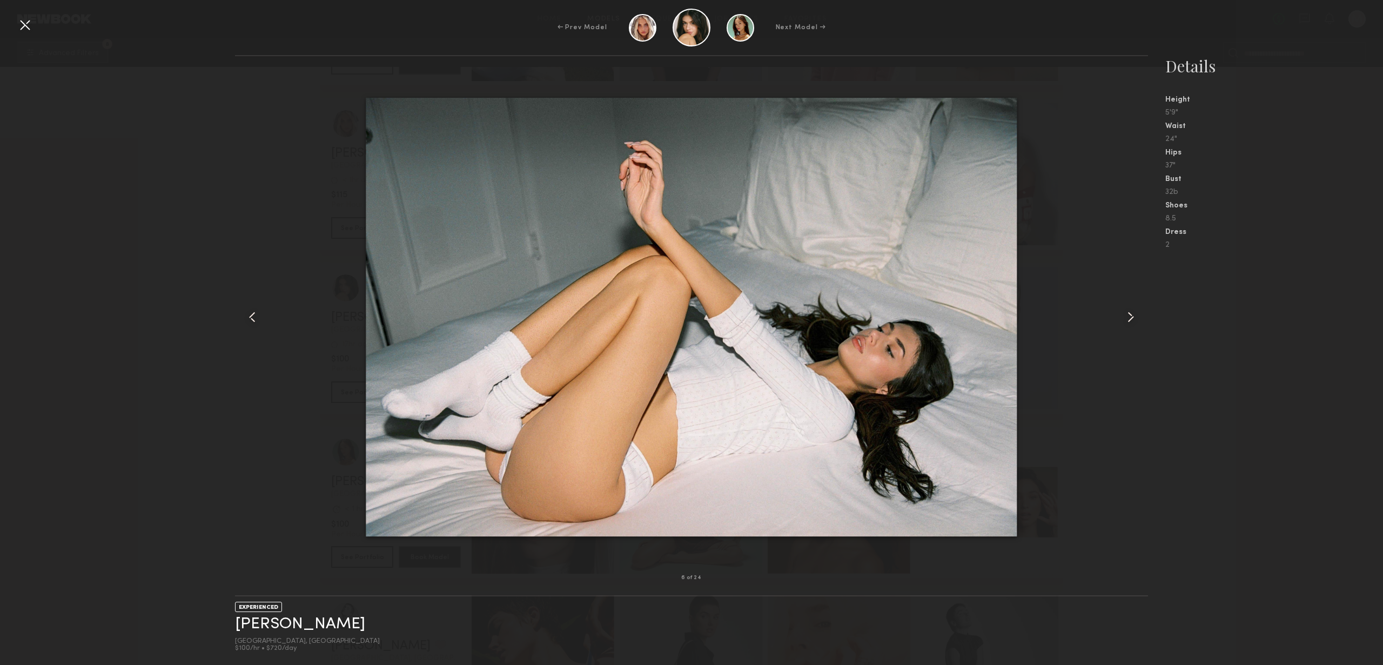
click at [1127, 311] on common-icon at bounding box center [1130, 317] width 17 height 17
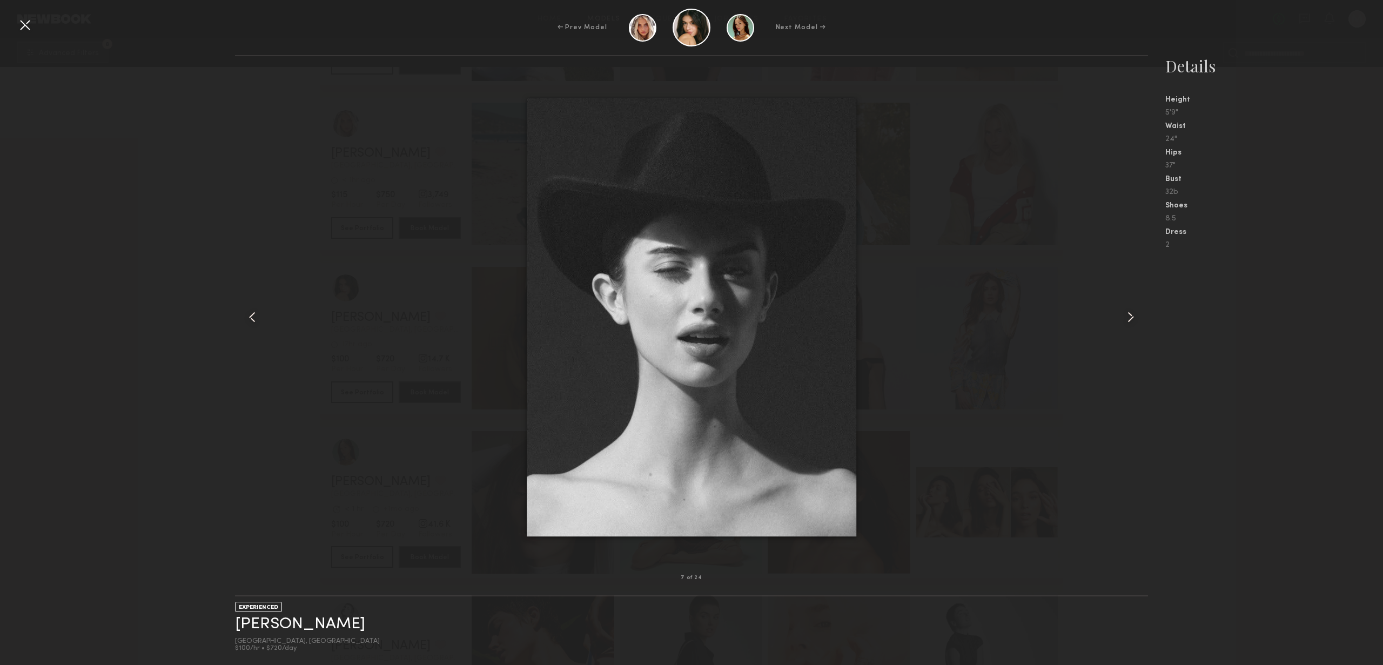
click at [1127, 311] on common-icon at bounding box center [1130, 317] width 17 height 17
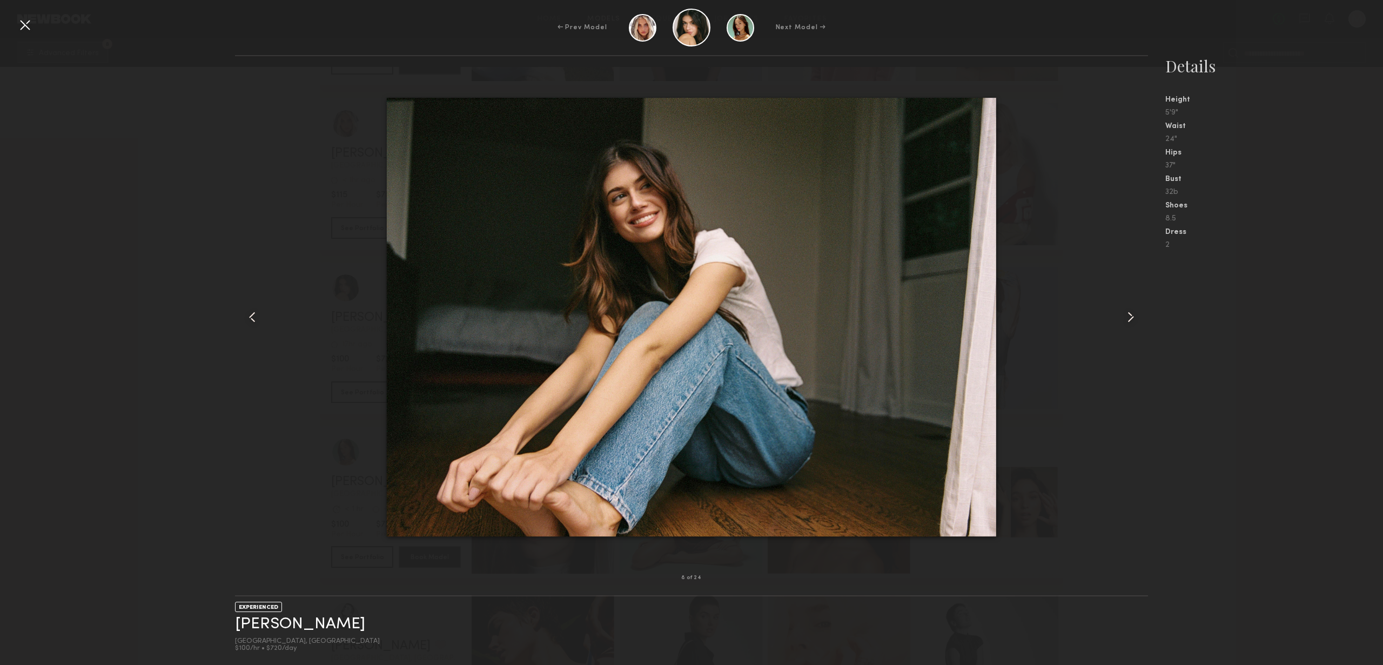
click at [1127, 311] on common-icon at bounding box center [1130, 317] width 17 height 17
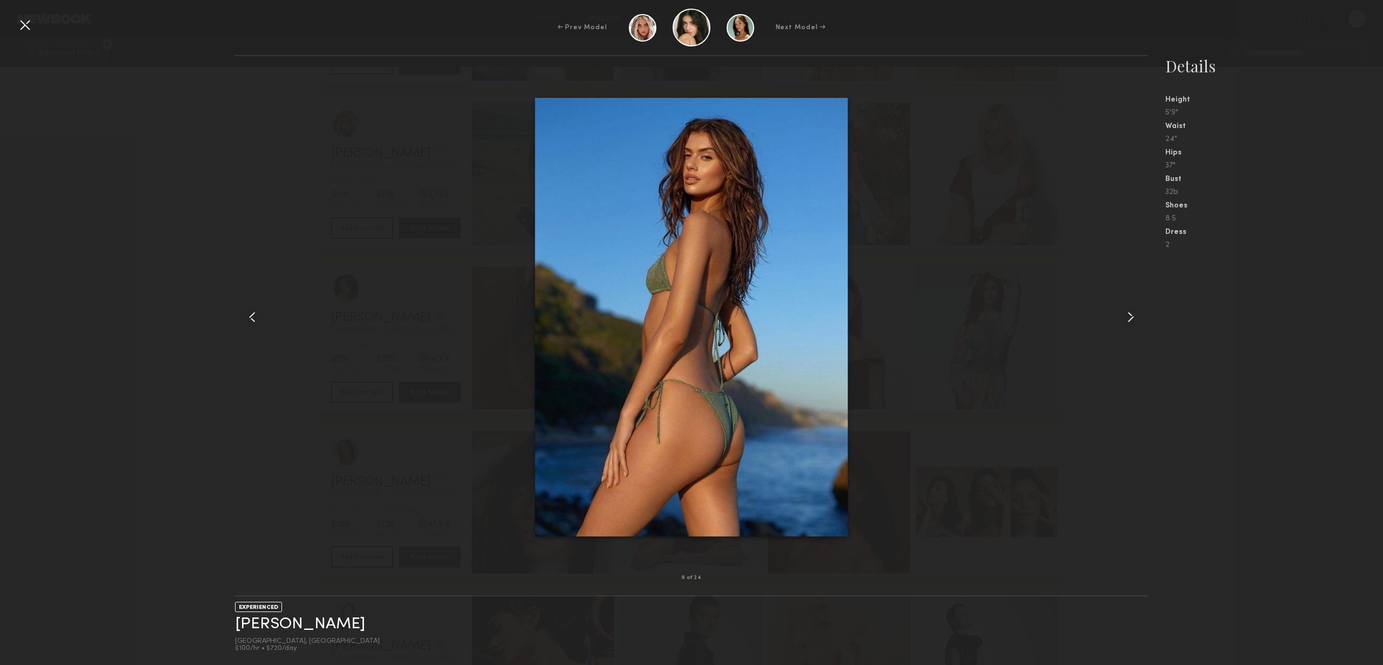
click at [1127, 311] on common-icon at bounding box center [1130, 317] width 17 height 17
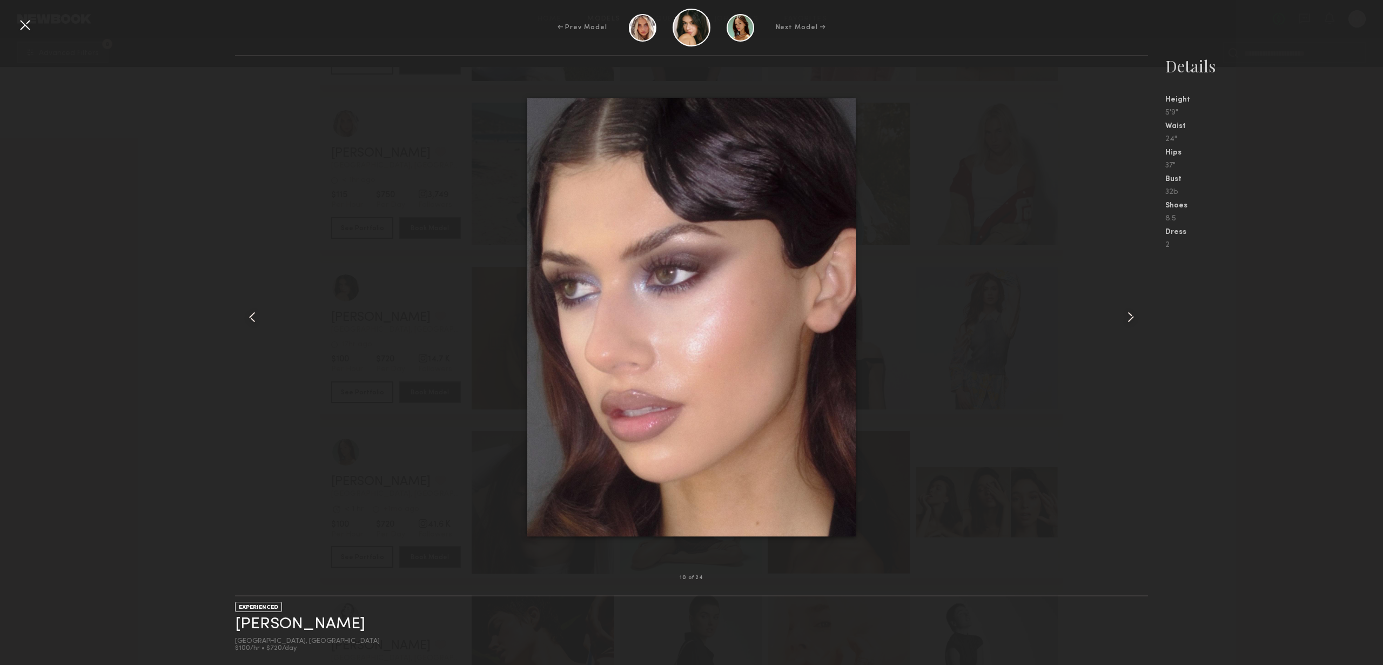
click at [21, 18] on div at bounding box center [24, 24] width 17 height 17
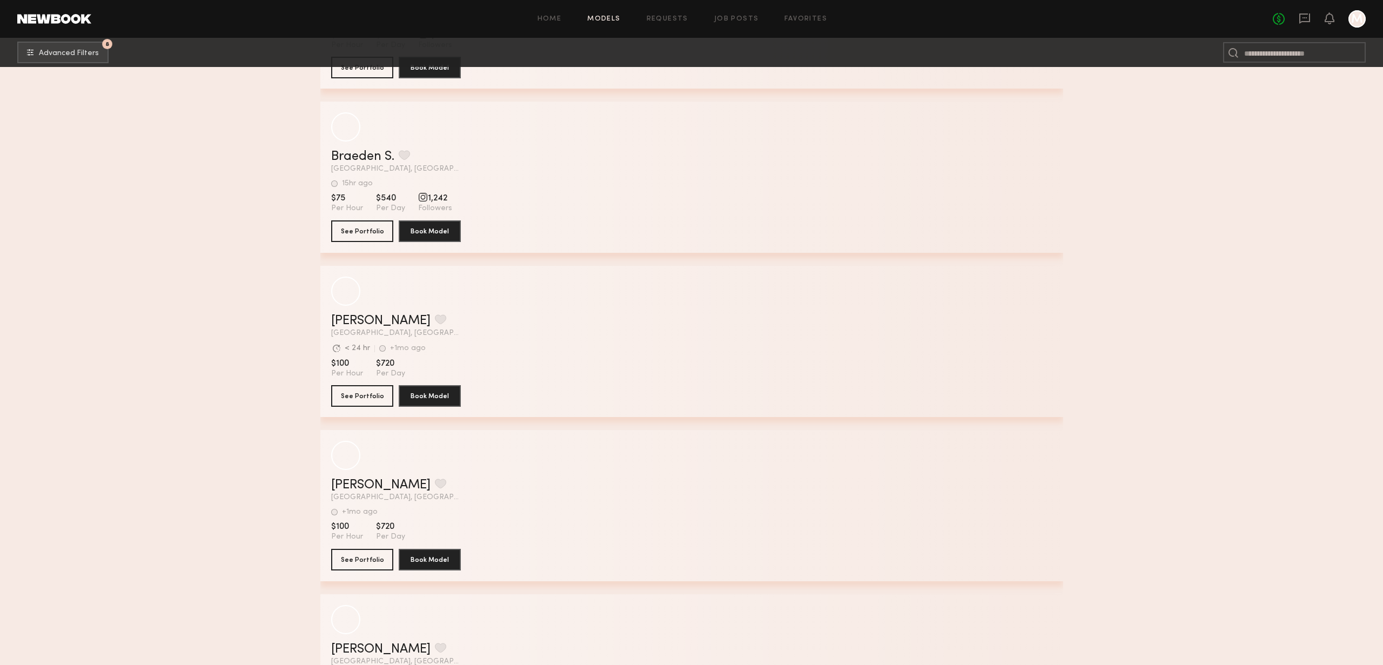
scroll to position [2909, 0]
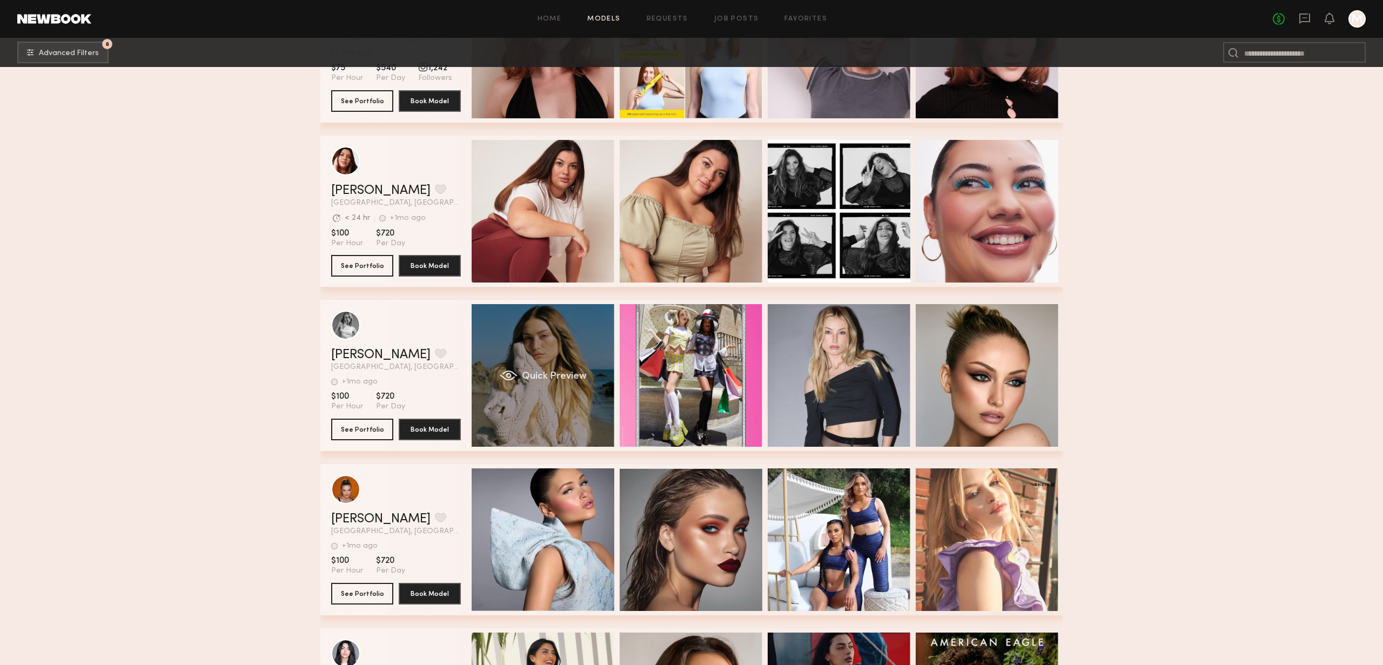
click at [554, 374] on span "Quick Preview" at bounding box center [553, 377] width 65 height 10
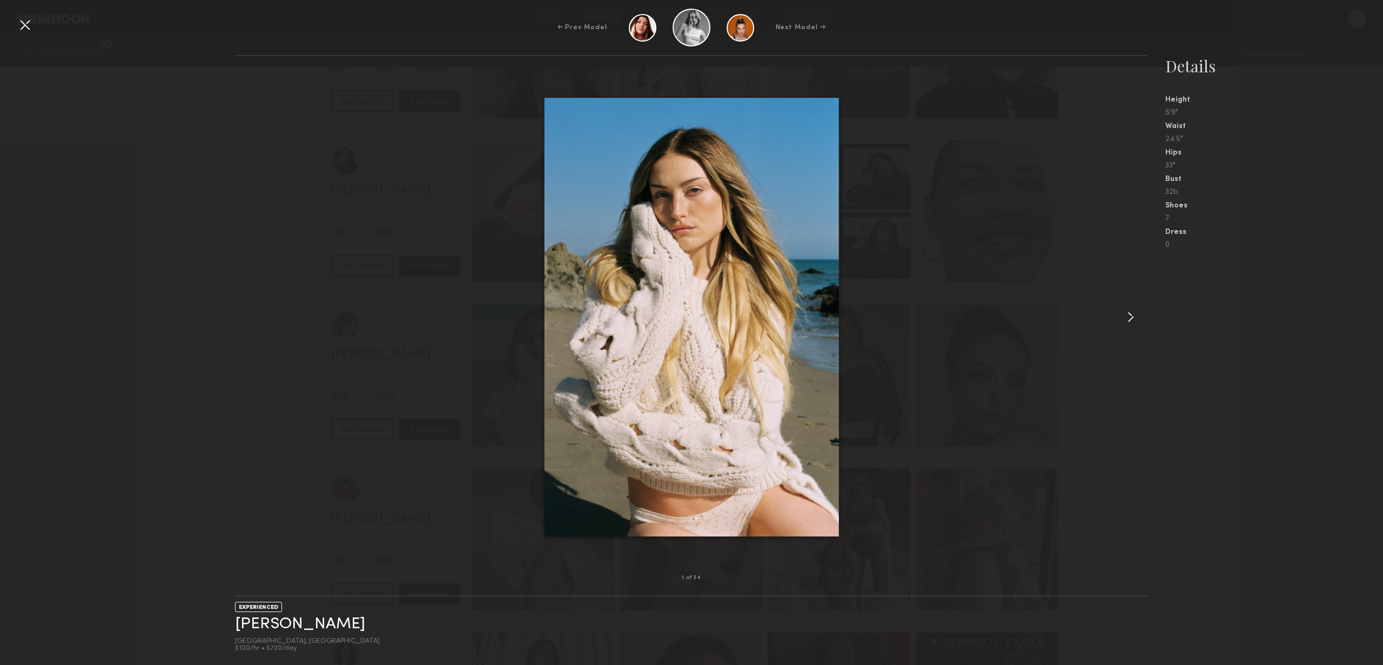
click at [1118, 314] on div at bounding box center [1129, 316] width 37 height 487
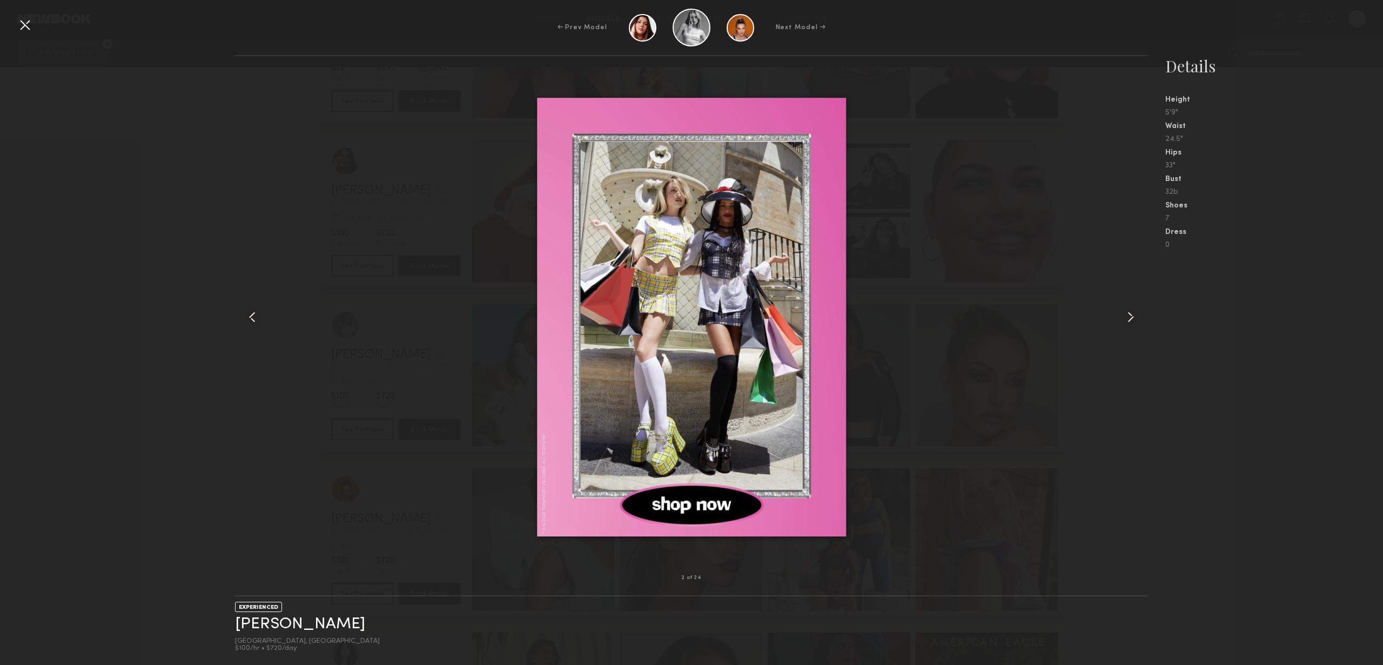
click at [1118, 314] on div at bounding box center [1129, 316] width 37 height 487
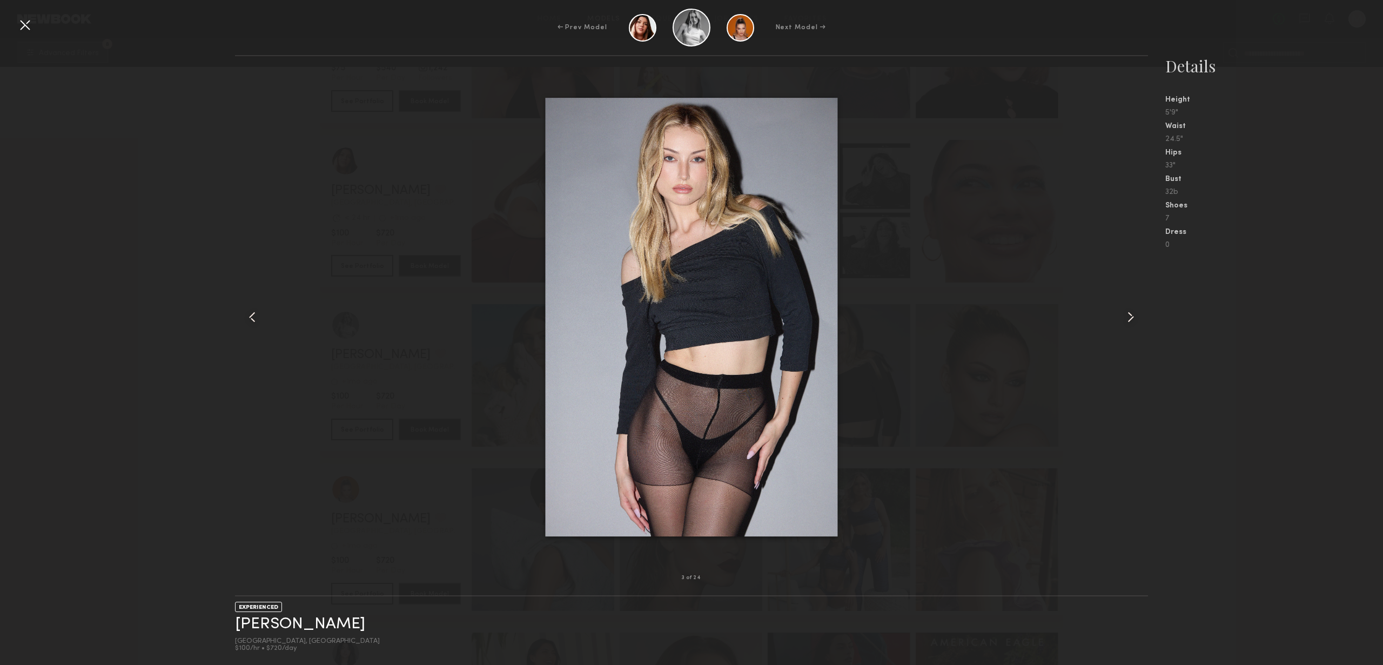
click at [22, 22] on div at bounding box center [24, 24] width 17 height 17
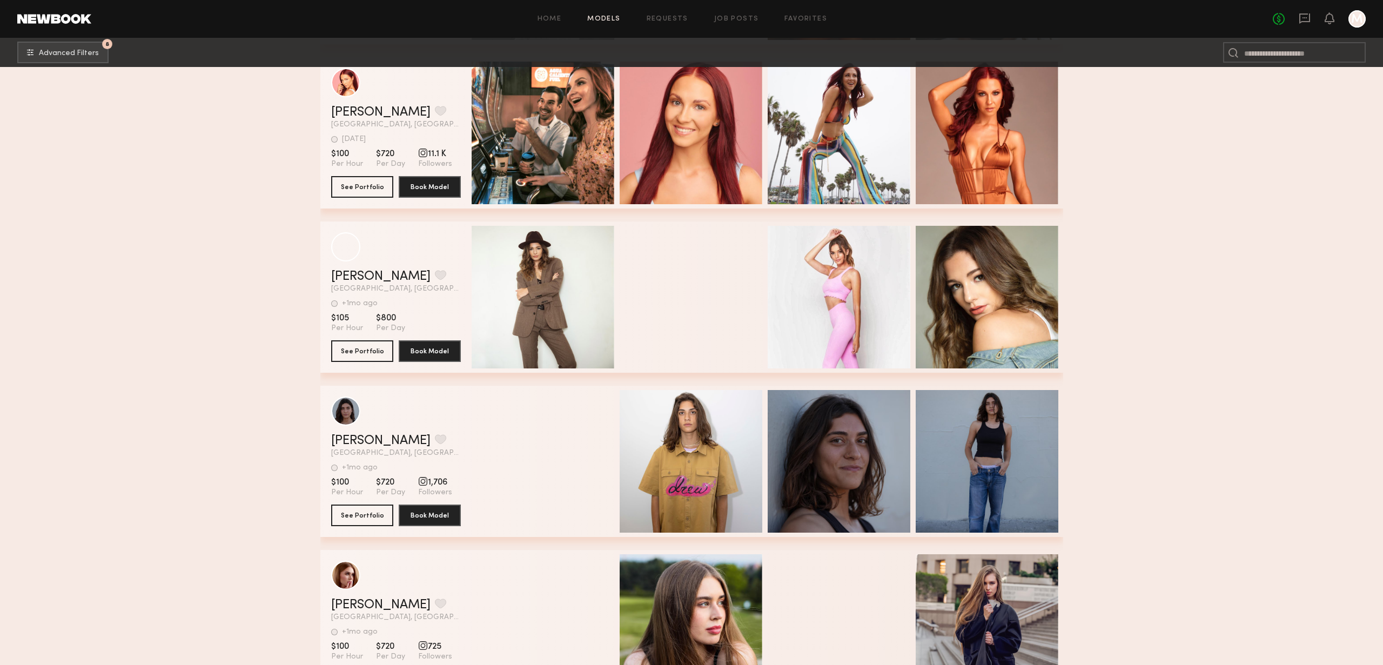
scroll to position [7916, 0]
